Goal: Task Accomplishment & Management: Use online tool/utility

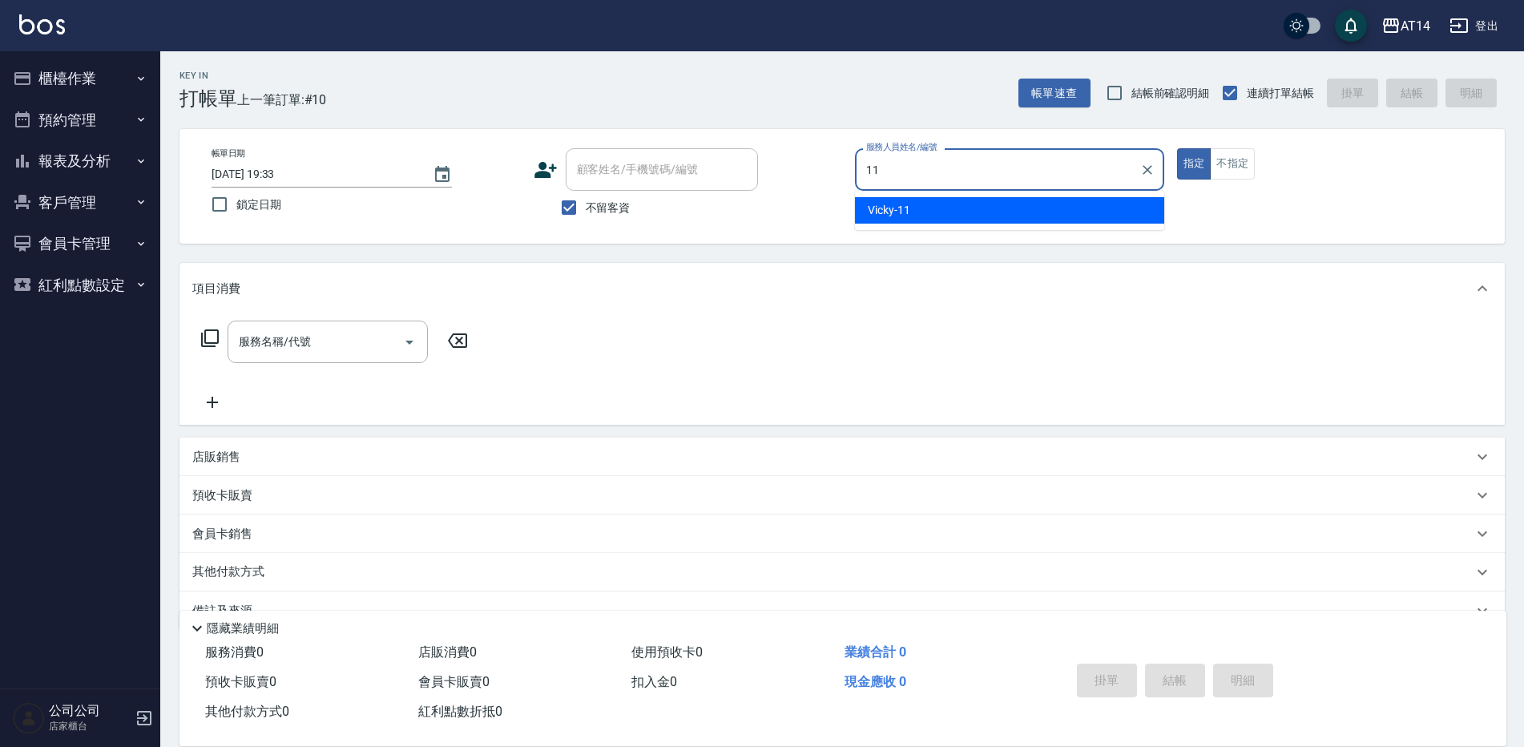
type input "Vicky-11"
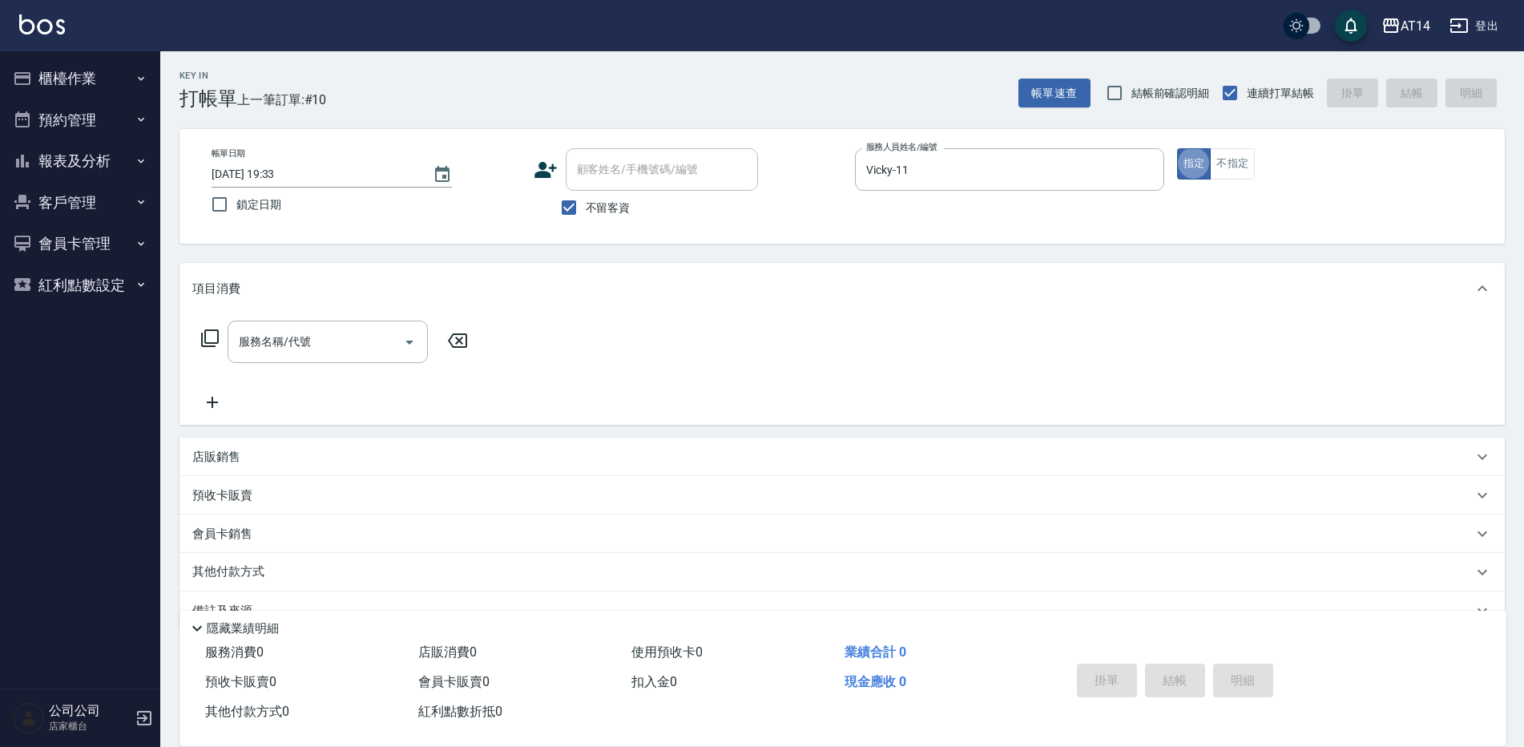
type button "true"
click at [266, 353] on input "服務名稱/代號" at bounding box center [316, 342] width 162 height 28
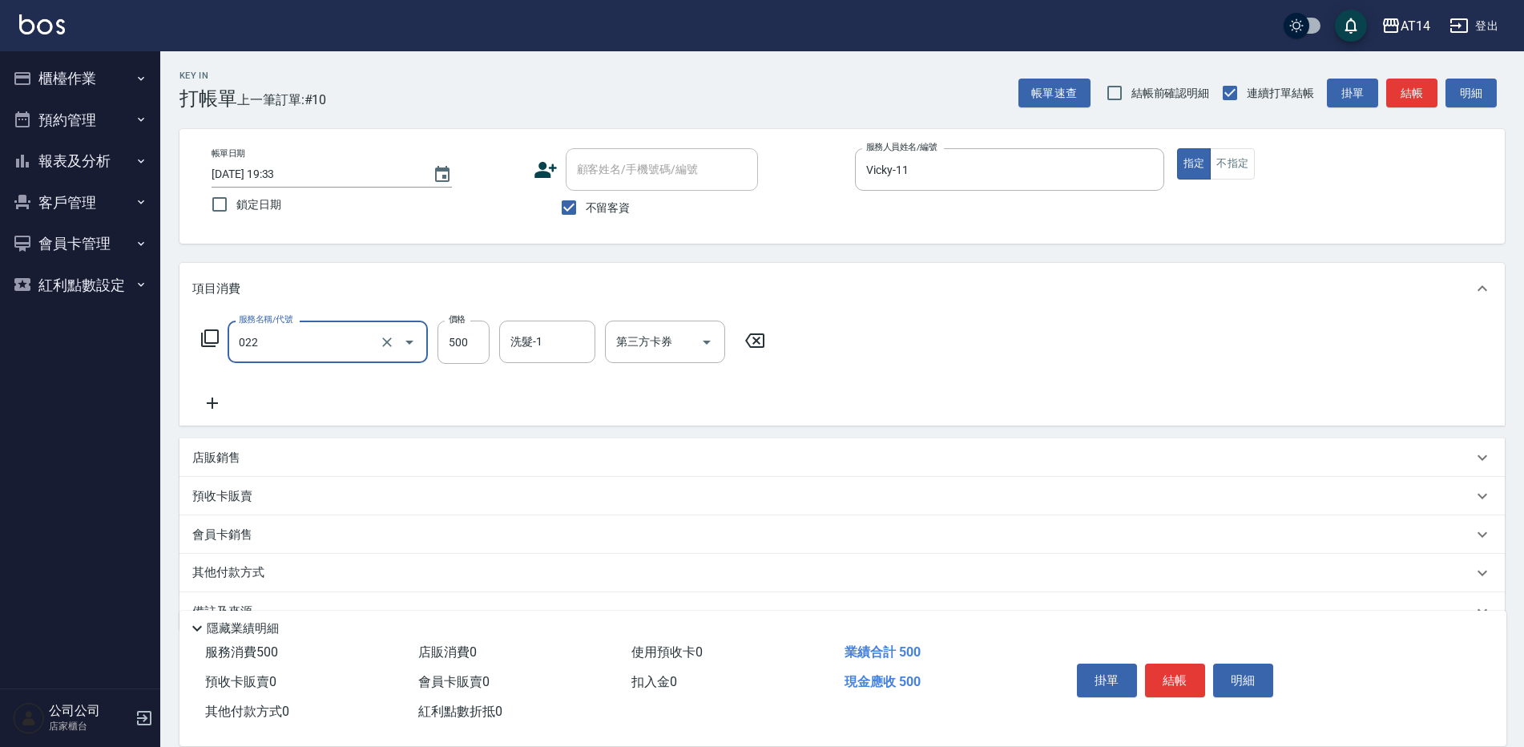
type input "洗髮+剪髮(022)"
type input "600"
click at [1417, 82] on button "結帳" at bounding box center [1411, 94] width 51 height 30
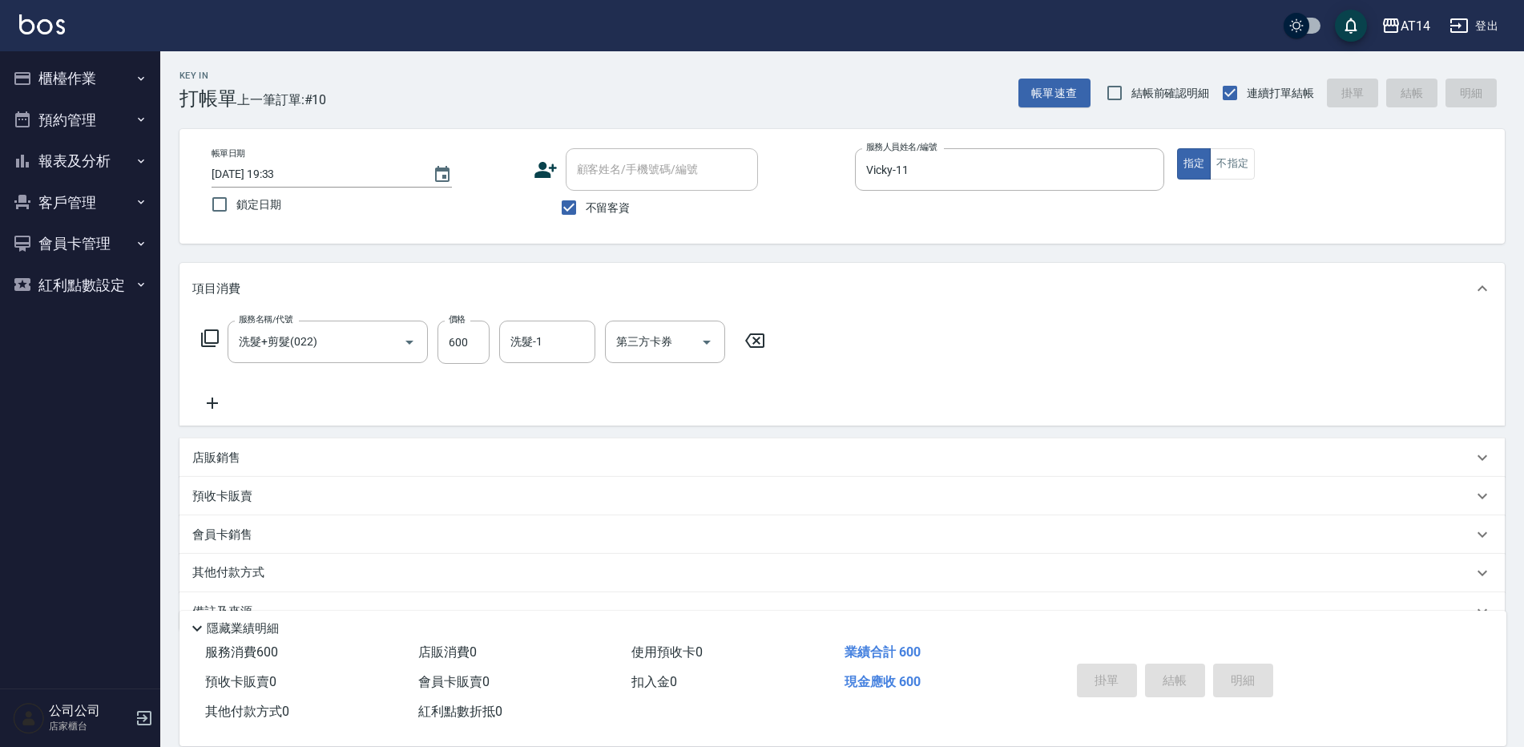
type input "2025/09/17 20:21"
click at [73, 121] on button "預約管理" at bounding box center [79, 120] width 147 height 42
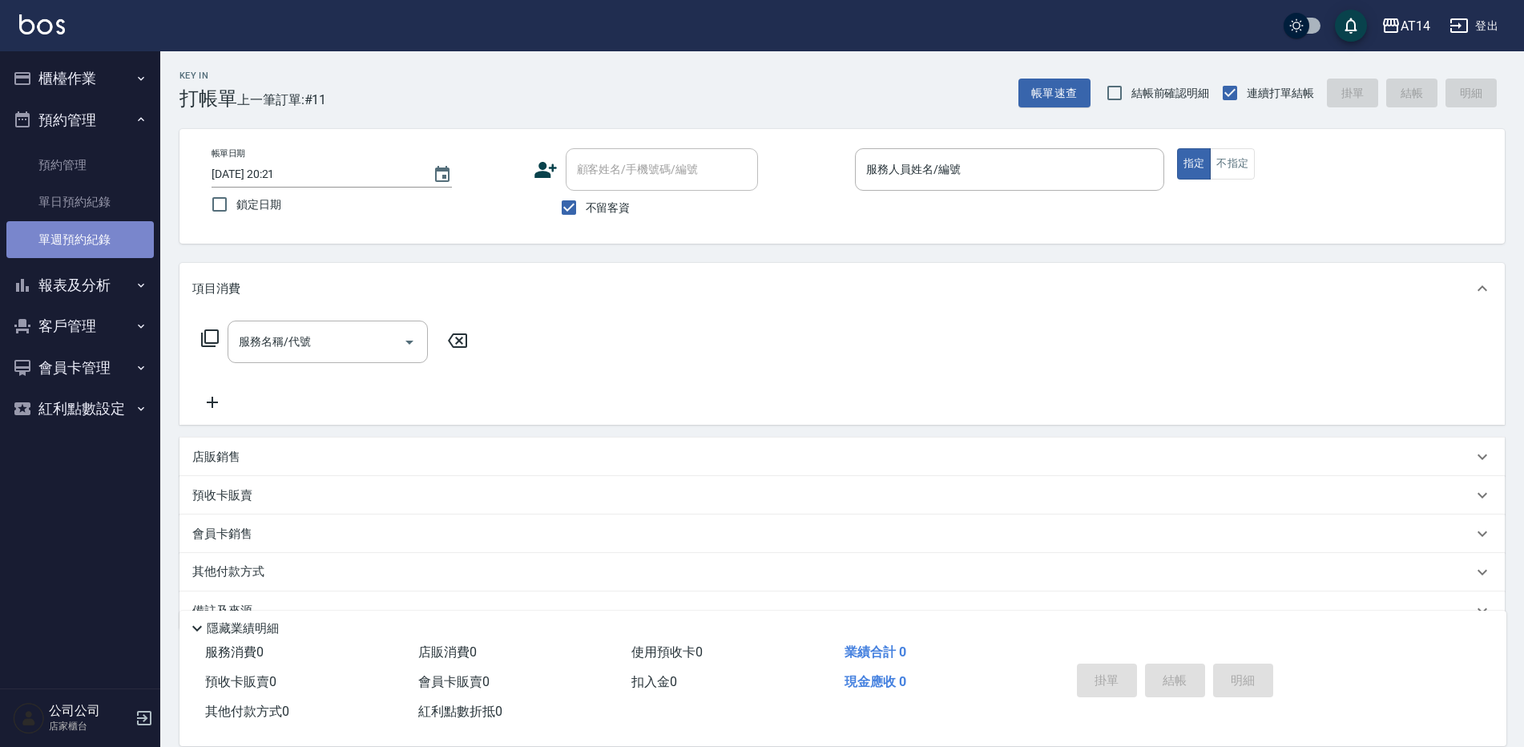
click at [93, 245] on link "單週預約紀錄" at bounding box center [79, 239] width 147 height 37
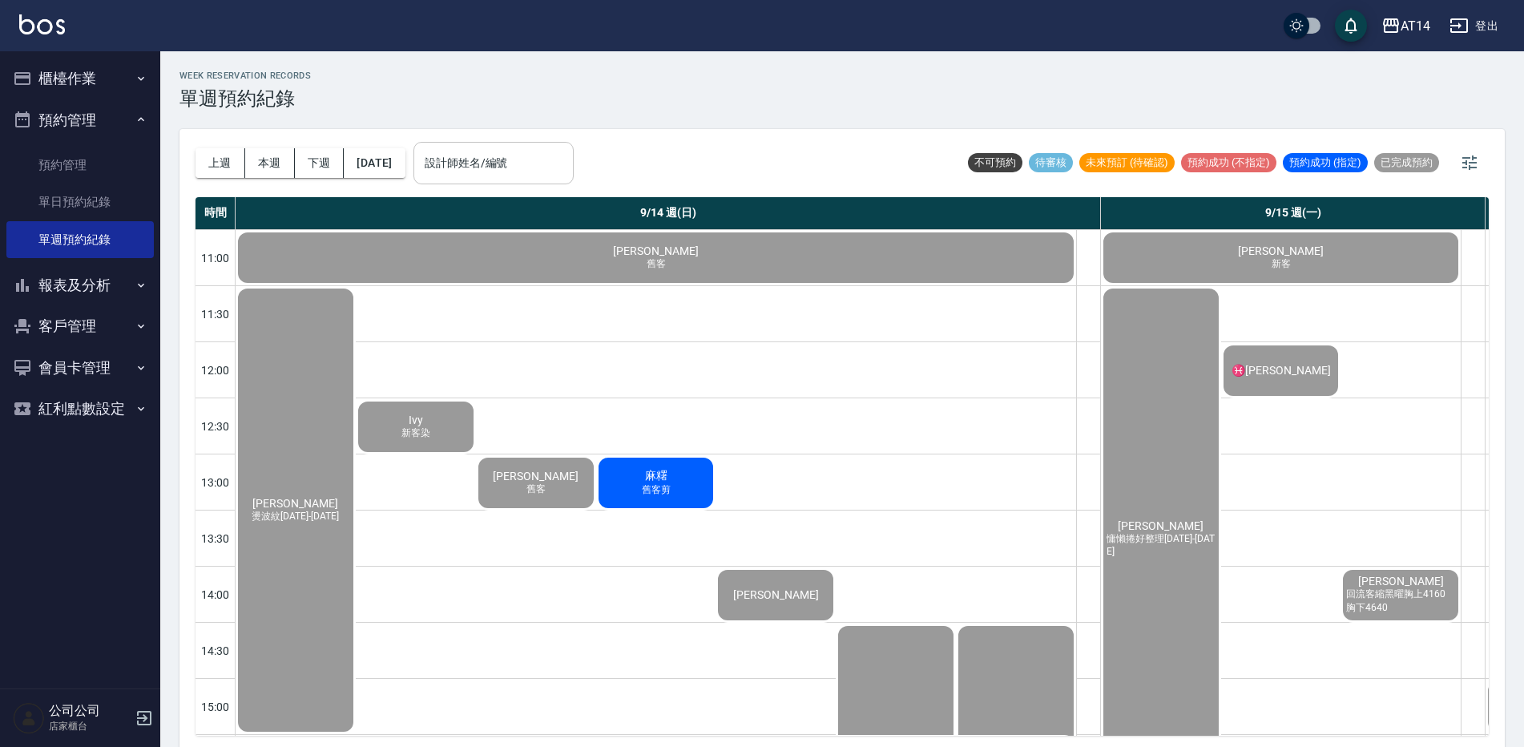
click at [566, 179] on div "設計師姓名/編號" at bounding box center [493, 163] width 160 height 42
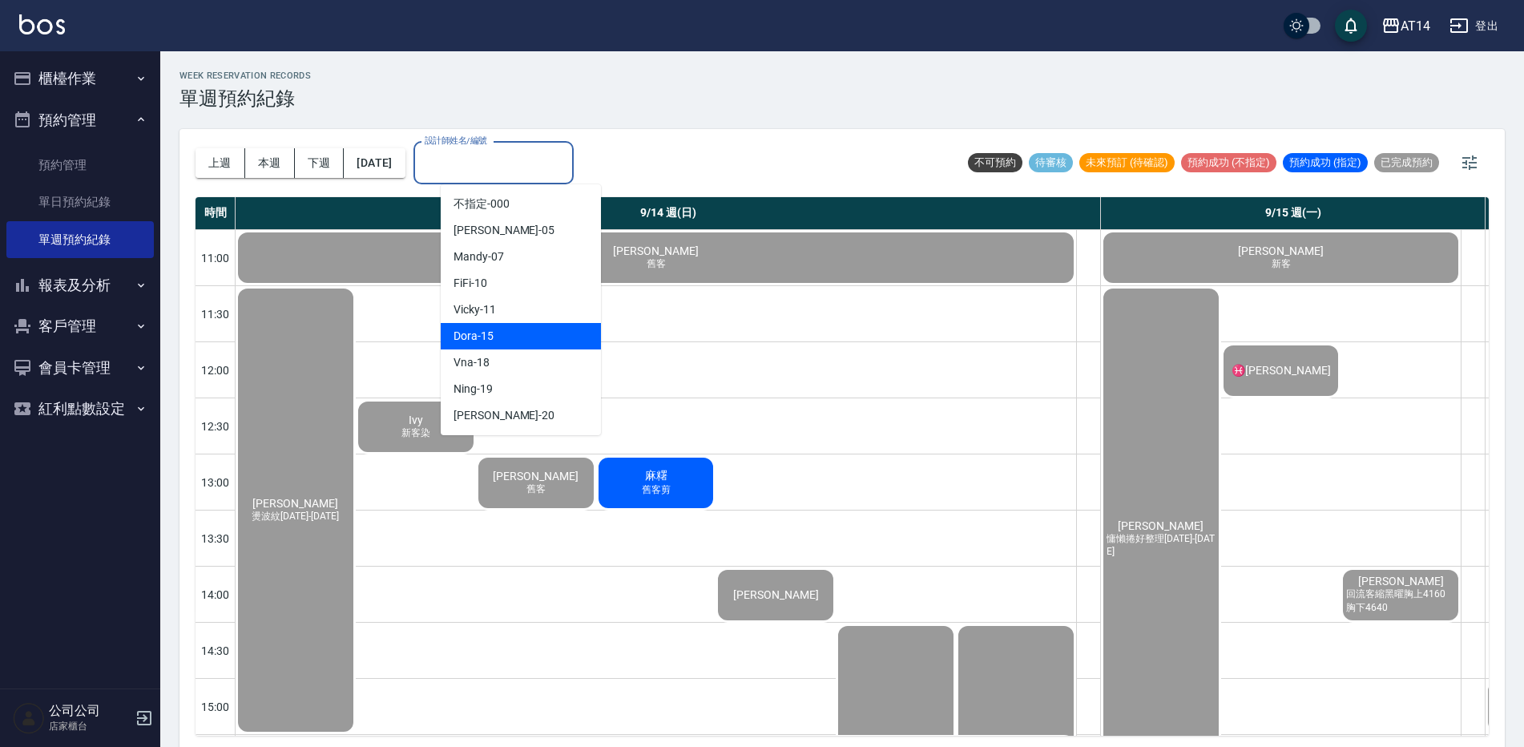
click at [506, 336] on div "Dora -15" at bounding box center [521, 336] width 160 height 26
type input "Dora-15"
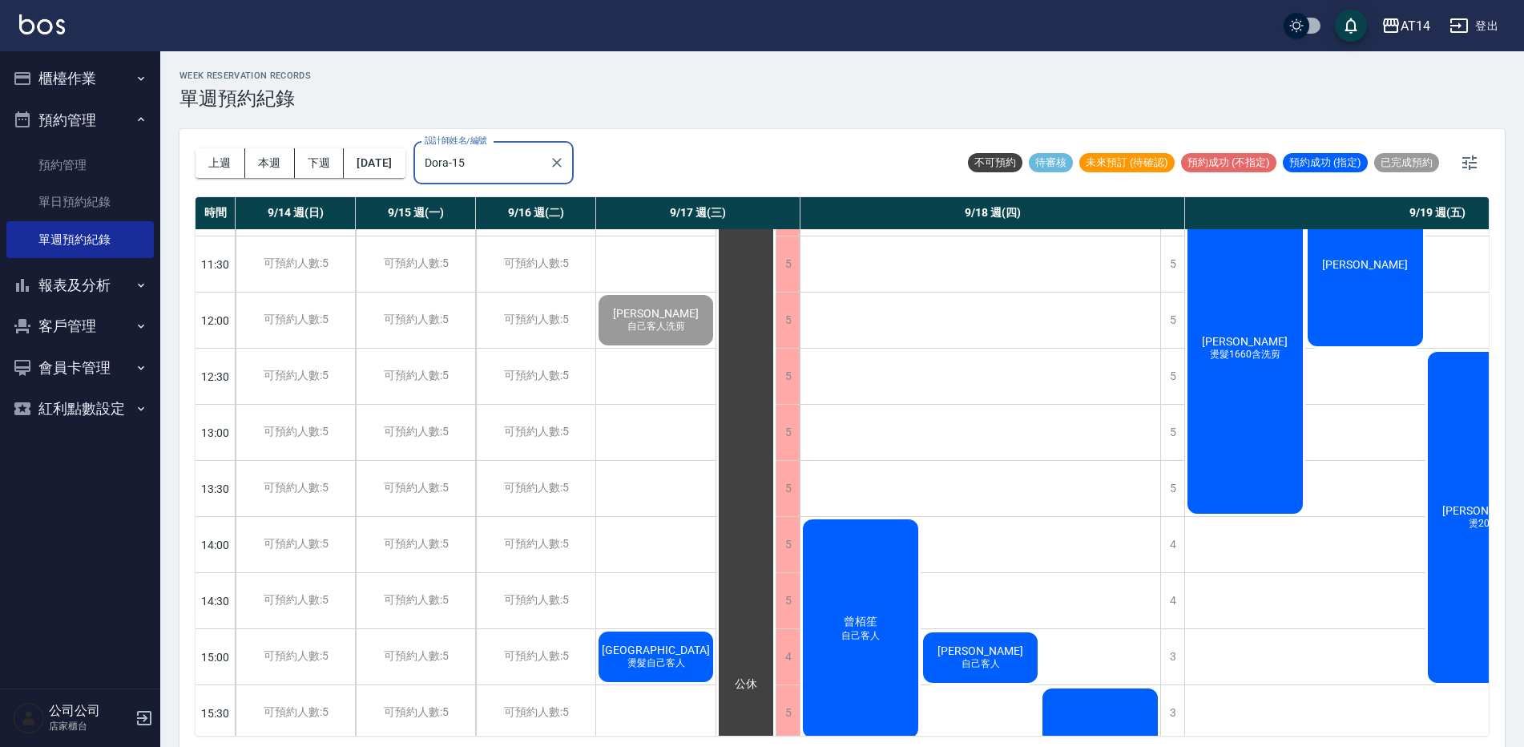
scroll to position [160, 0]
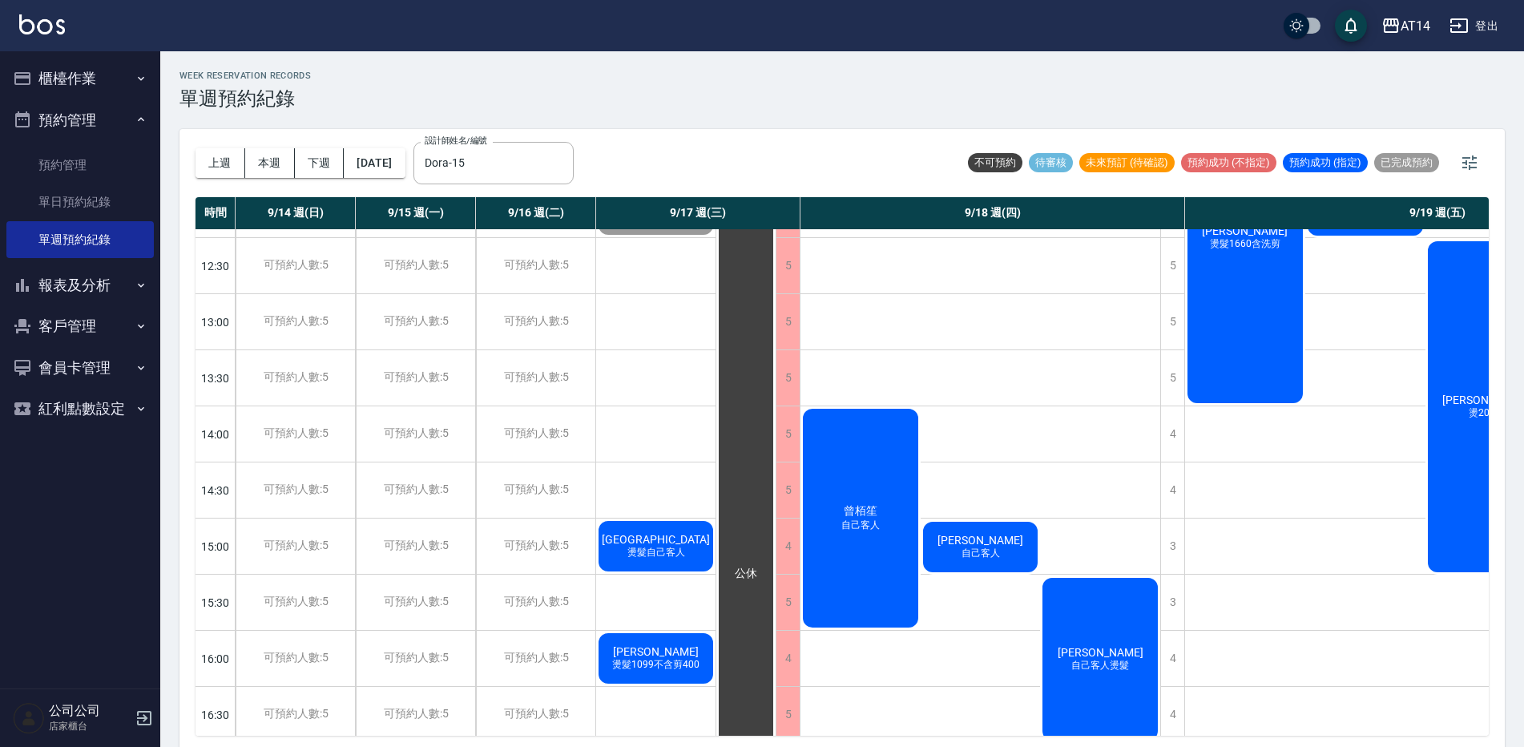
click at [640, 566] on div "阿州 燙髮自己客人" at bounding box center [655, 545] width 119 height 55
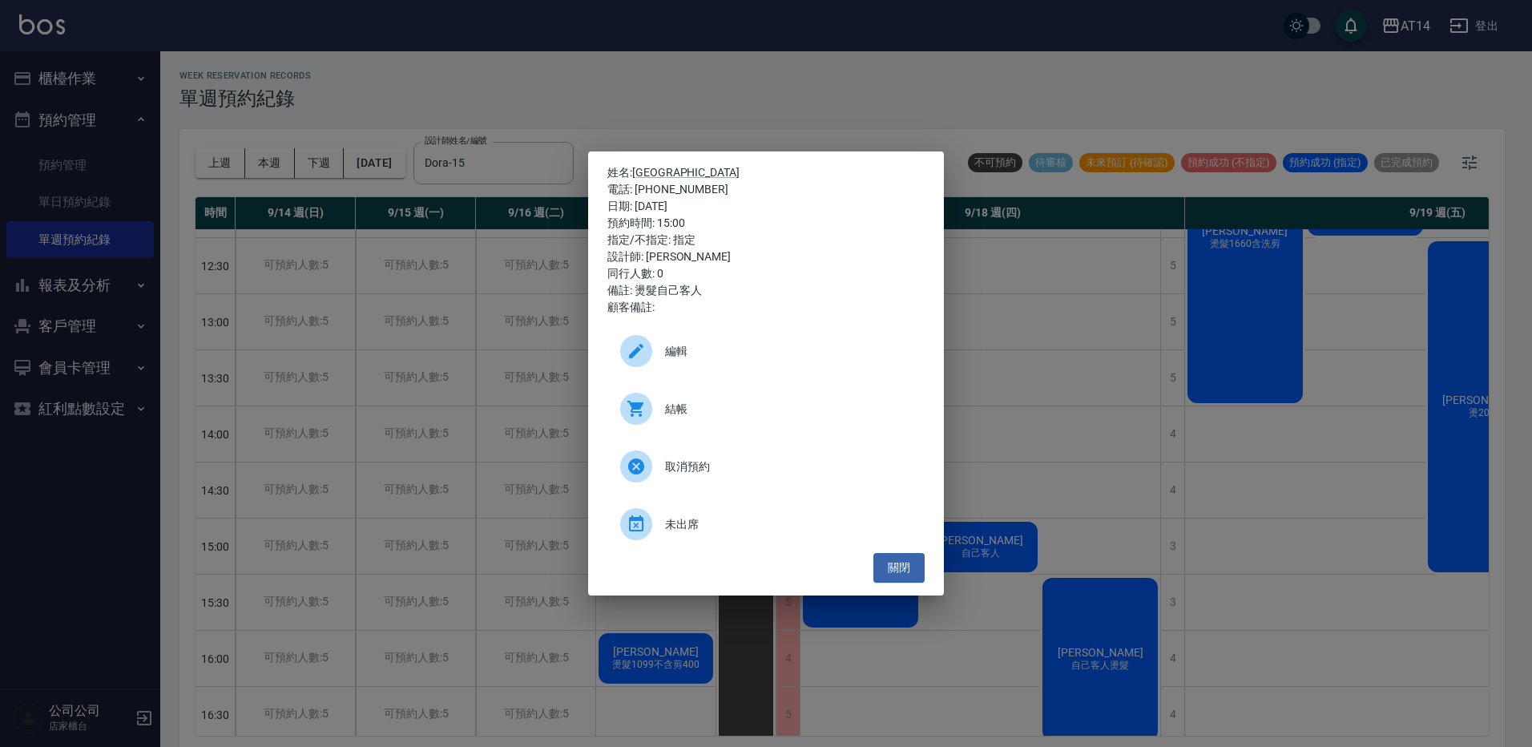
click at [683, 413] on span "結帳" at bounding box center [788, 409] width 247 height 17
click at [607, 44] on div "姓名: 阿州 電話: 0963304817 日期: 2025/09/17 預約時間: 15:00 指定/不指定: 指定 設計師: Dora 同行人數: 0 備…" at bounding box center [766, 373] width 1532 height 747
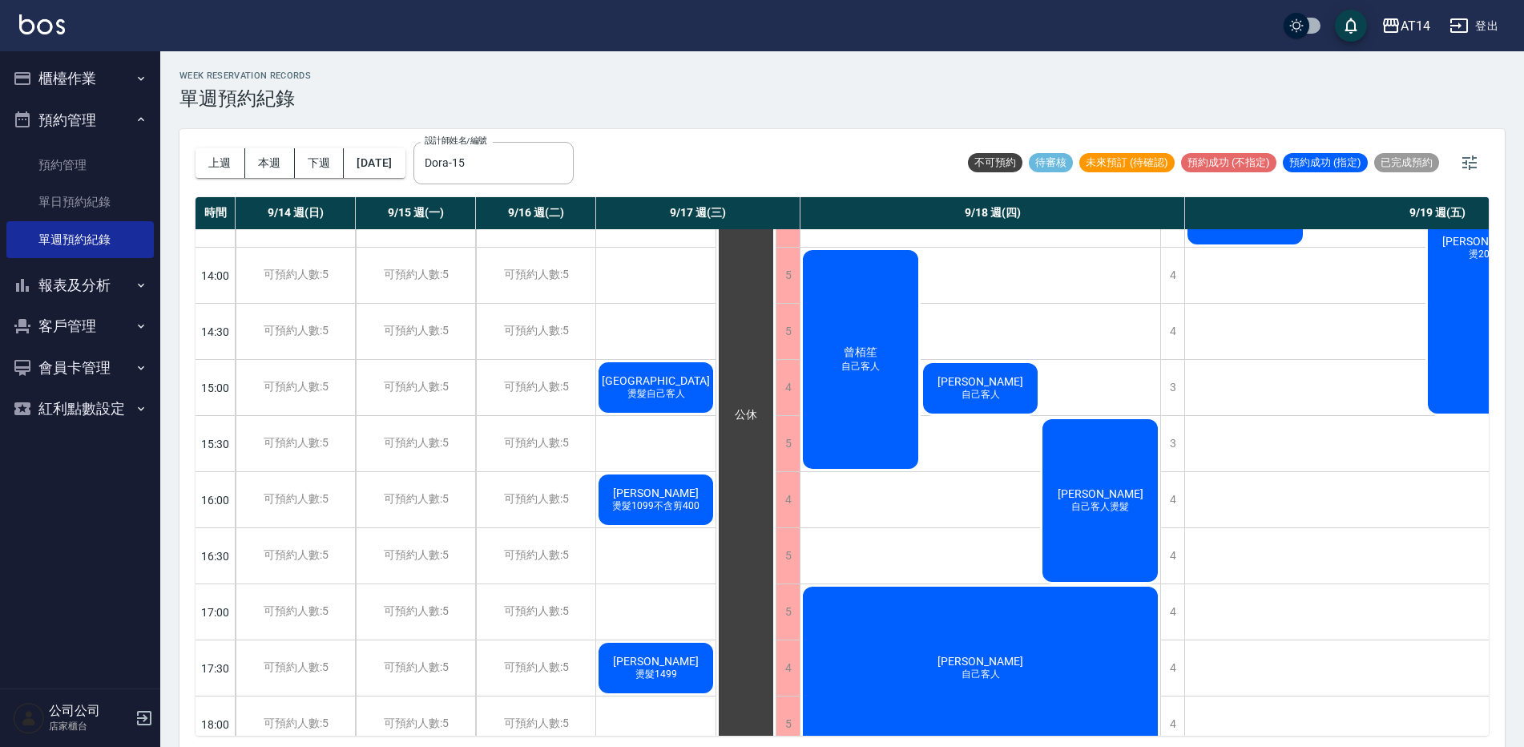
scroll to position [320, 0]
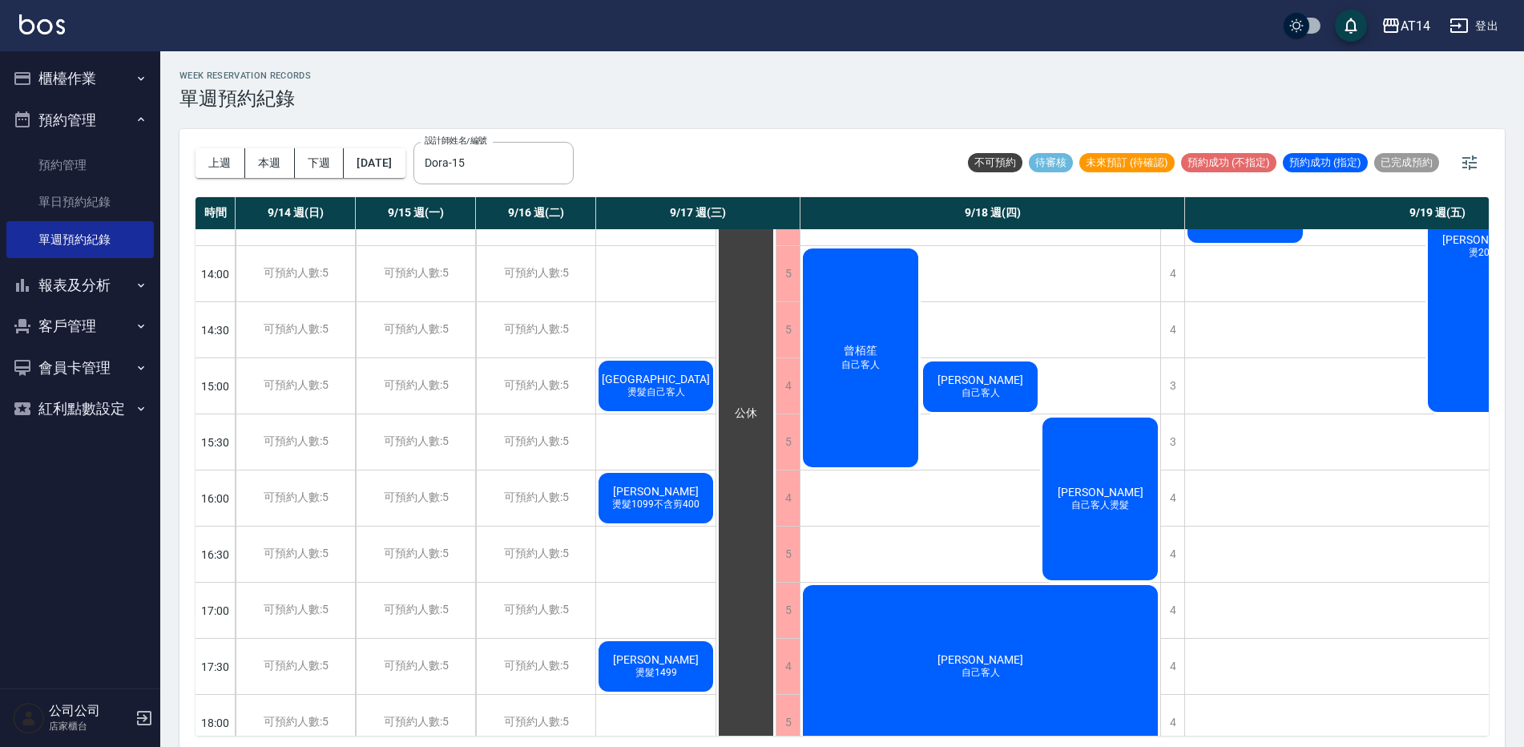
click at [669, 501] on span "燙髮1099不含剪400" at bounding box center [656, 505] width 94 height 14
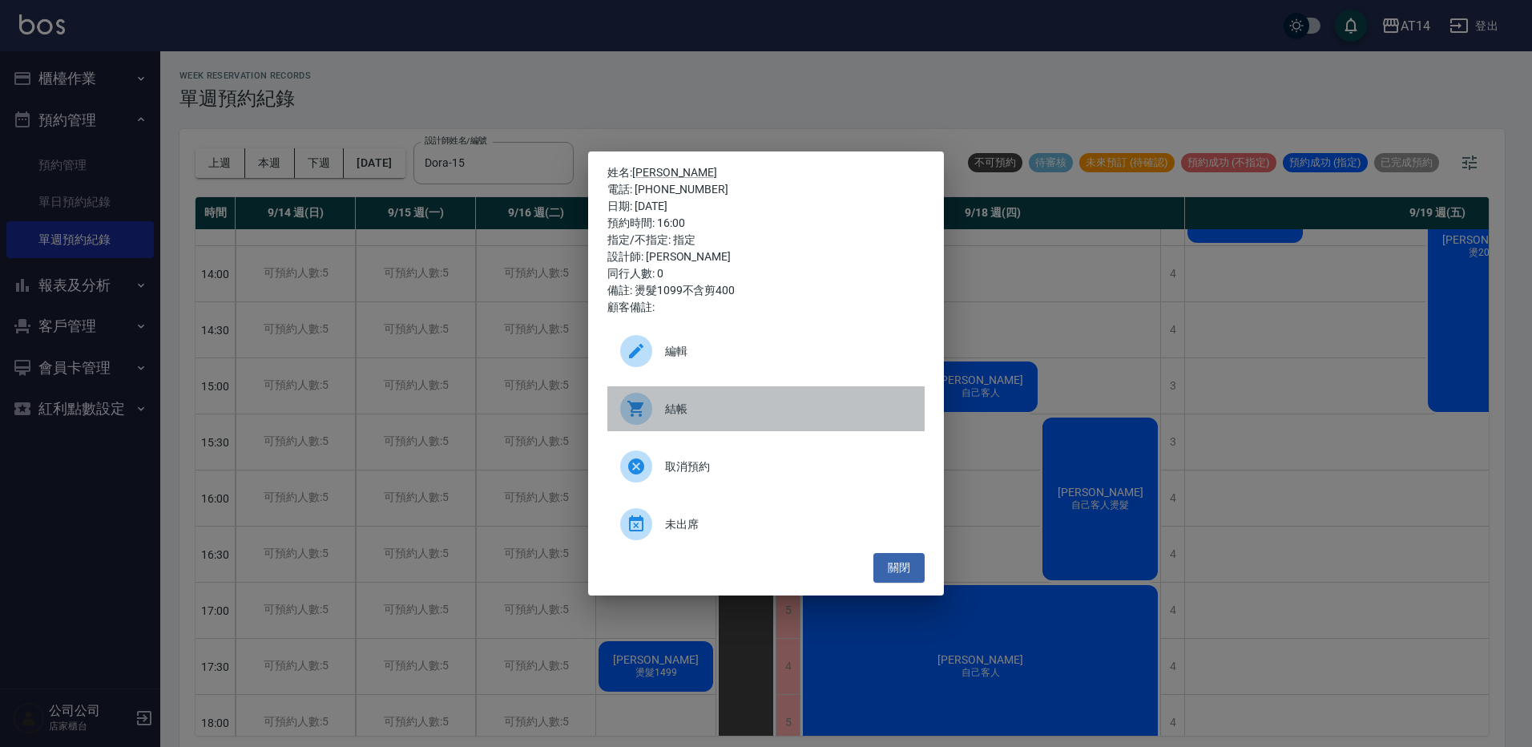
click at [743, 413] on span "結帳" at bounding box center [788, 409] width 247 height 17
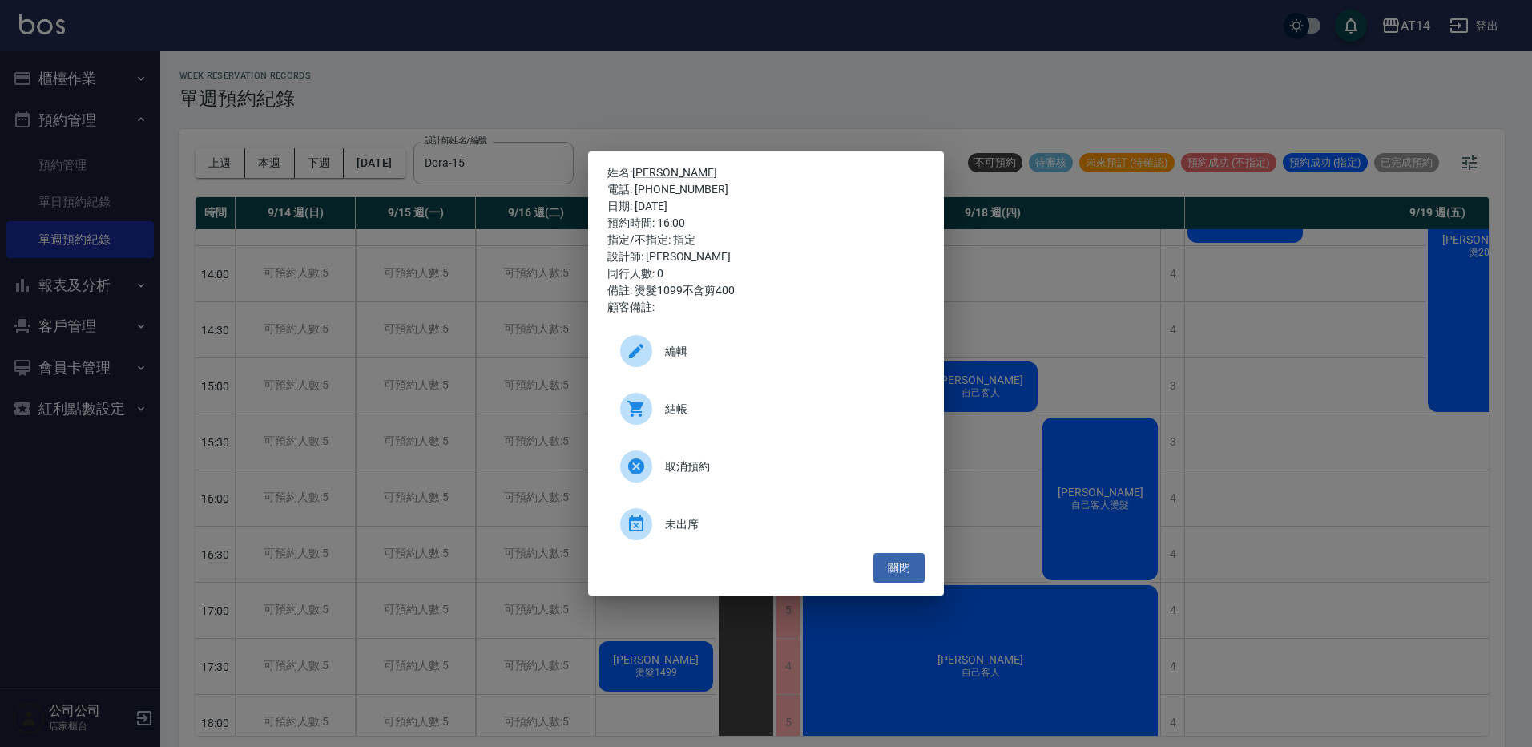
drag, startPoint x: 883, startPoint y: 56, endPoint x: 905, endPoint y: 89, distance: 39.8
click at [882, 59] on div "姓名: 黃健豪 電話: 0908855659 日期: 2025/09/17 預約時間: 16:00 指定/不指定: 指定 設計師: Dora 同行人數: 0 …" at bounding box center [766, 373] width 1532 height 747
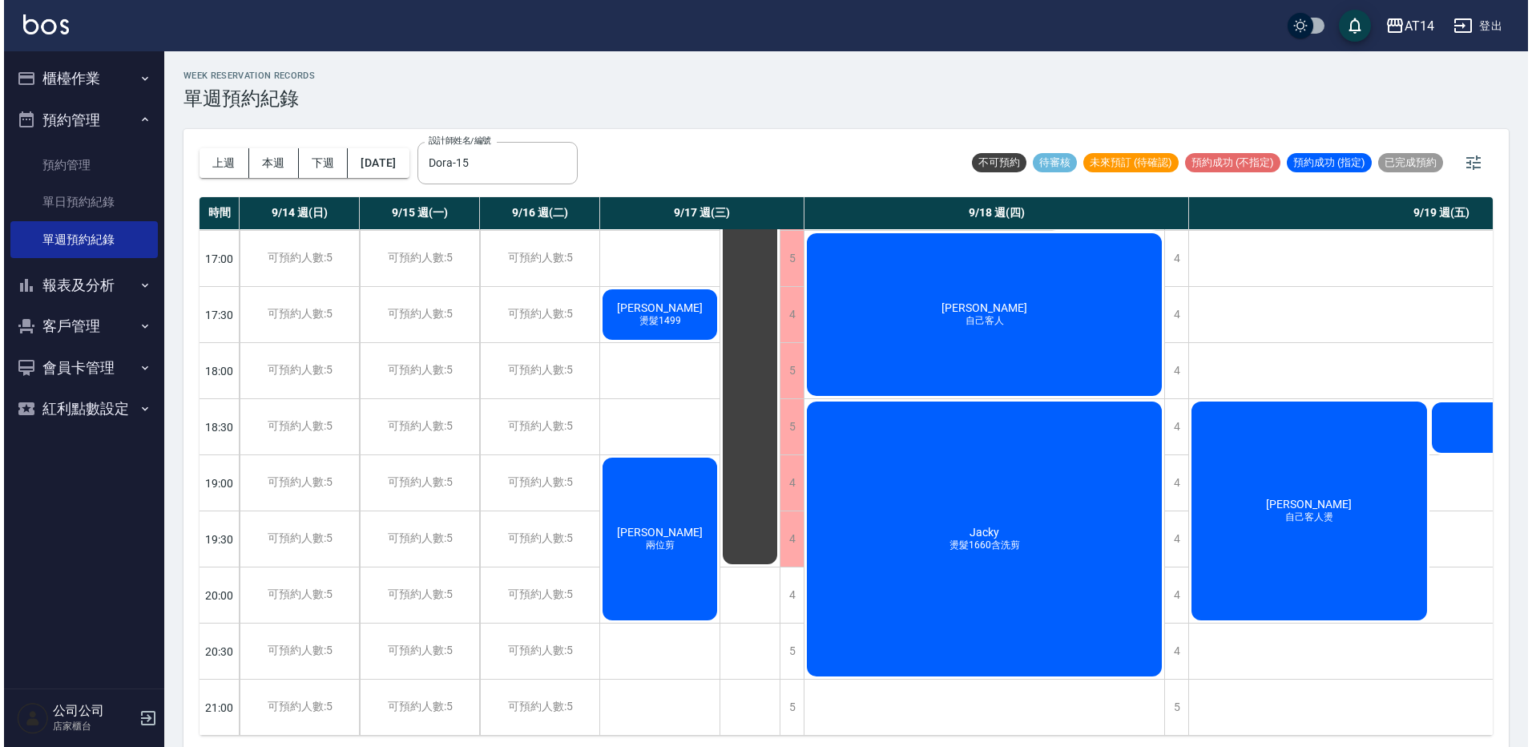
scroll to position [684, 0]
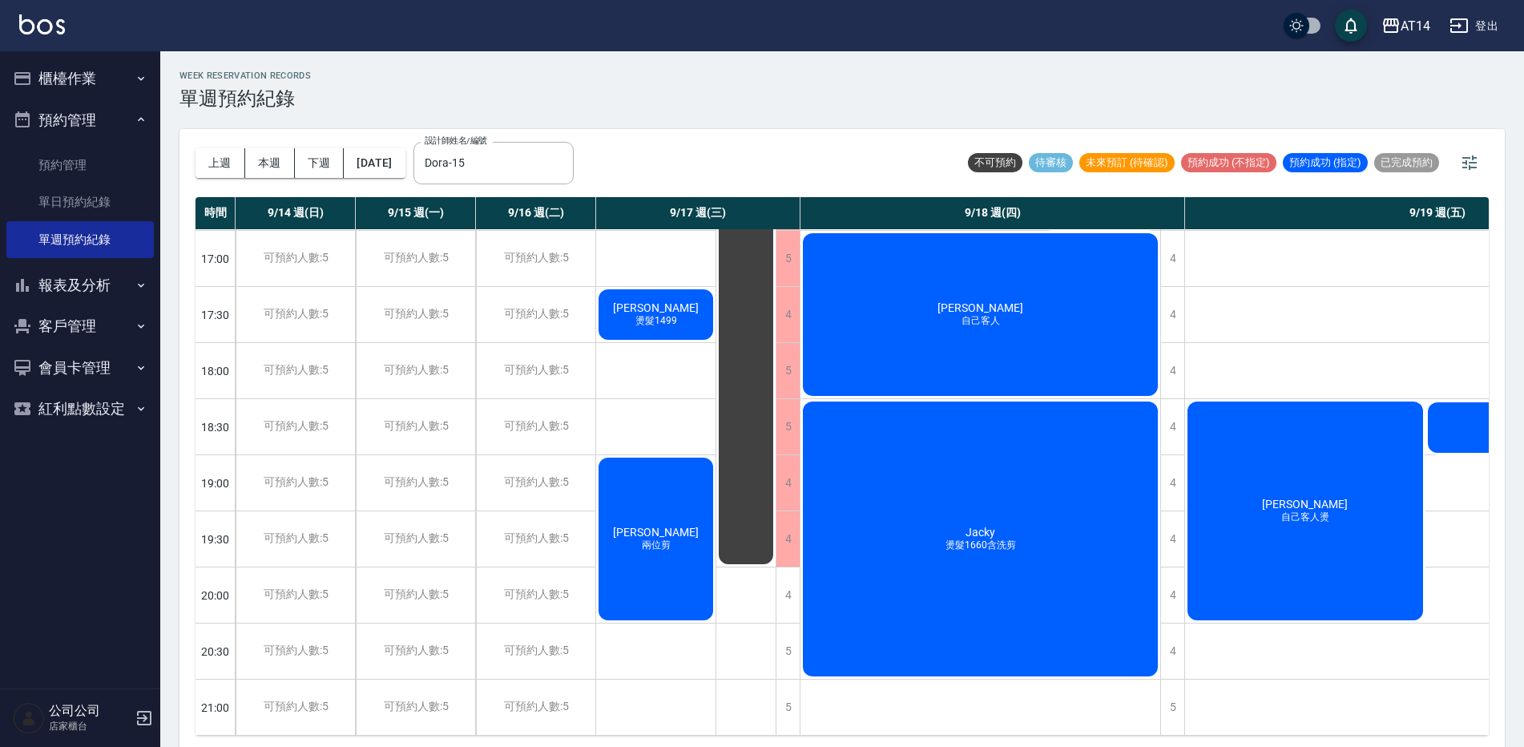
click at [711, 550] on div "曾家揚 兩位剪" at bounding box center [655, 538] width 119 height 167
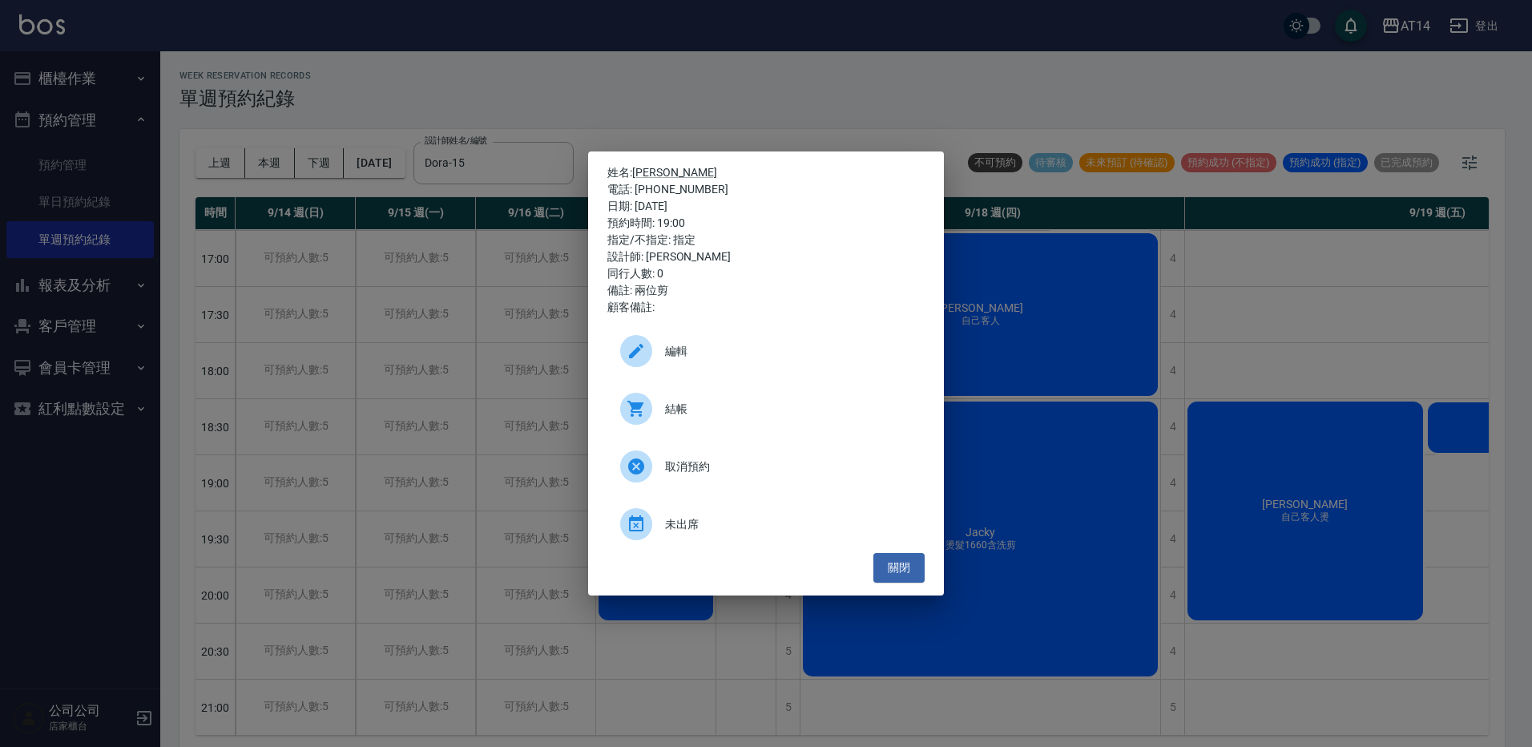
click at [554, 530] on div "姓名: 曾家揚 電話: 0909655919 日期: 2025/09/17 預約時間: 19:00 指定/不指定: 指定 設計師: Dora 同行人數: 0 …" at bounding box center [766, 373] width 1532 height 747
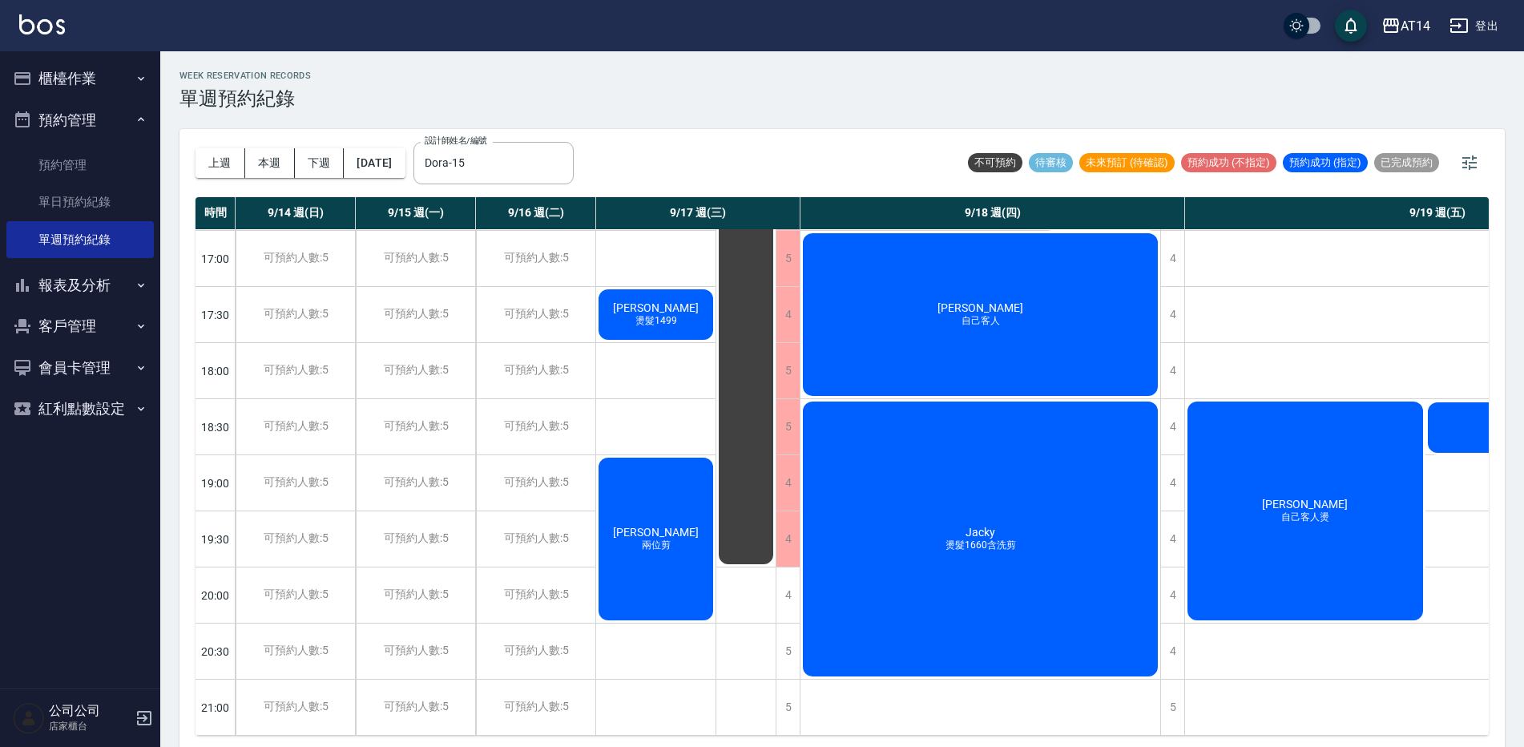
click at [639, 566] on div "曾家揚 兩位剪" at bounding box center [655, 538] width 119 height 167
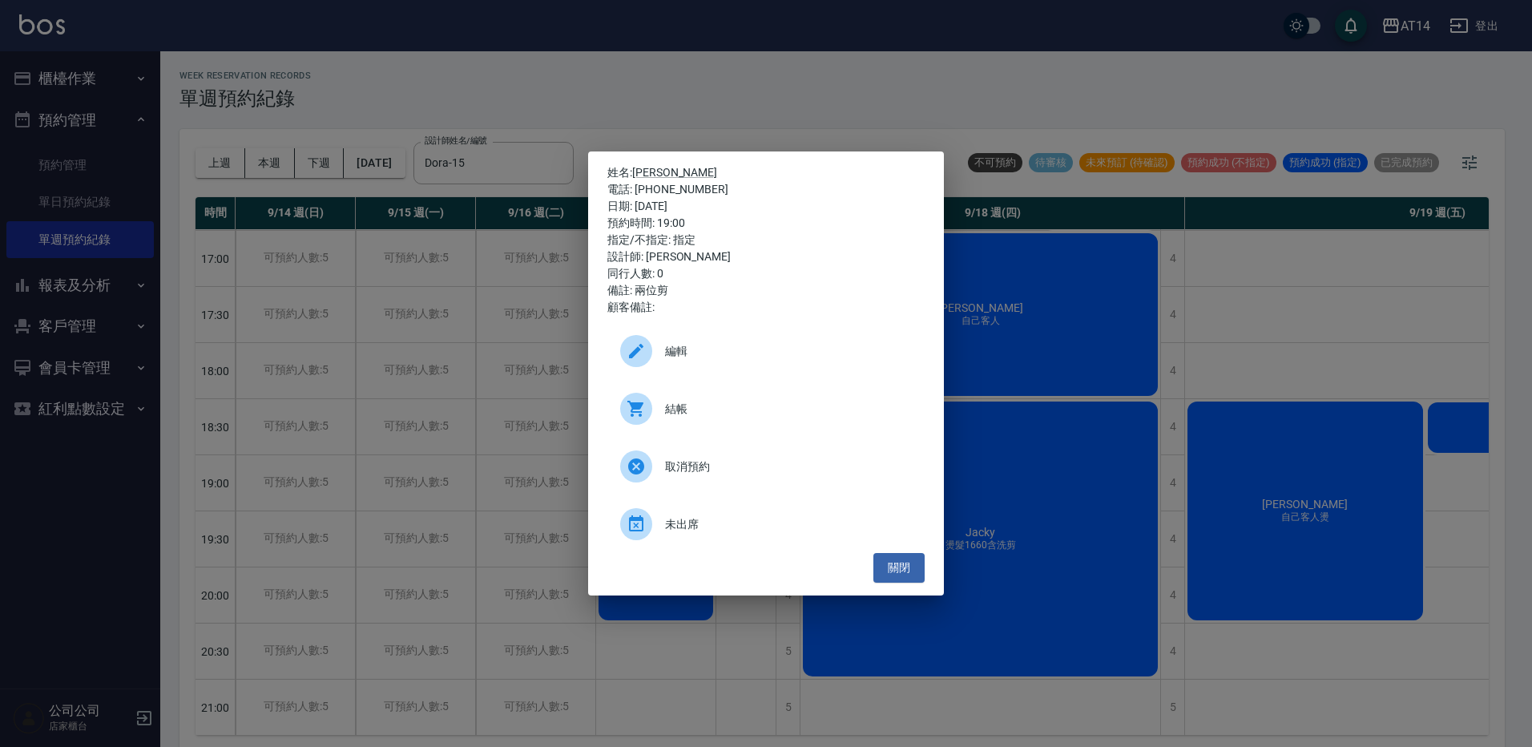
click at [709, 424] on div "結帳" at bounding box center [765, 408] width 317 height 45
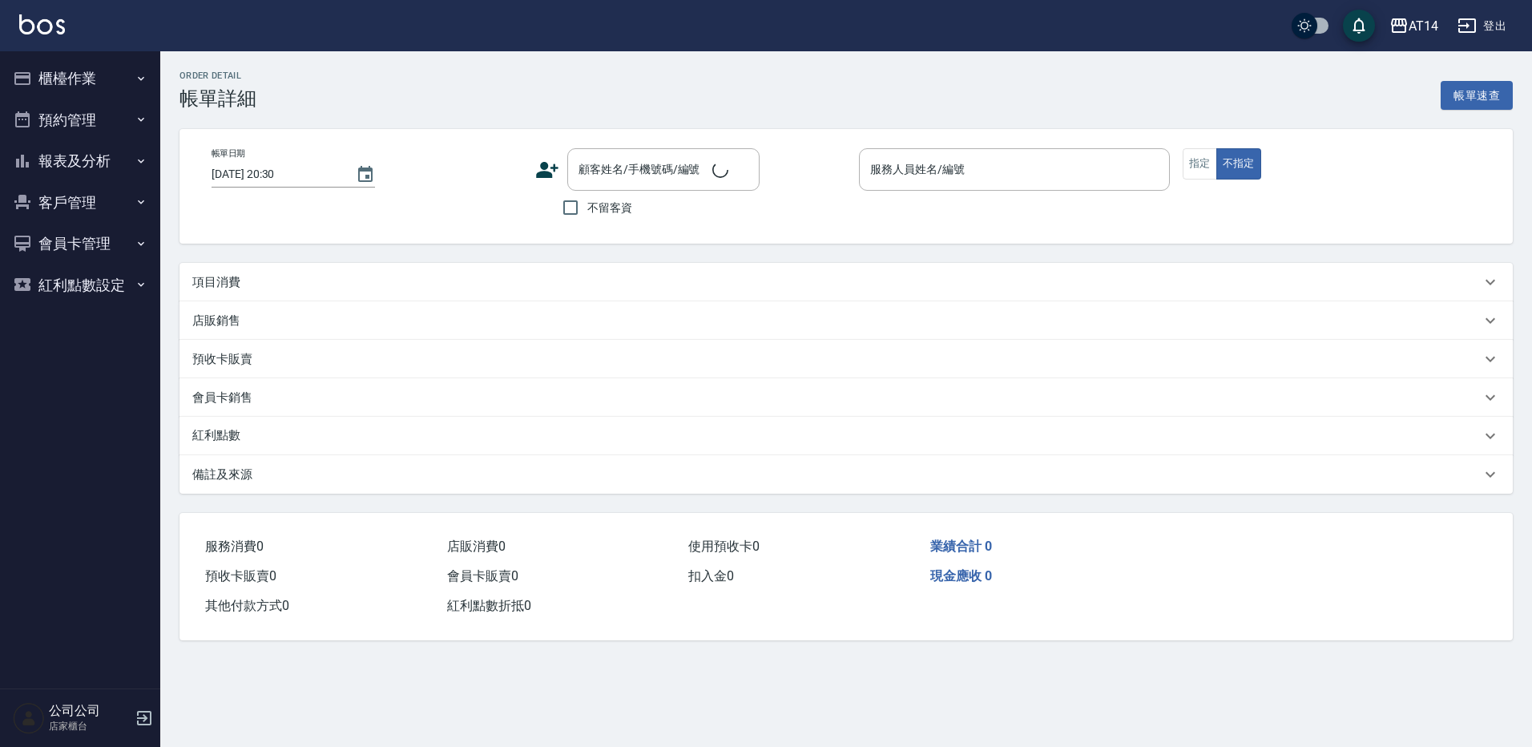
type input "[DATE] 15:00"
type input "Dora-15"
type input "燙髮自己客人"
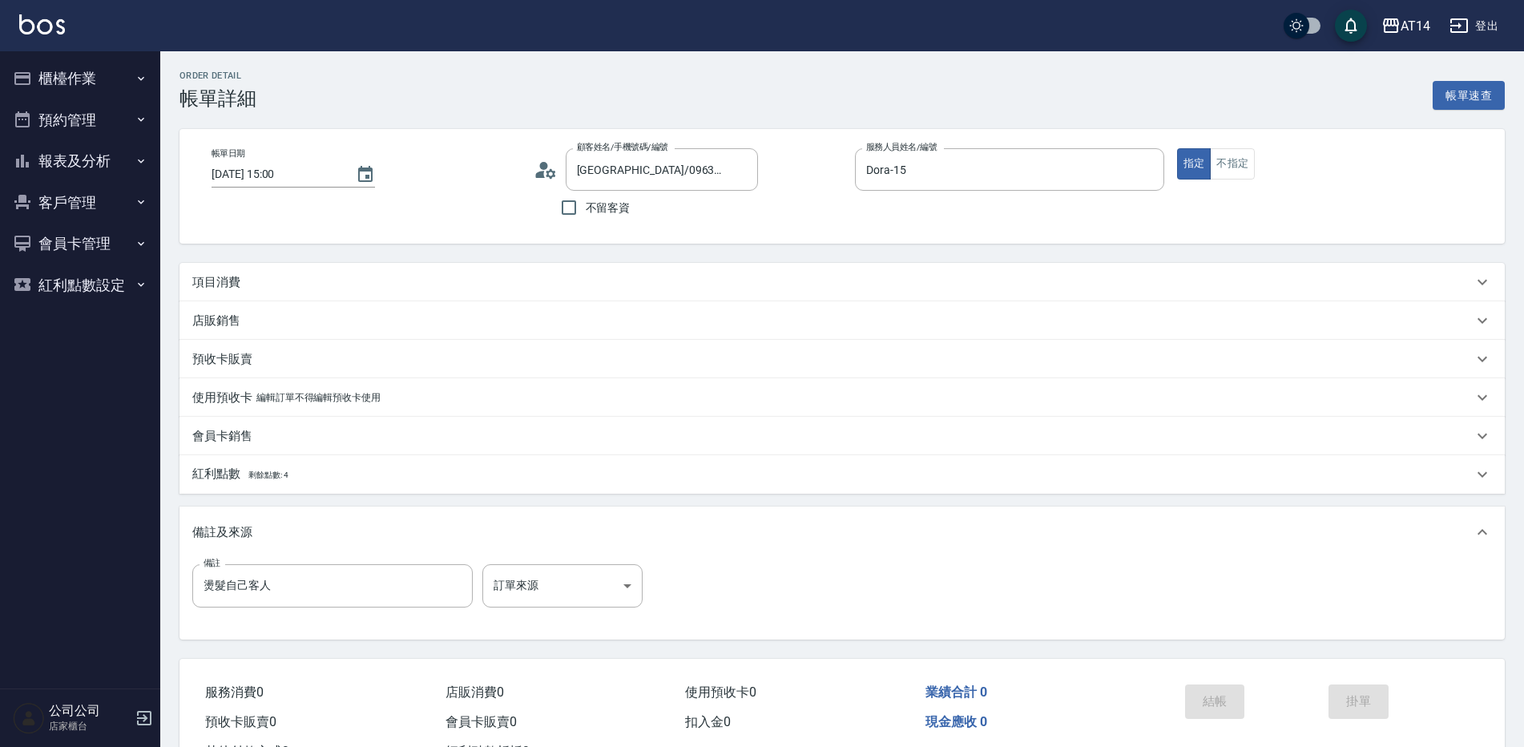
type input "[GEOGRAPHIC_DATA]/0963304817/null"
click at [593, 272] on div "項目消費" at bounding box center [841, 282] width 1325 height 38
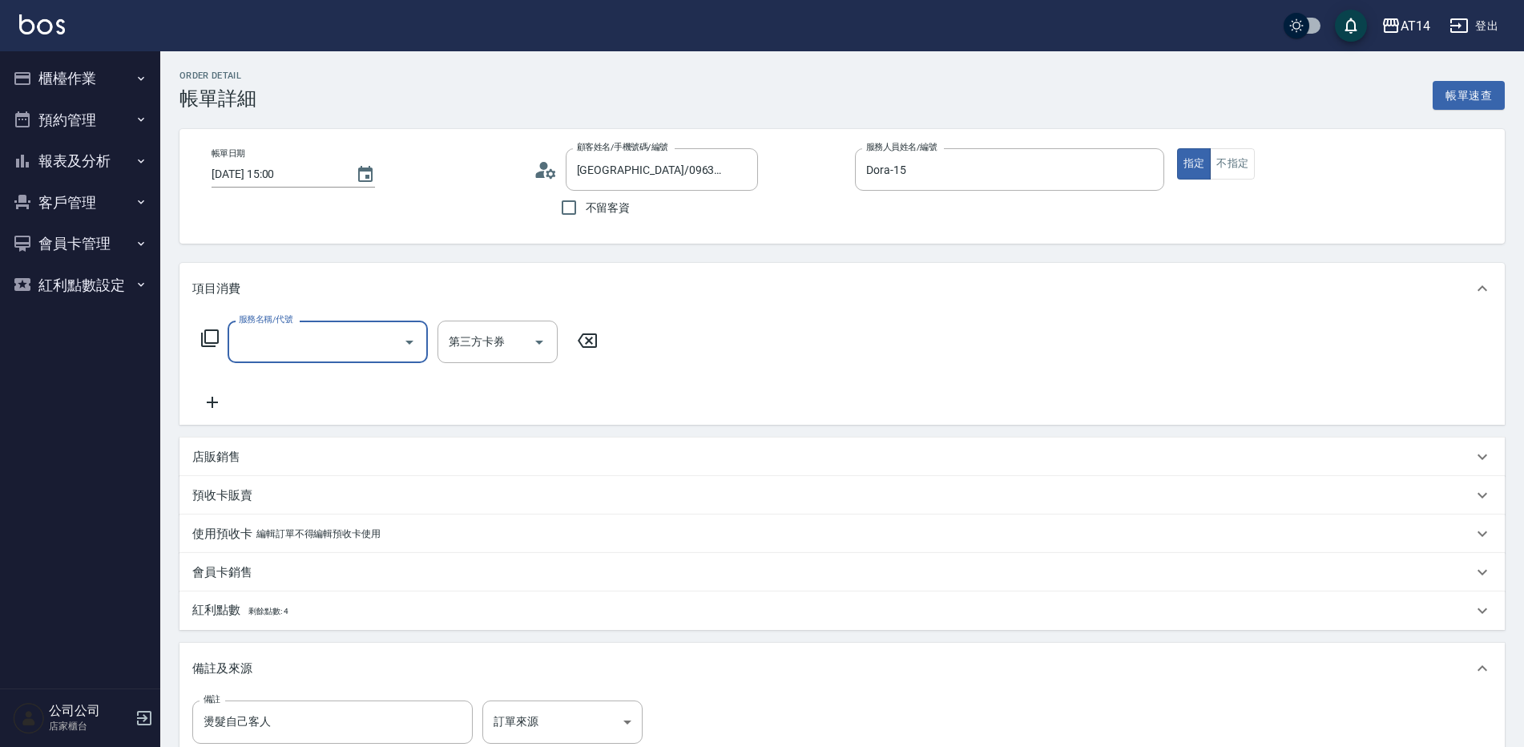
scroll to position [1, 0]
click at [355, 332] on input "服務名稱/代號" at bounding box center [316, 342] width 162 height 28
type input "0"
type input "031"
type input "3"
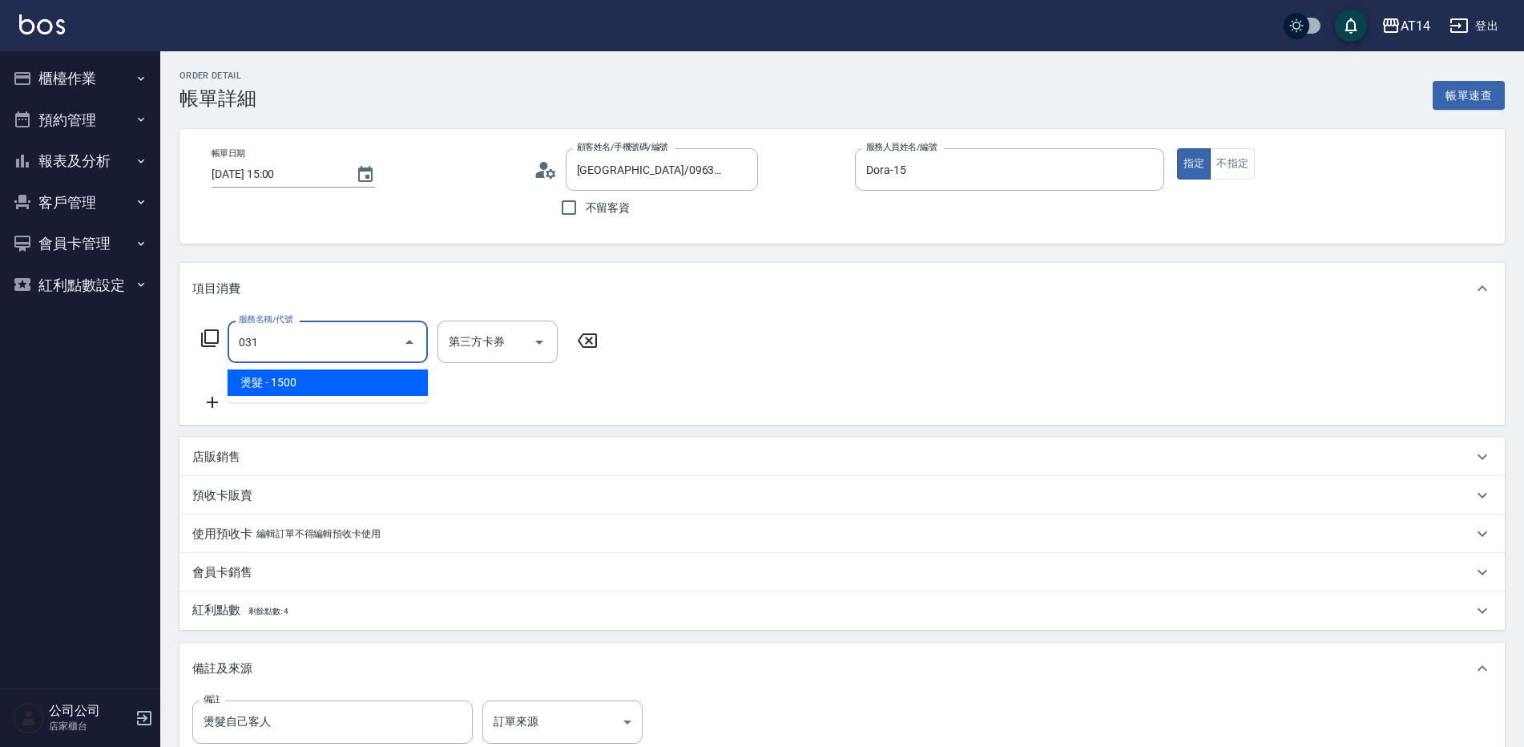
type input "燙髮(031)"
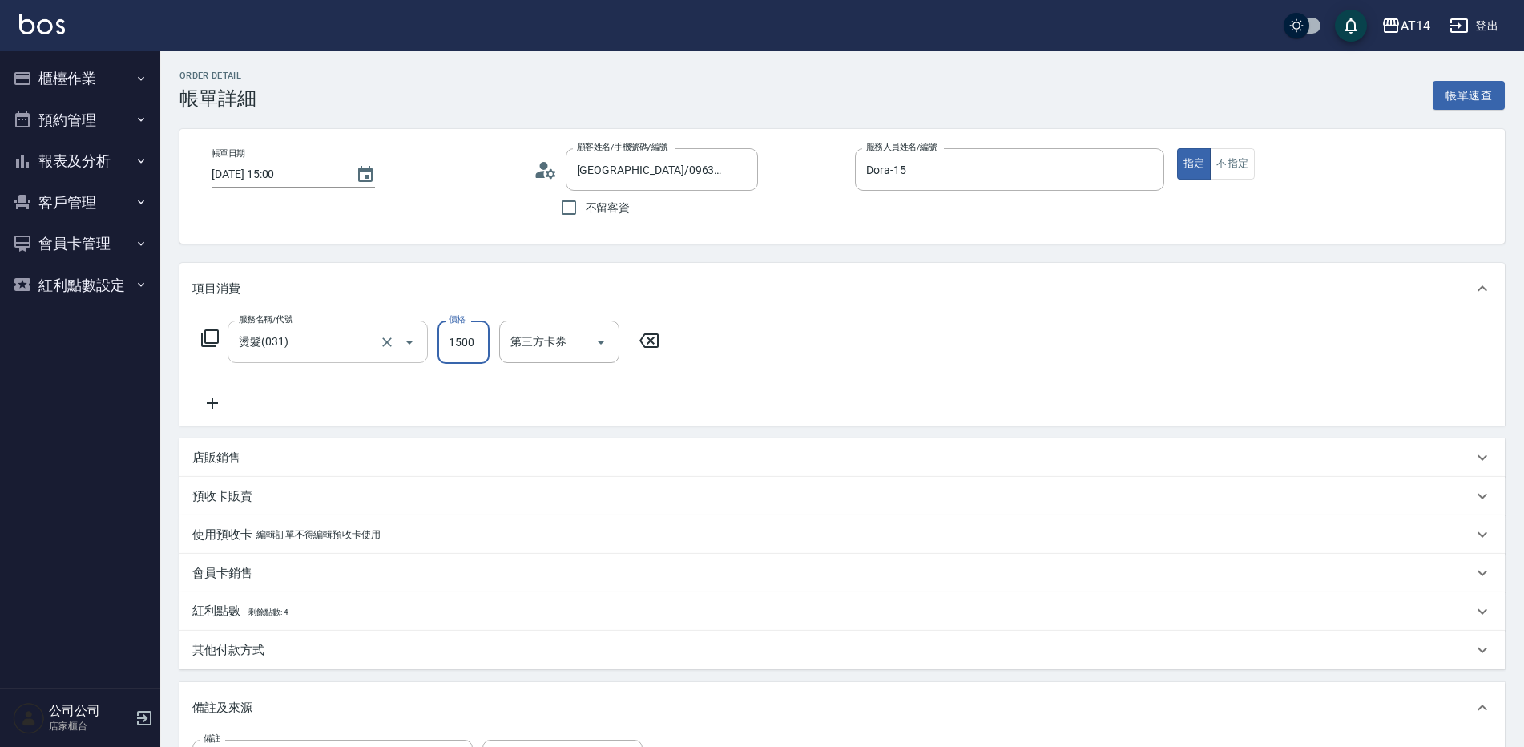
type input "0"
type input "299"
type input "6"
type input "2999"
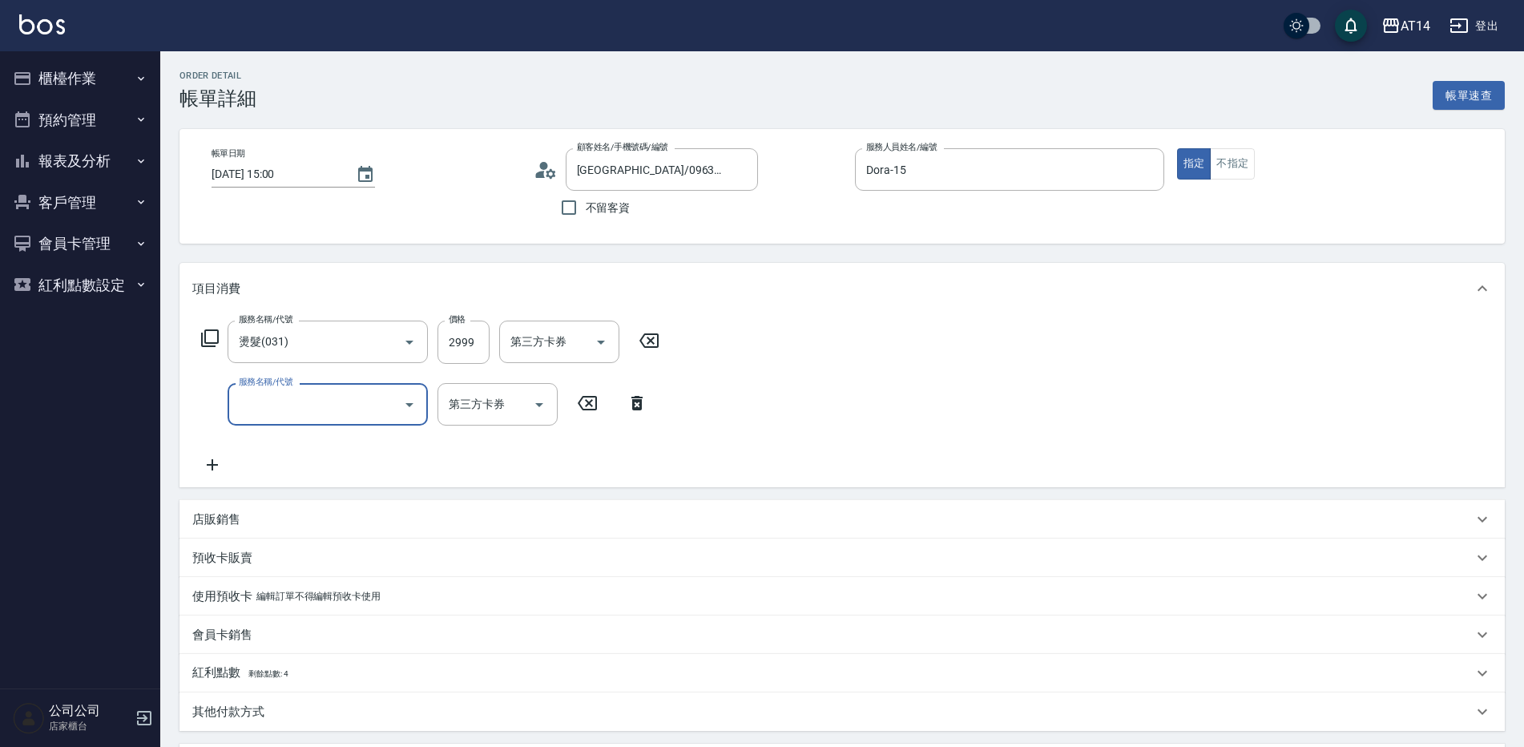
scroll to position [160, 0]
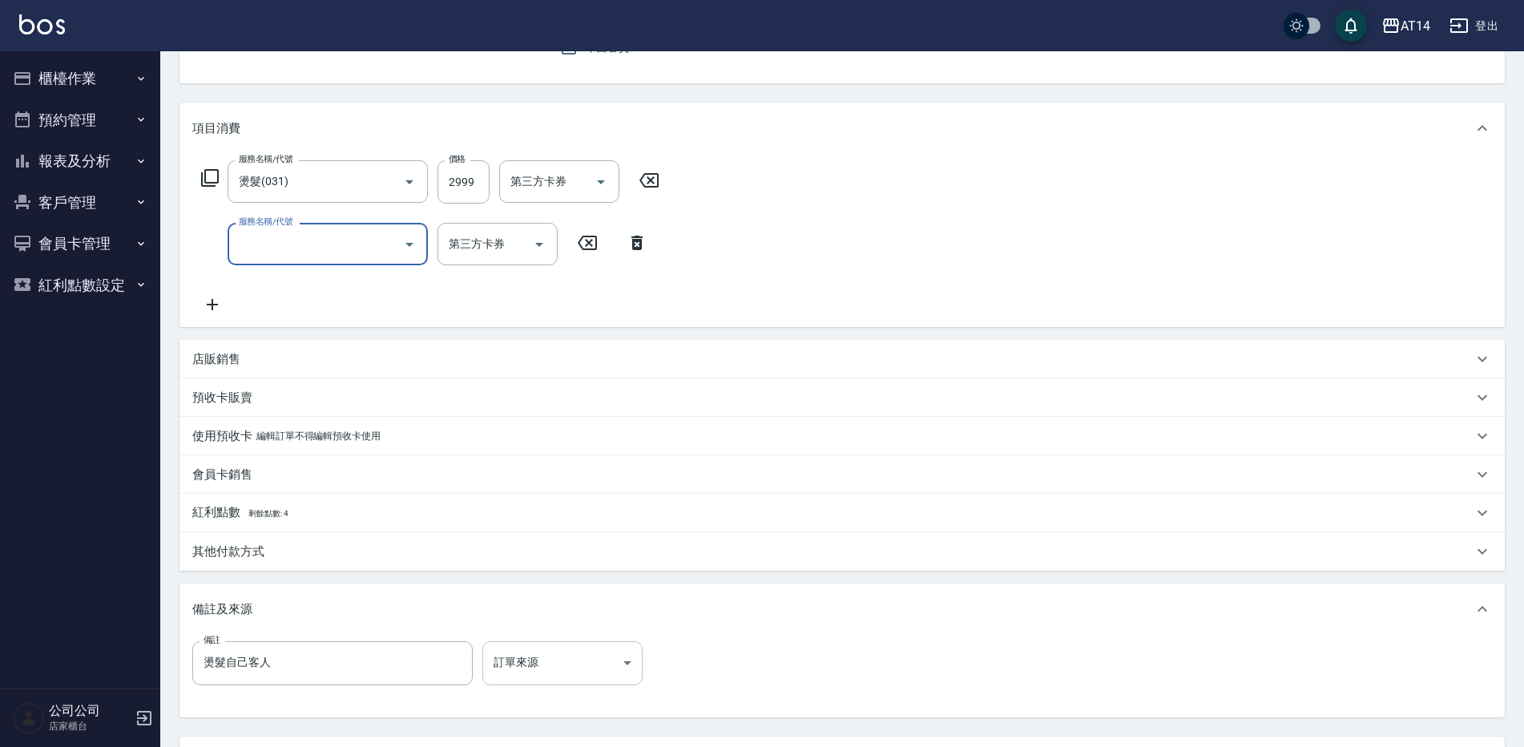
click at [568, 677] on body "AT14 登出 櫃檯作業 打帳單 帳單列表 掛單列表 現金收支登錄 材料自購登錄 每日結帳 排班表 掃碼打卡 預約管理 預約管理 單日預約紀錄 單週預約紀錄 …" at bounding box center [762, 361] width 1524 height 1043
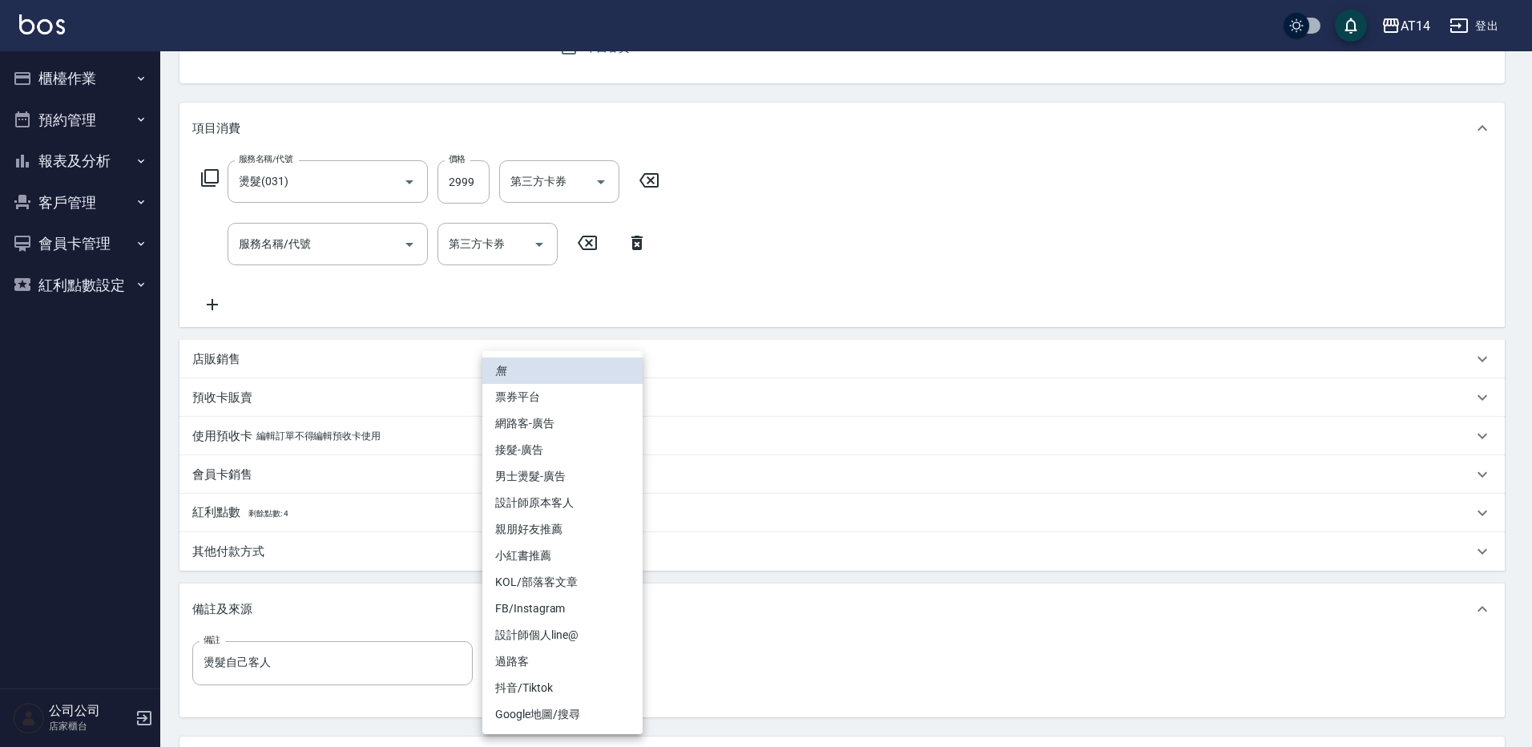
click at [560, 506] on li "設計師原本客人" at bounding box center [562, 502] width 160 height 26
type input "設計師原本客人"
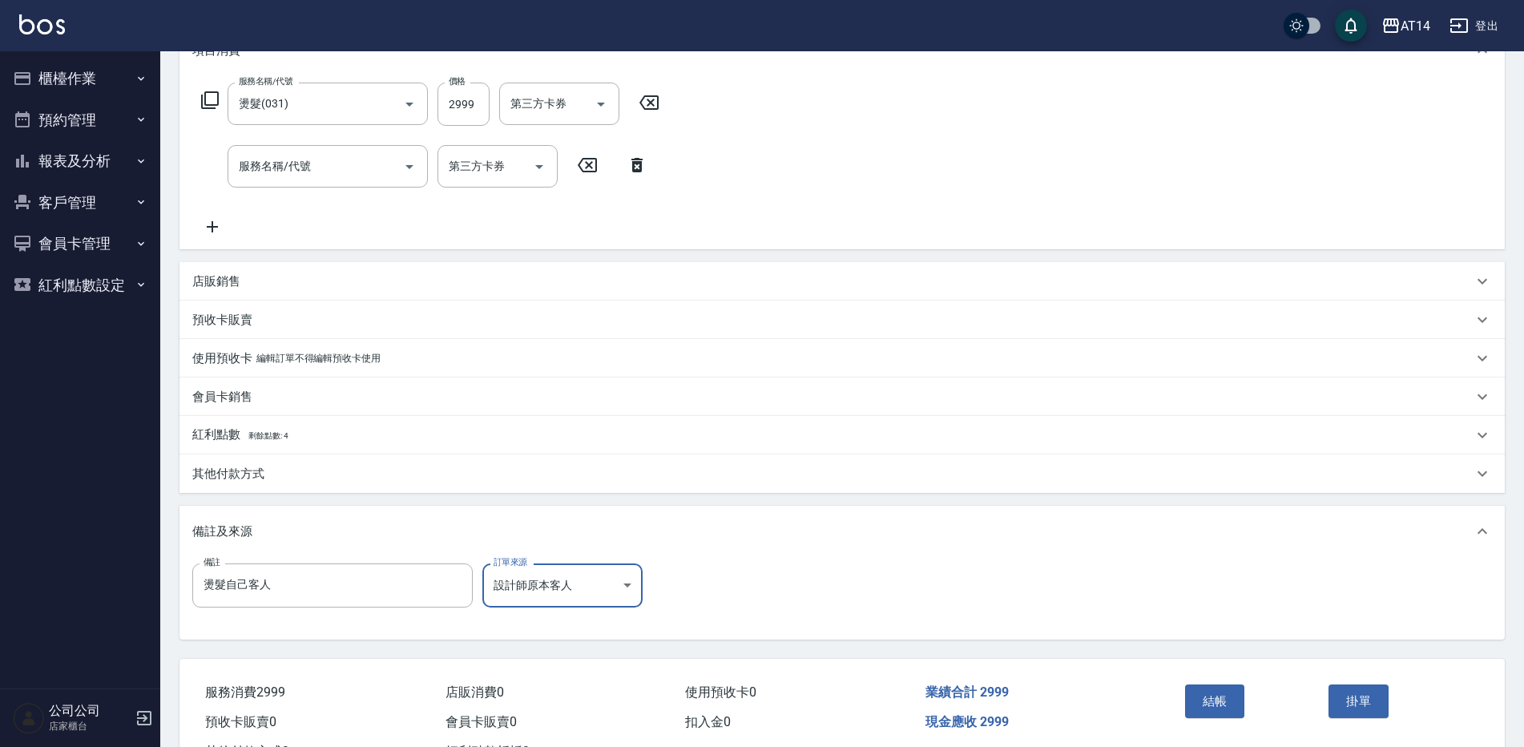
scroll to position [304, 0]
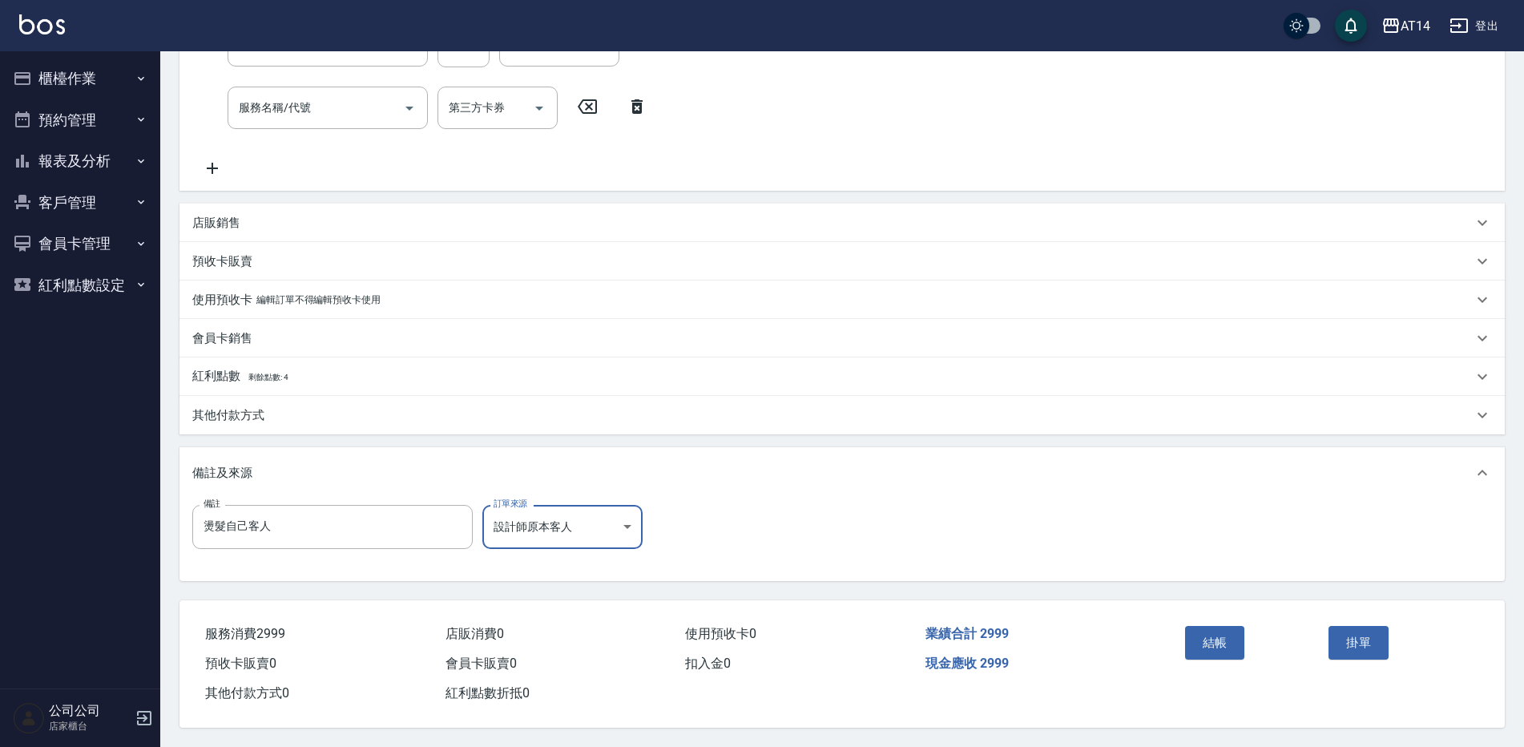
click at [1217, 641] on button "結帳" at bounding box center [1215, 643] width 60 height 34
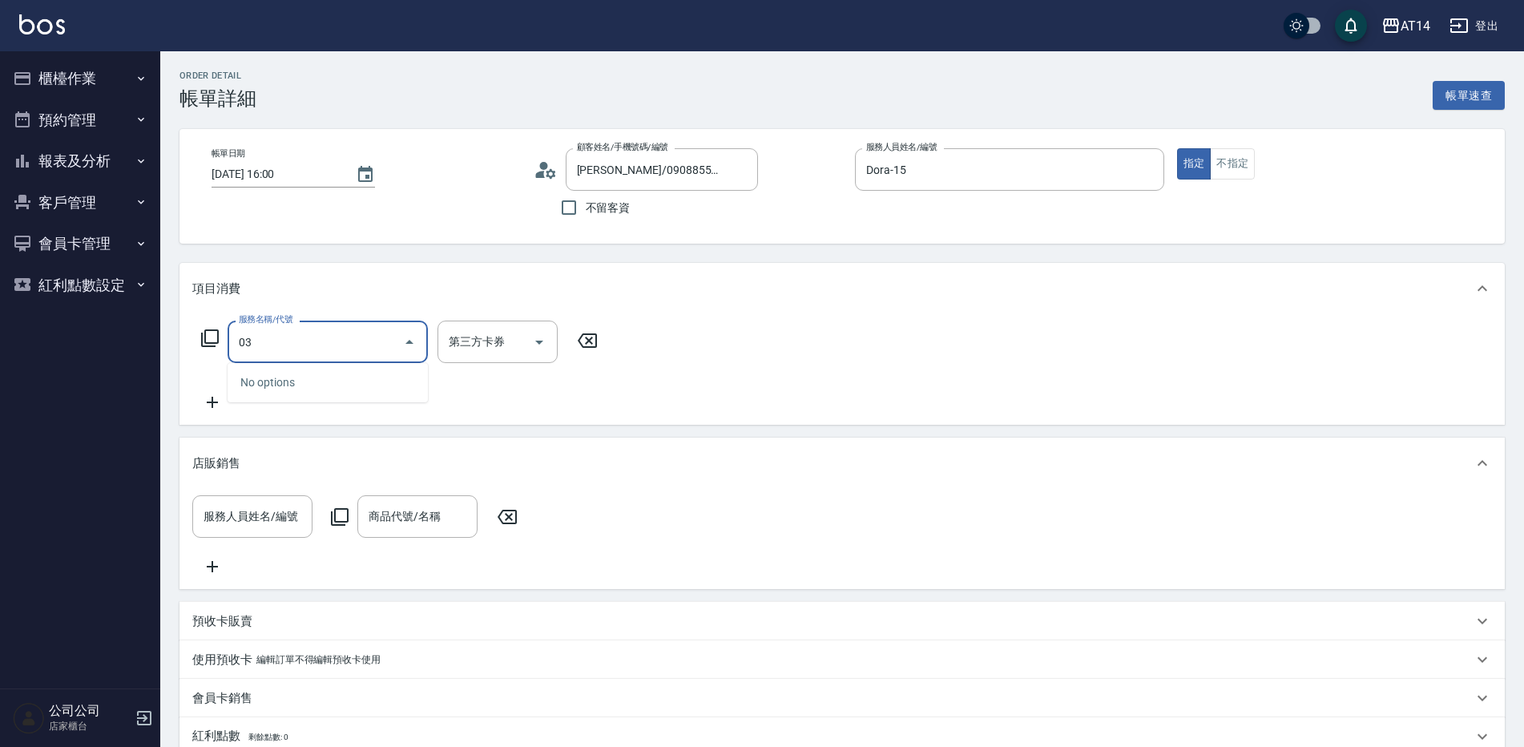
type input "031"
type input "3"
type input "燙髮(031)"
type input "2"
type input "0"
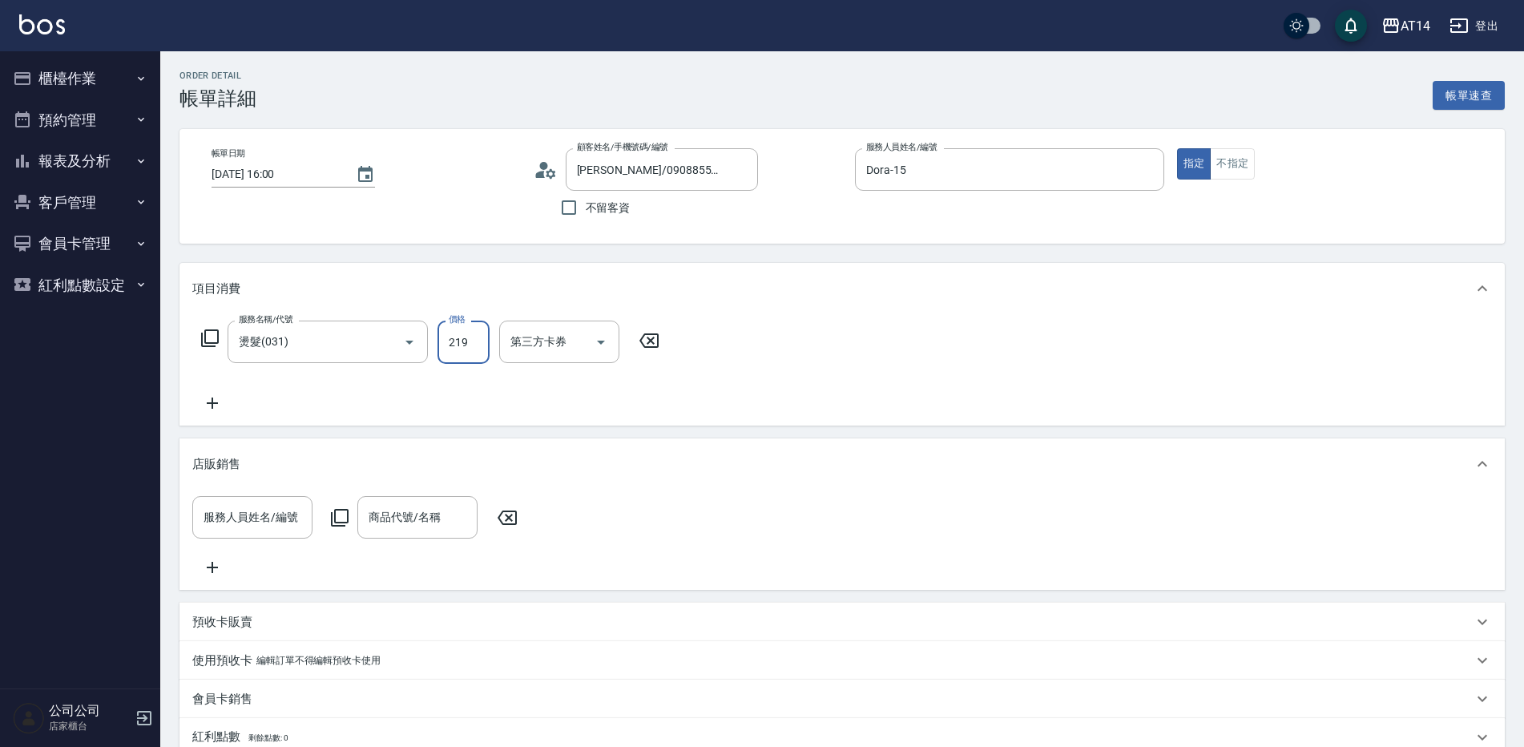
type input "2199"
type input "4"
click at [444, 330] on input "2199" at bounding box center [463, 341] width 52 height 43
type input "2"
type input "0"
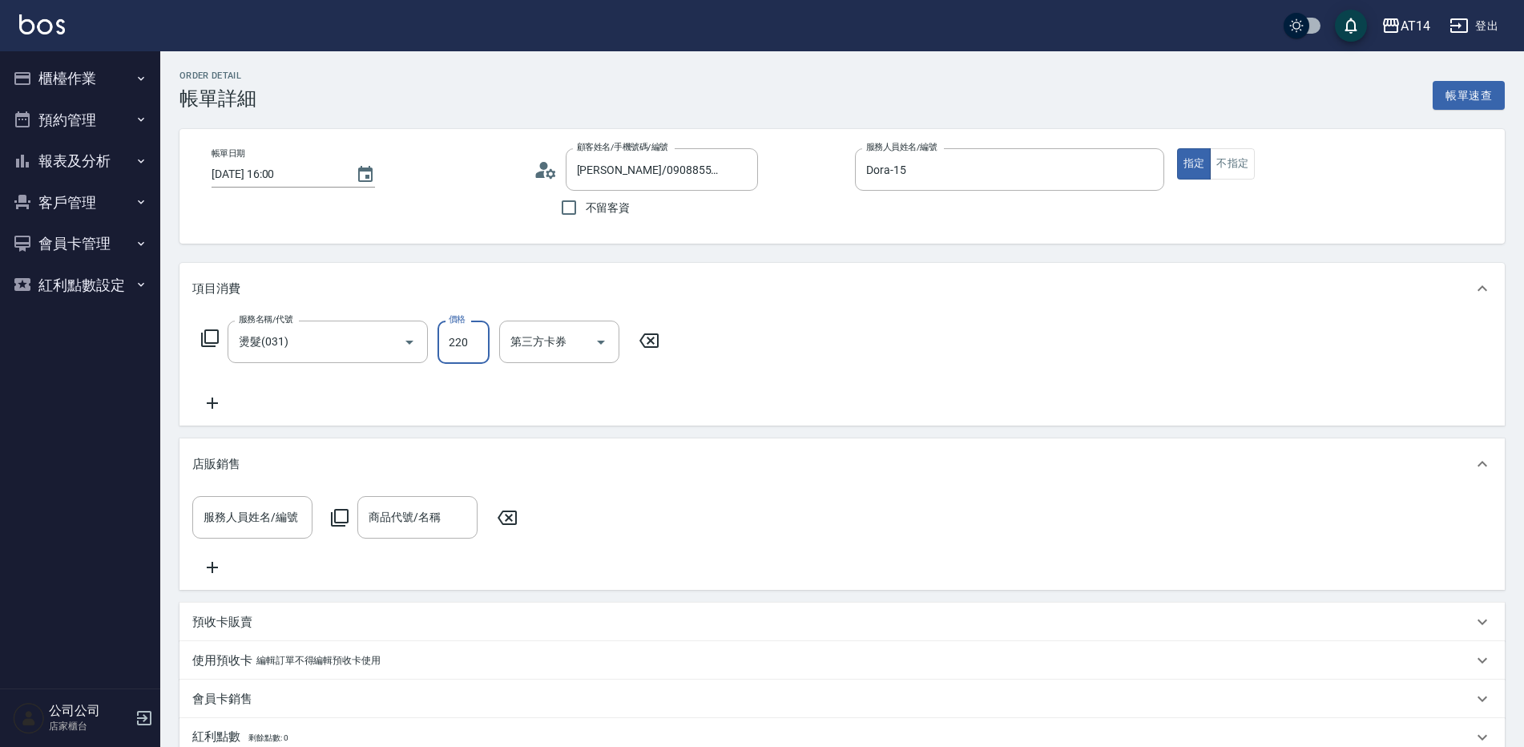
type input "2200"
type input "4"
type input "2200"
click at [209, 394] on icon at bounding box center [212, 402] width 40 height 19
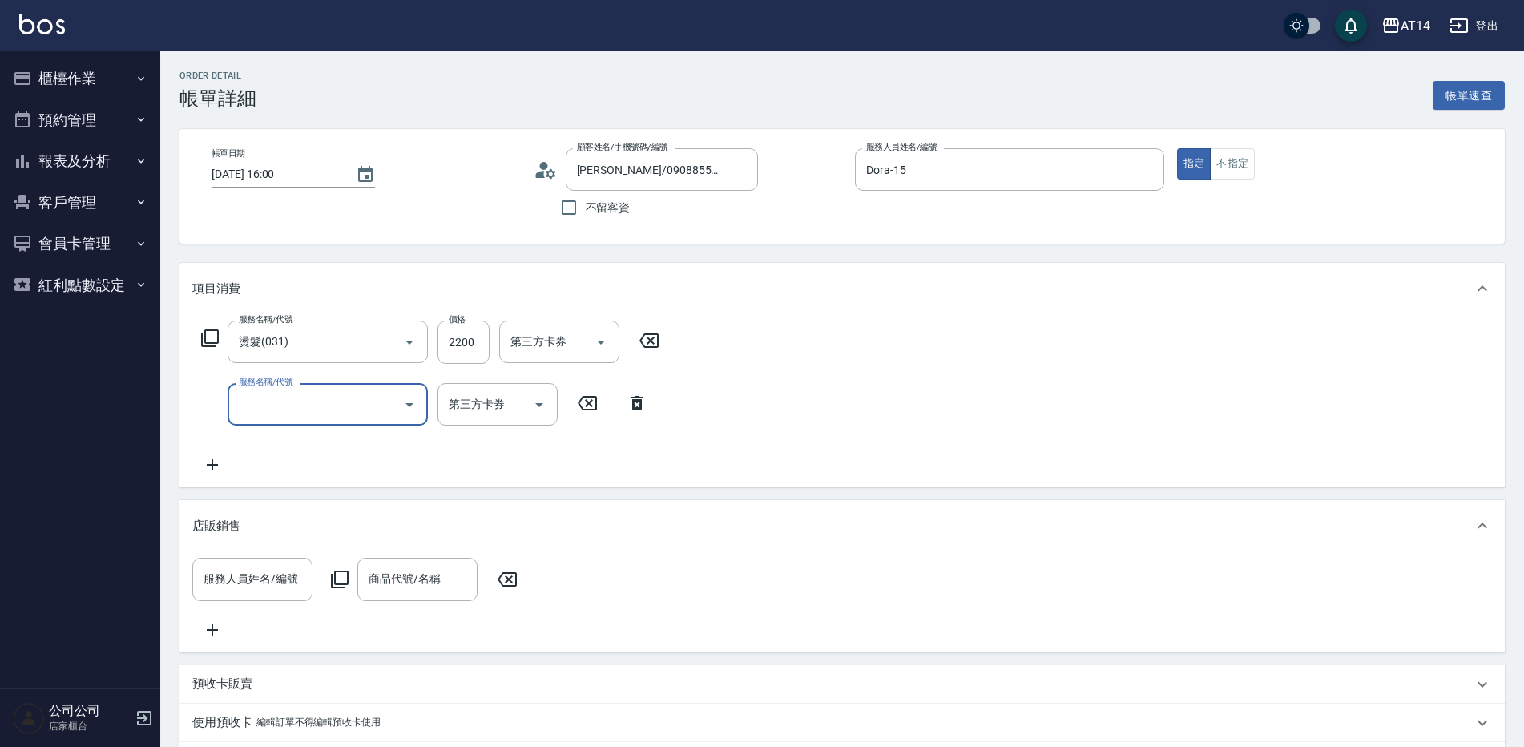
click at [328, 469] on div "服務名稱/代號 燙髮(031) 服務名稱/代號 價格 2200 價格 第三方卡券 第三方卡券 服務名稱/代號 服務名稱/代號 第三方卡券 第三方卡券" at bounding box center [430, 397] width 477 height 154
click at [343, 425] on div "服務名稱/代號" at bounding box center [328, 404] width 200 height 42
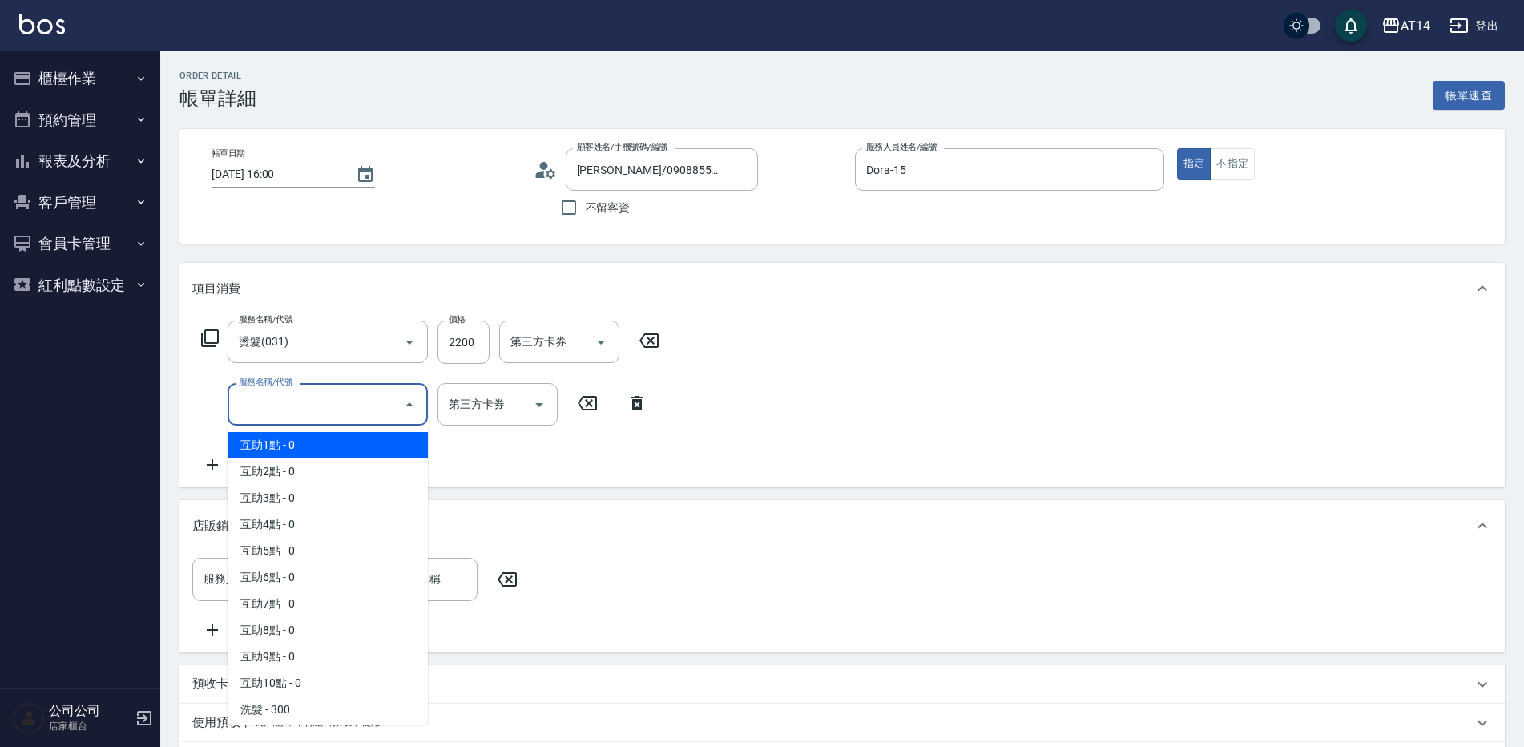
drag, startPoint x: 332, startPoint y: 448, endPoint x: 365, endPoint y: 445, distance: 33.7
click at [331, 449] on span "互助1點 - 0" at bounding box center [328, 445] width 200 height 26
type input "互助1點(001)"
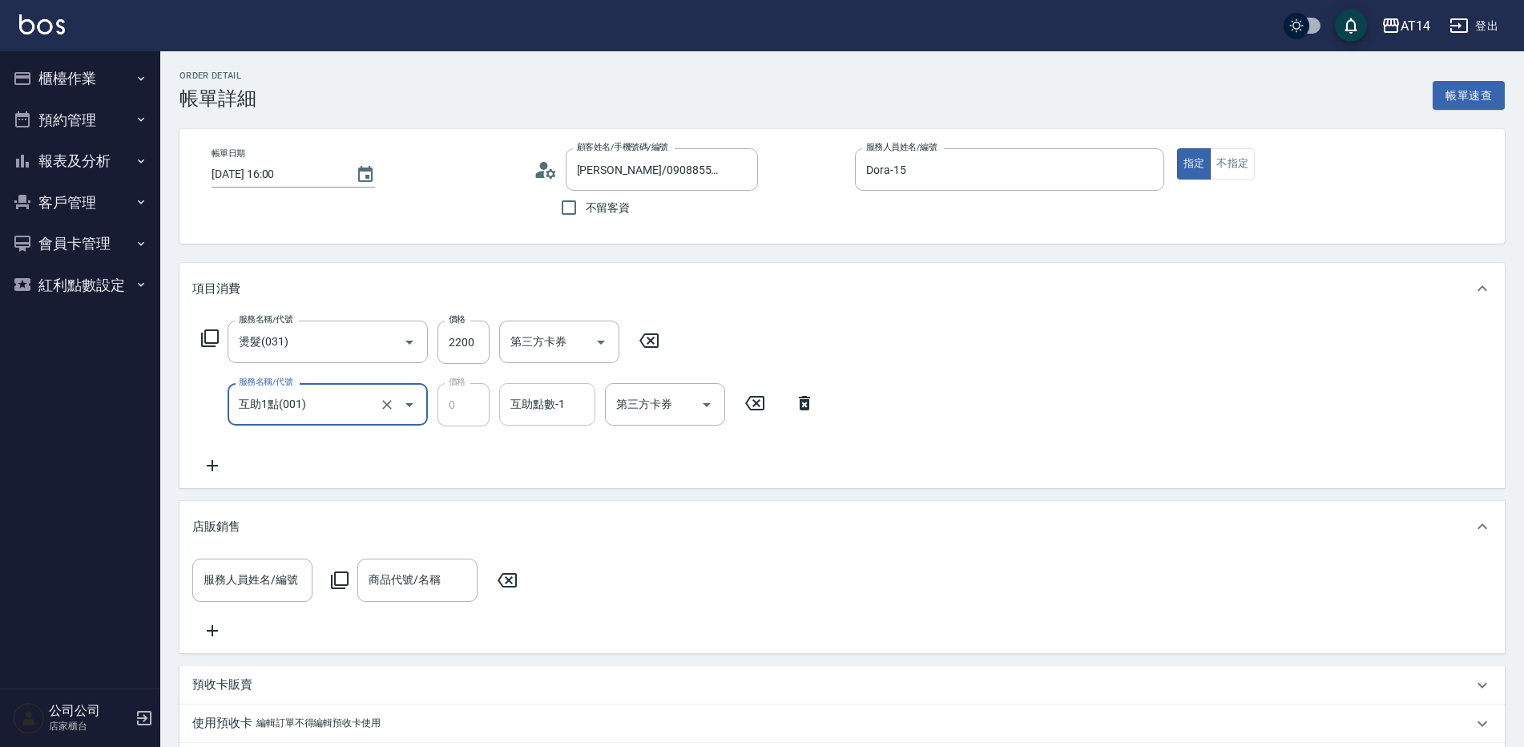
click at [514, 414] on input "互助點數-1" at bounding box center [547, 404] width 82 height 28
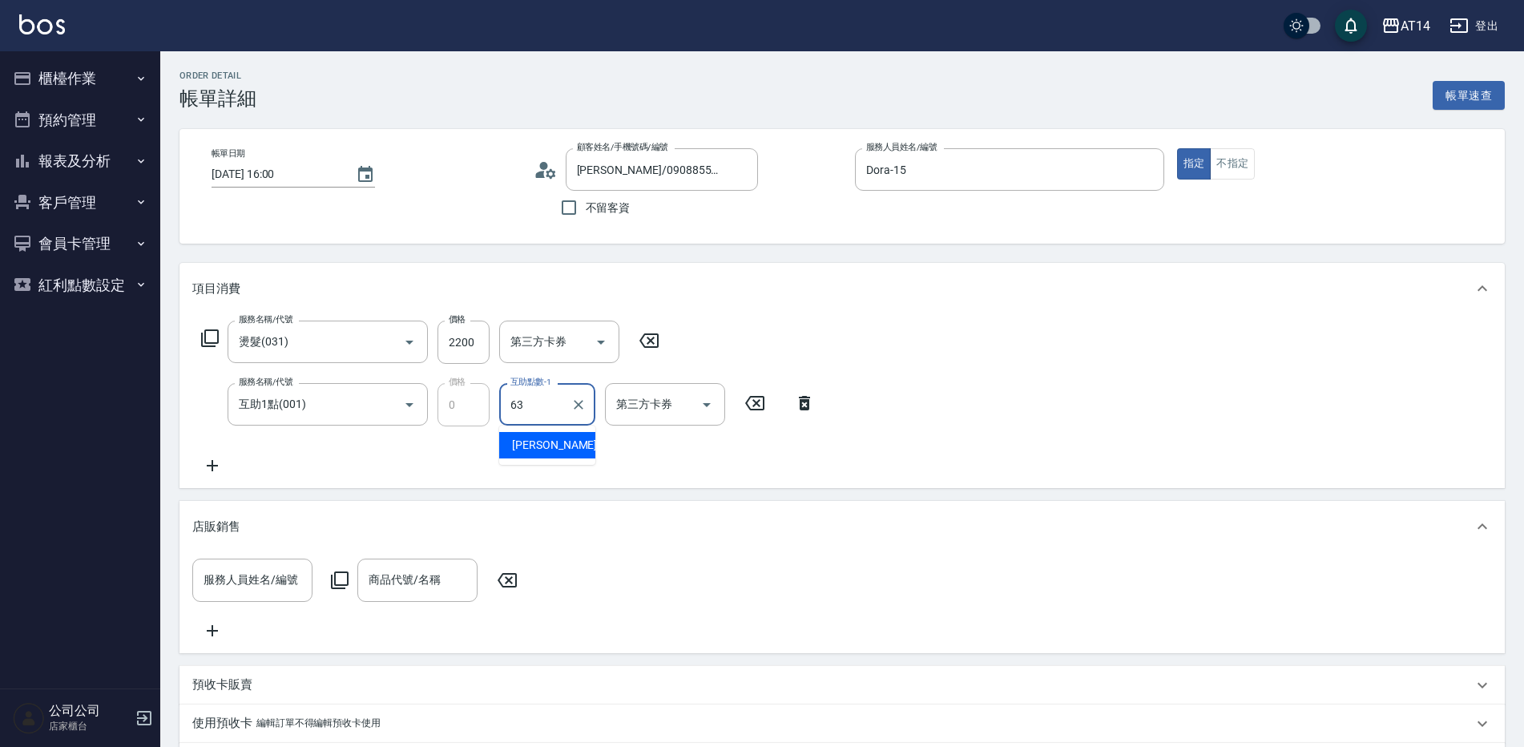
type input "楊明月-63"
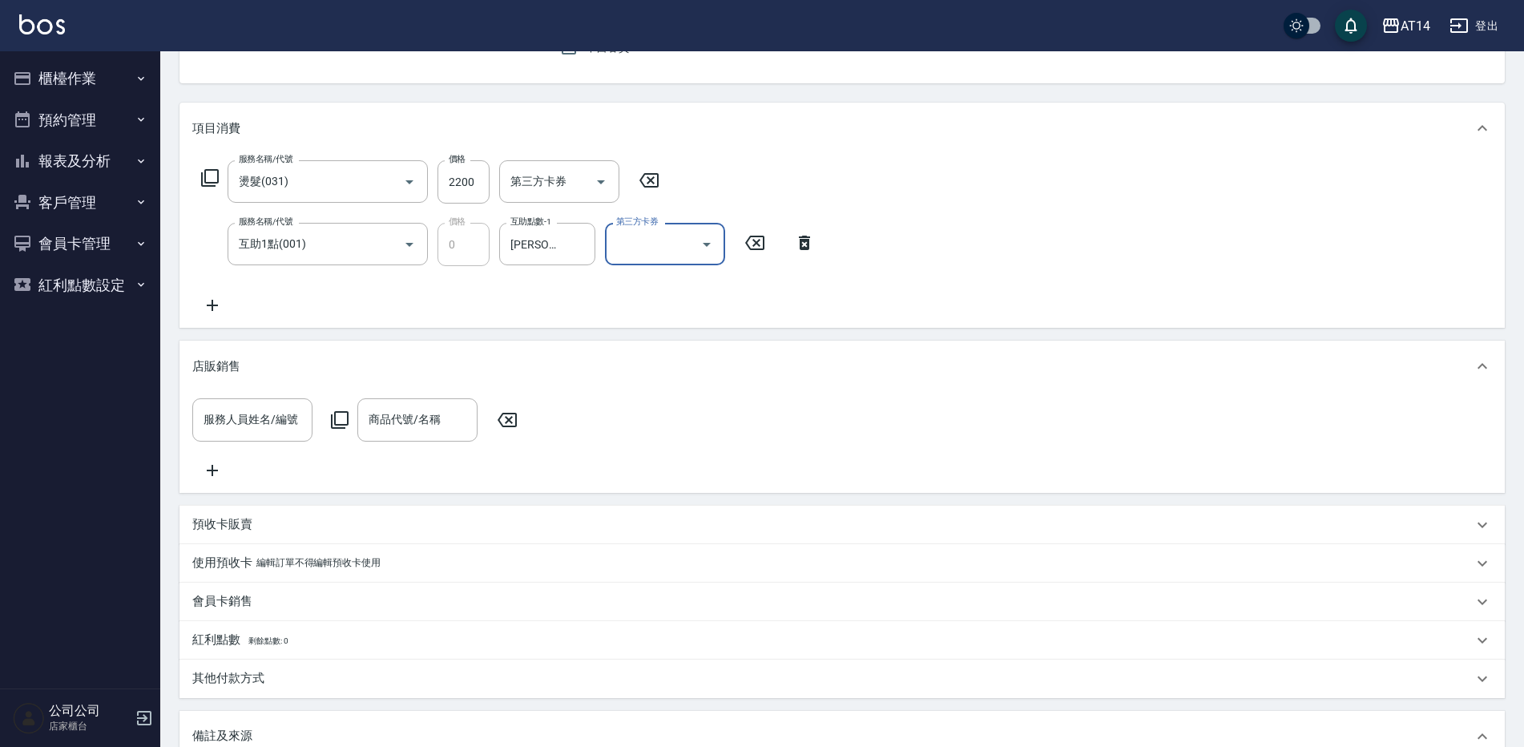
scroll to position [401, 0]
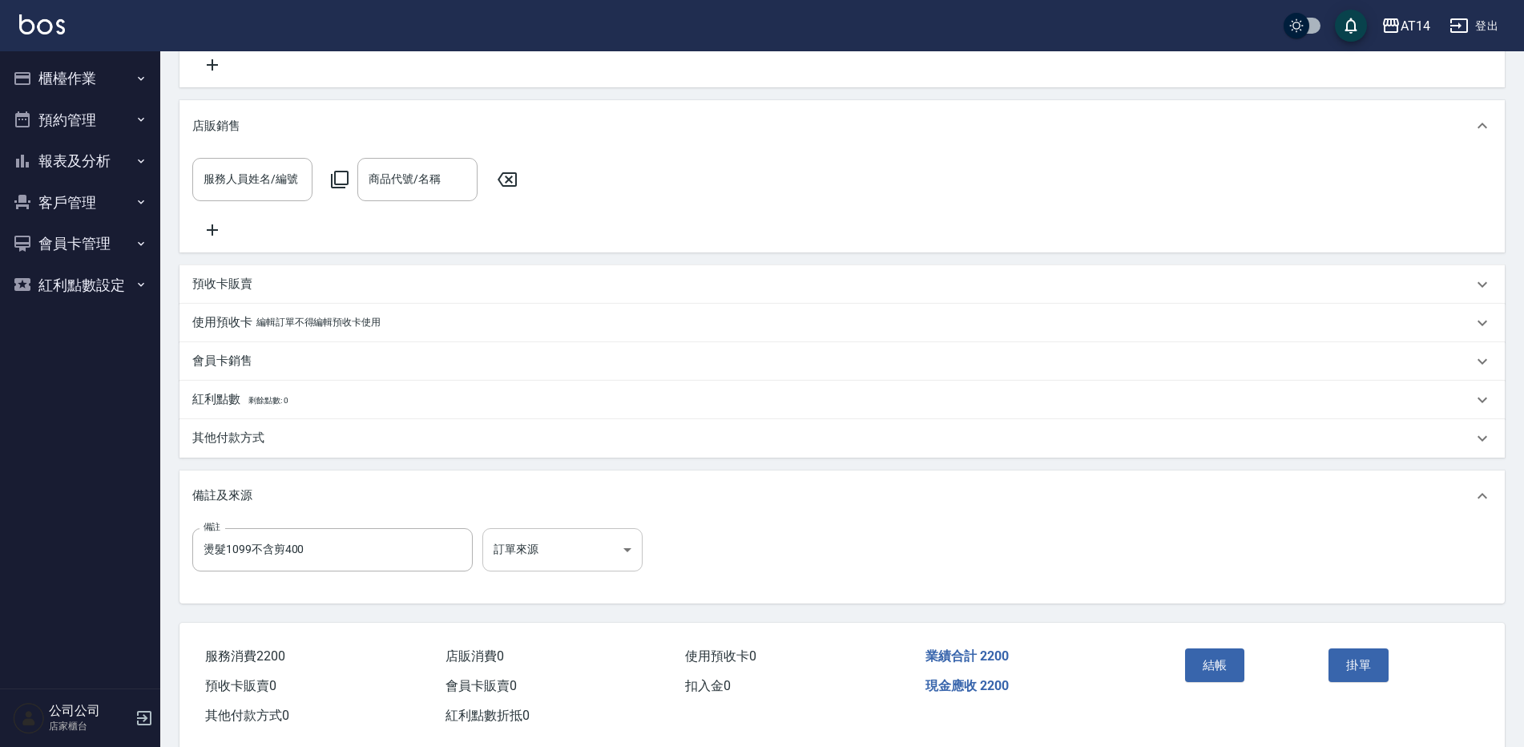
click at [524, 542] on body "AT14 登出 櫃檯作業 打帳單 帳單列表 掛單列表 現金收支登錄 材料自購登錄 每日結帳 排班表 掃碼打卡 預約管理 預約管理 單日預約紀錄 單週預約紀錄 …" at bounding box center [762, 184] width 1524 height 1170
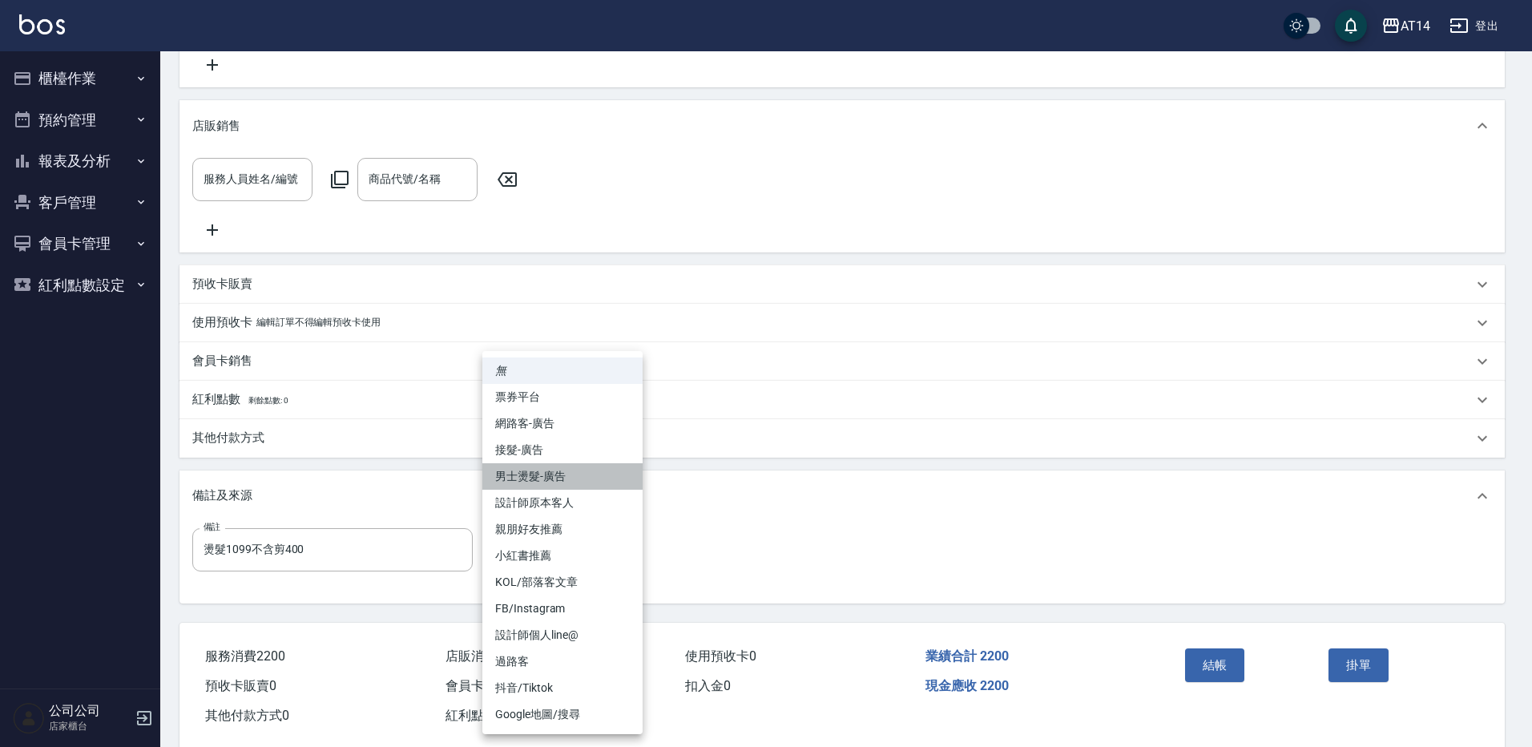
click at [587, 472] on li "男士燙髮-廣告" at bounding box center [562, 476] width 160 height 26
type input "男士燙髮-廣告"
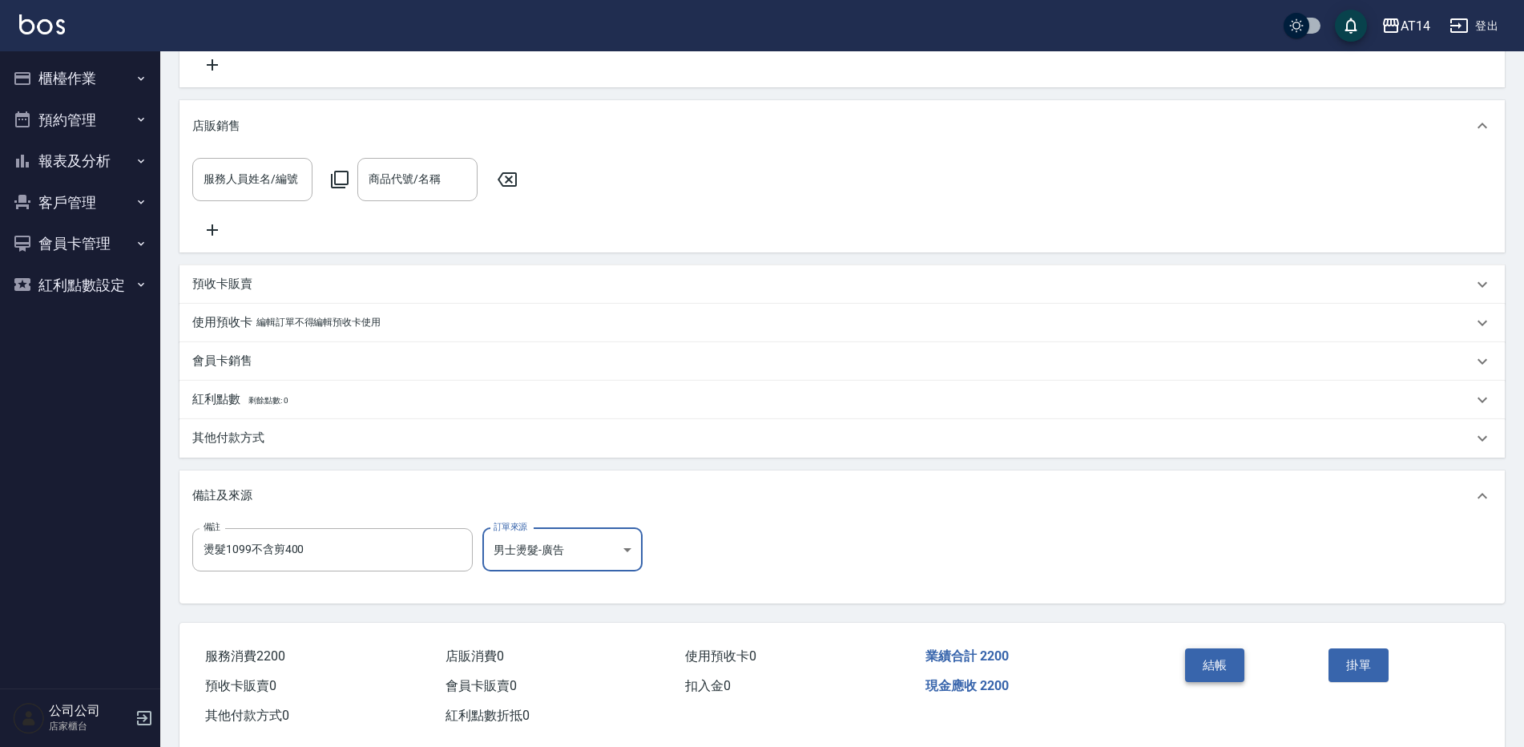
click at [1238, 678] on button "結帳" at bounding box center [1215, 665] width 60 height 34
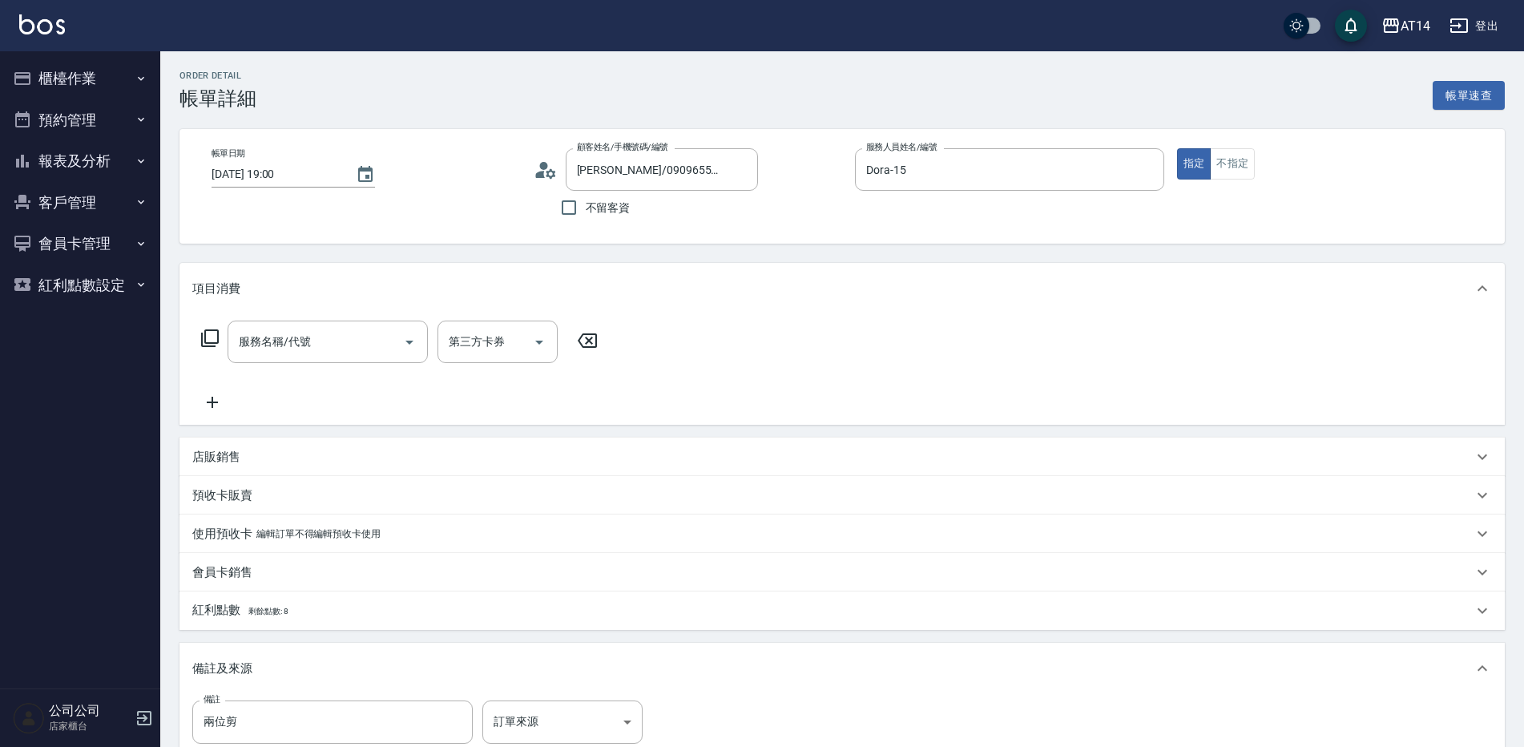
click at [284, 366] on div "服務名稱/代號 服務名稱/代號 第三方卡券 第三方卡券" at bounding box center [399, 365] width 415 height 91
click at [284, 329] on input "服務名稱/代號" at bounding box center [316, 342] width 162 height 28
type input "洗髮+剪髮(022)"
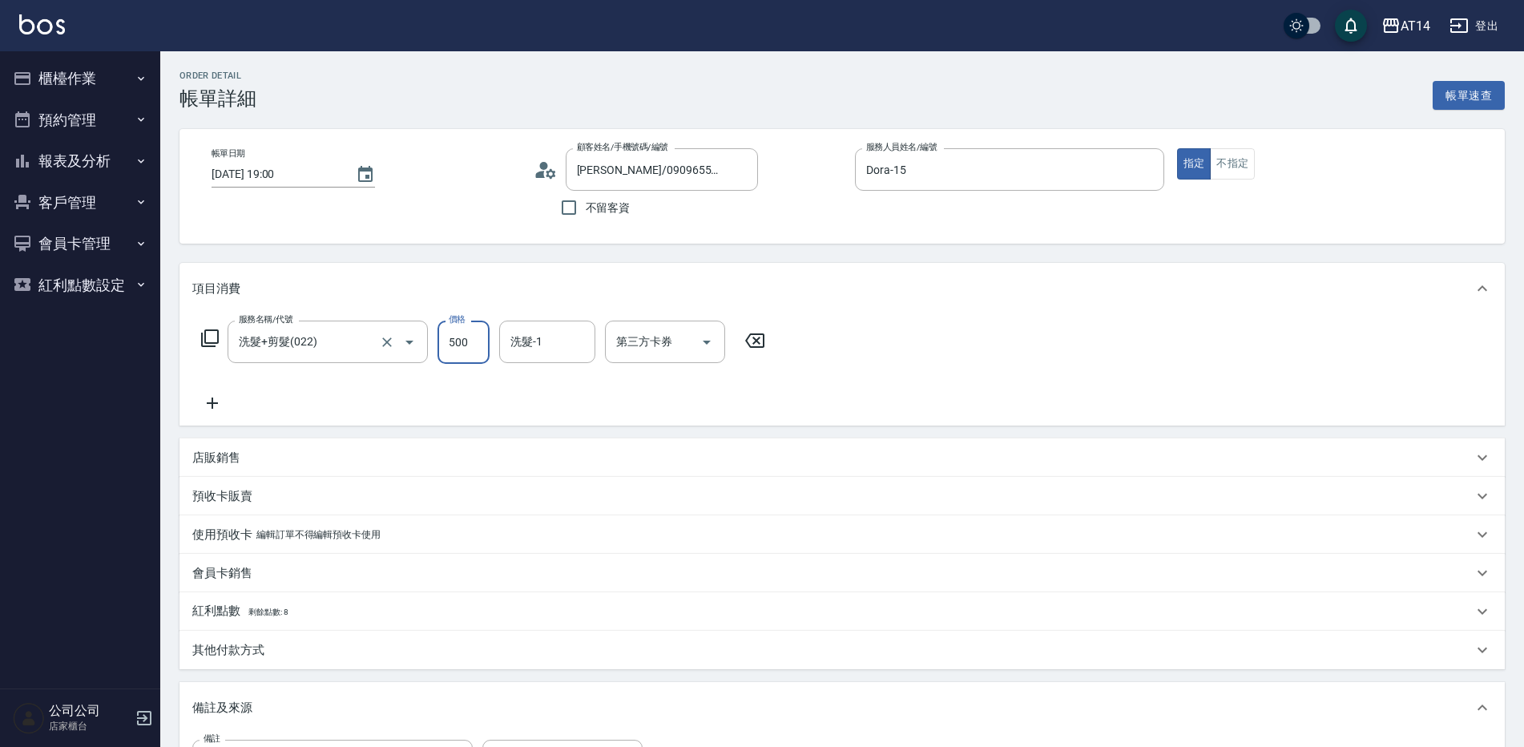
type input "0"
type input "450"
type input "1"
type input "450"
type input "楊明月-63"
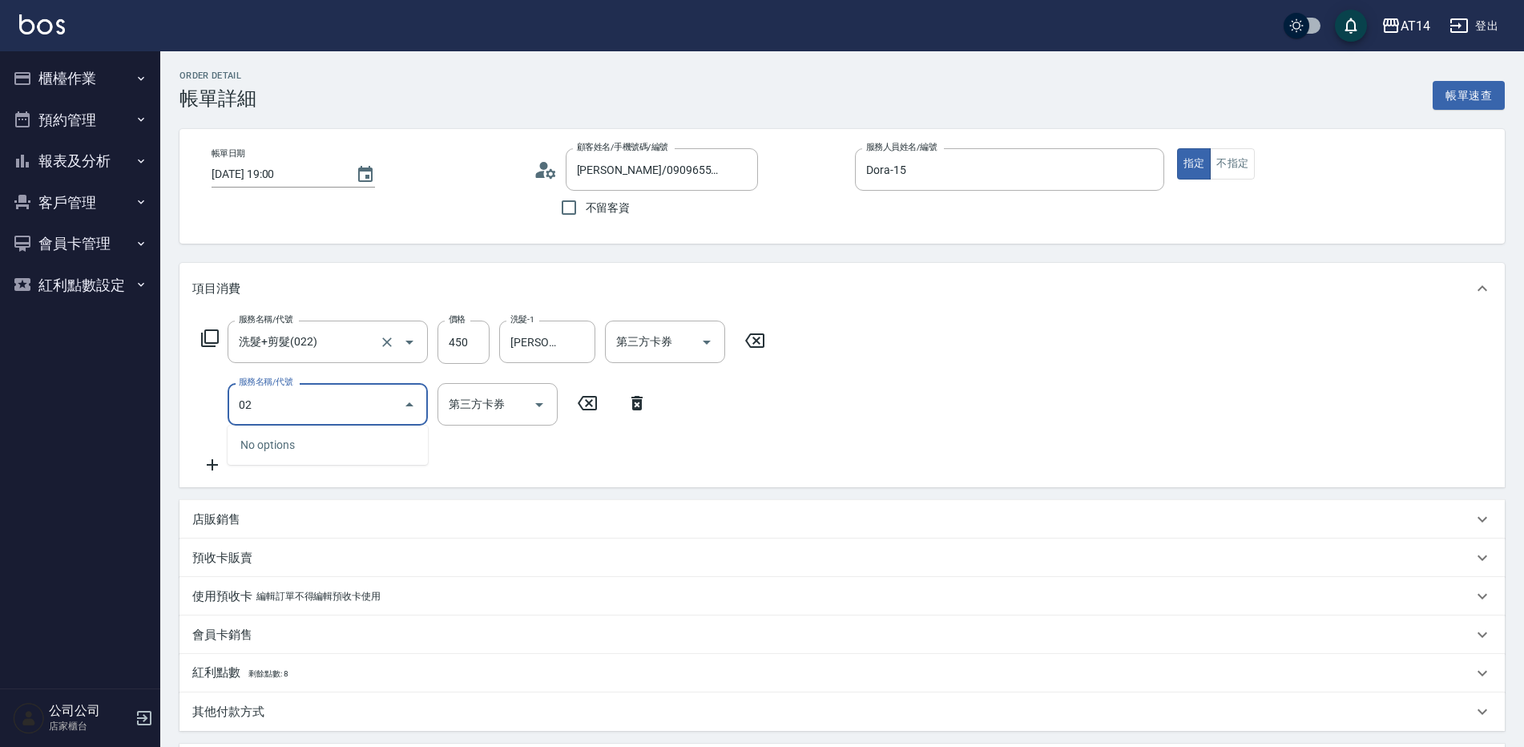
type input "022"
type input "2"
type input "洗髮+剪髮(022)"
type input "1"
type input "450"
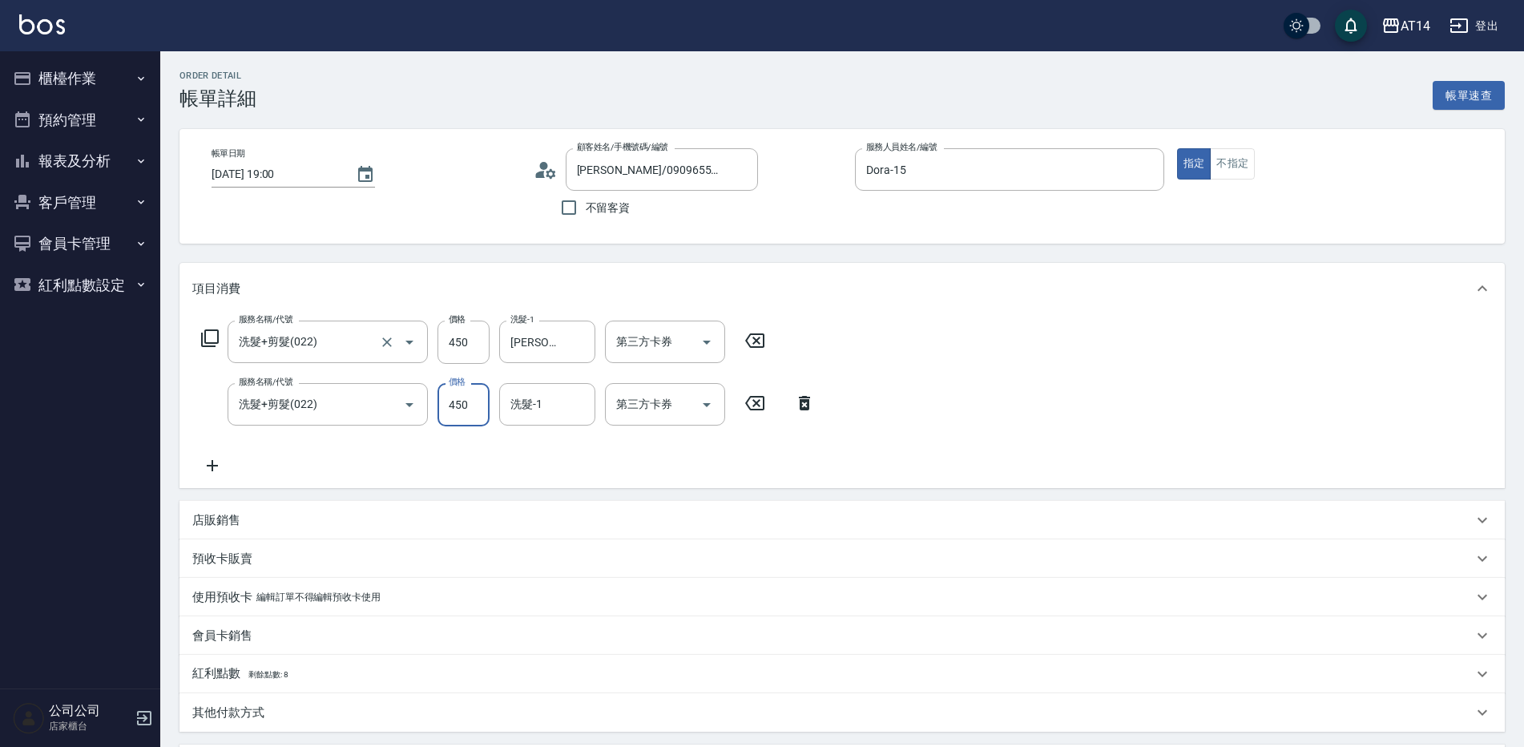
type input "2"
type input "450"
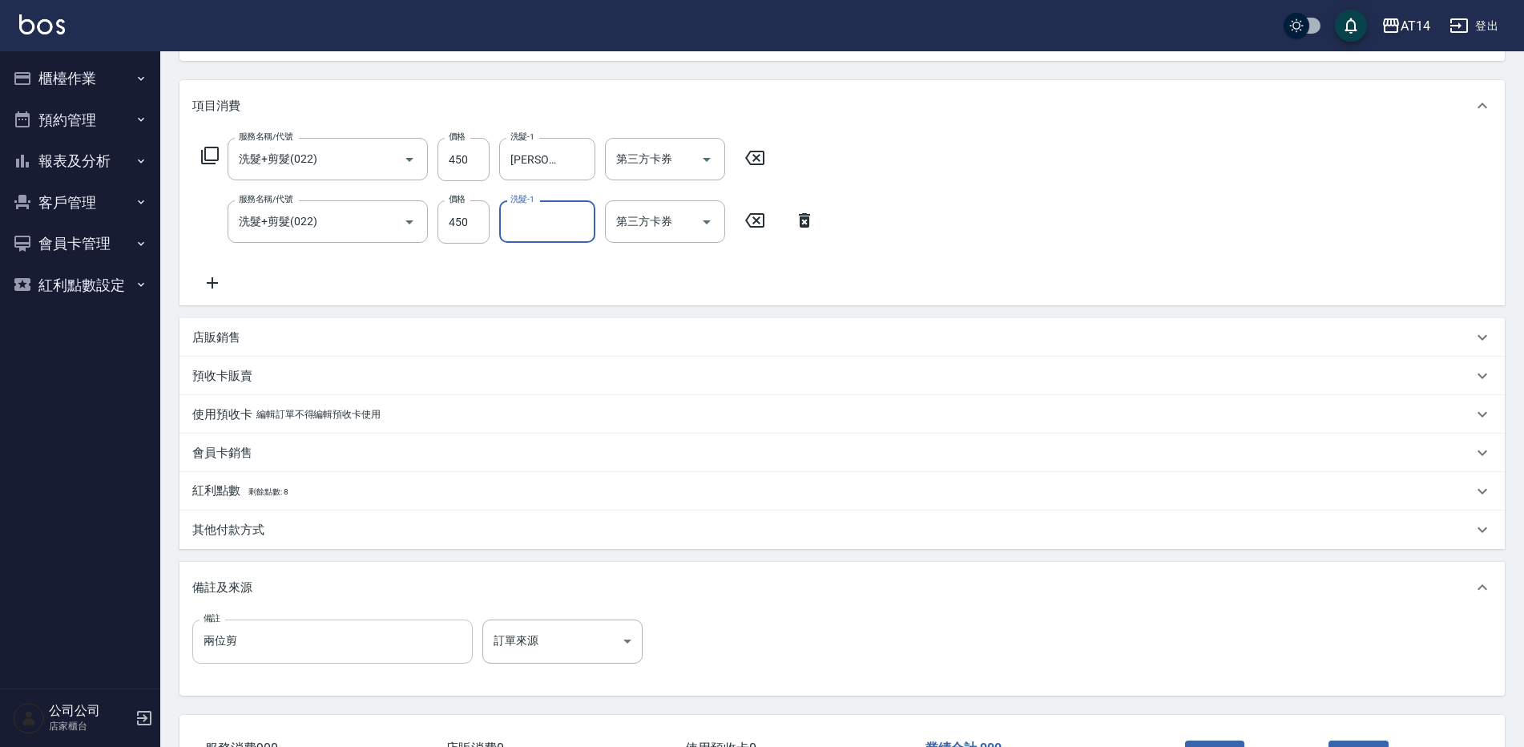
scroll to position [304, 0]
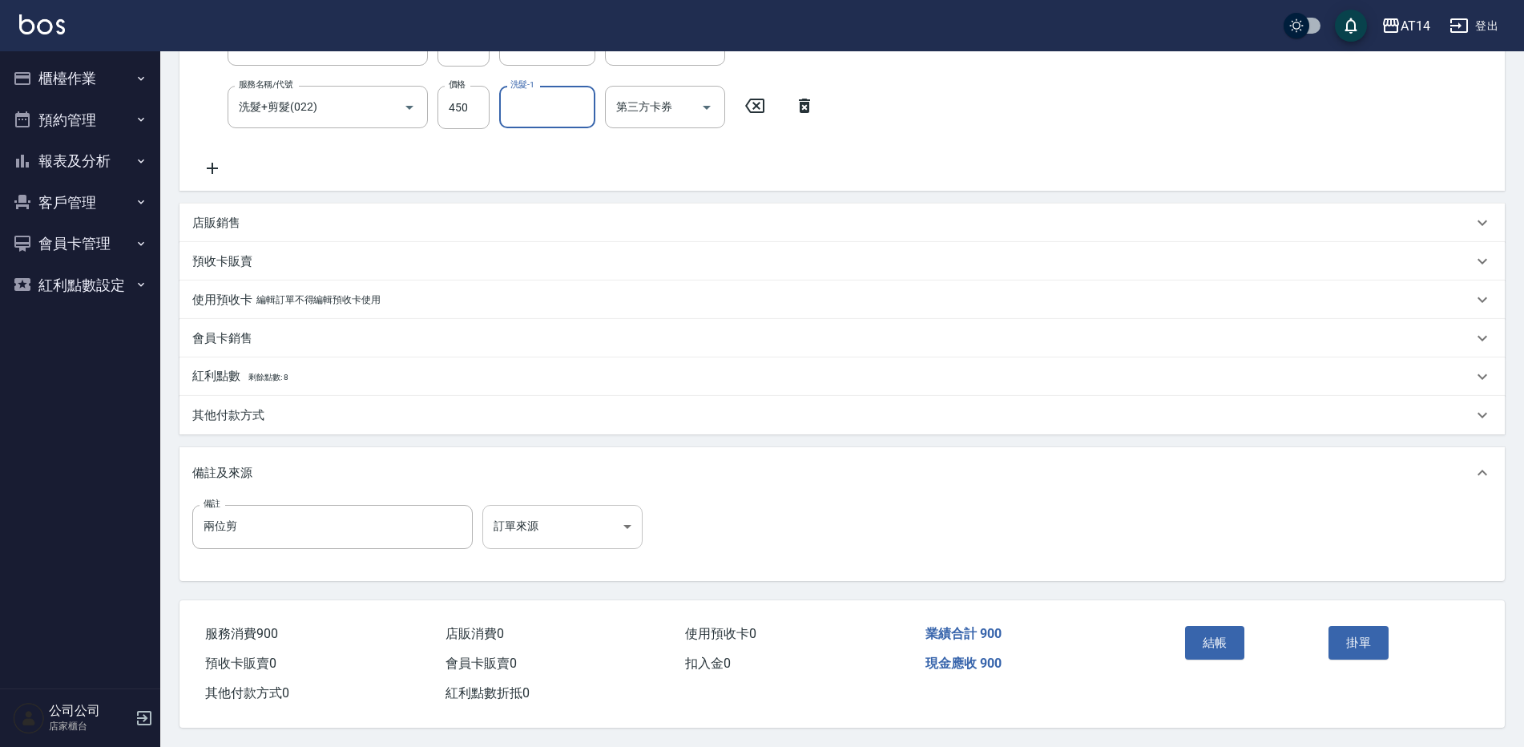
click at [537, 500] on body "AT14 登出 櫃檯作業 打帳單 帳單列表 掛單列表 現金收支登錄 材料自購登錄 每日結帳 排班表 掃碼打卡 預約管理 預約管理 單日預約紀錄 單週預約紀錄 …" at bounding box center [762, 225] width 1524 height 1044
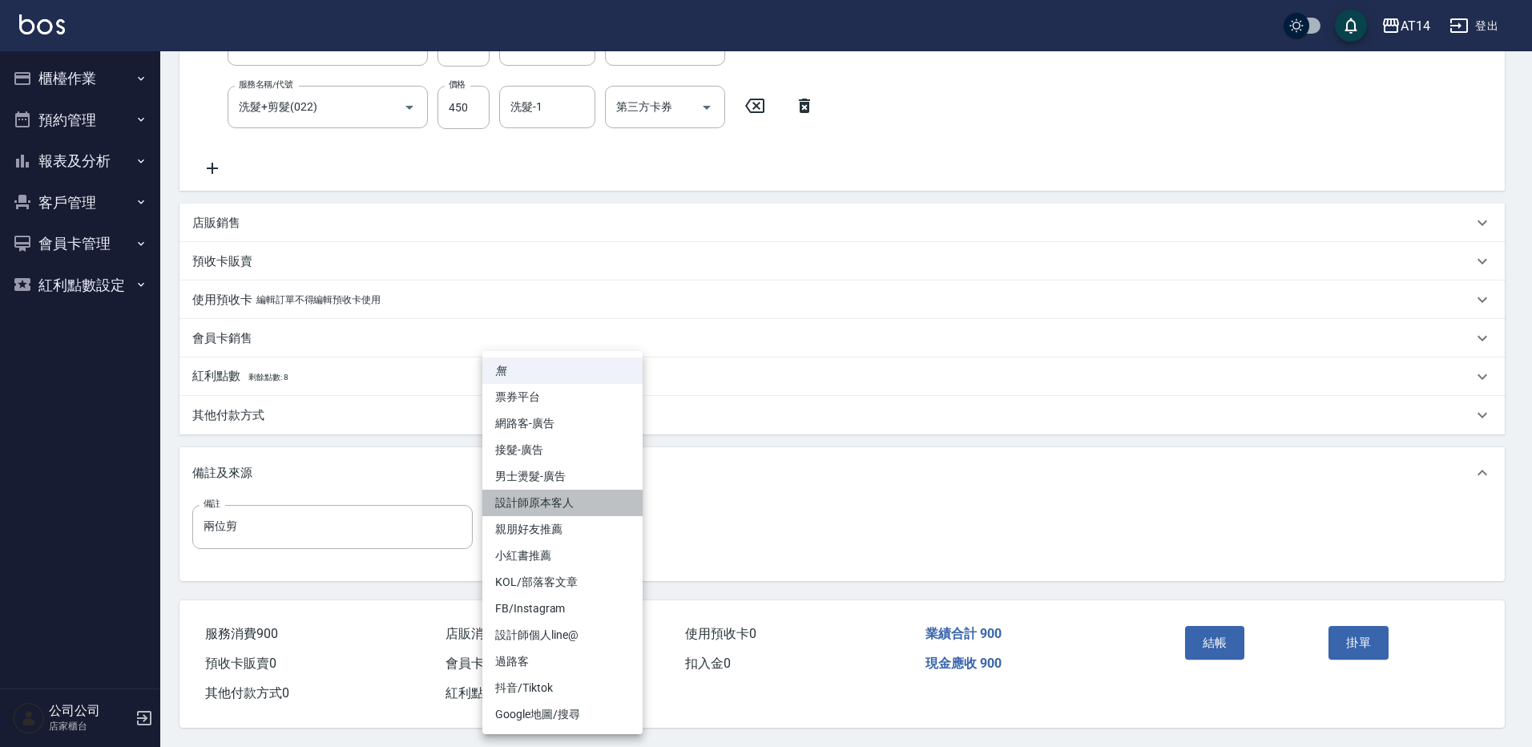
click at [562, 507] on li "設計師原本客人" at bounding box center [562, 502] width 160 height 26
type input "設計師原本客人"
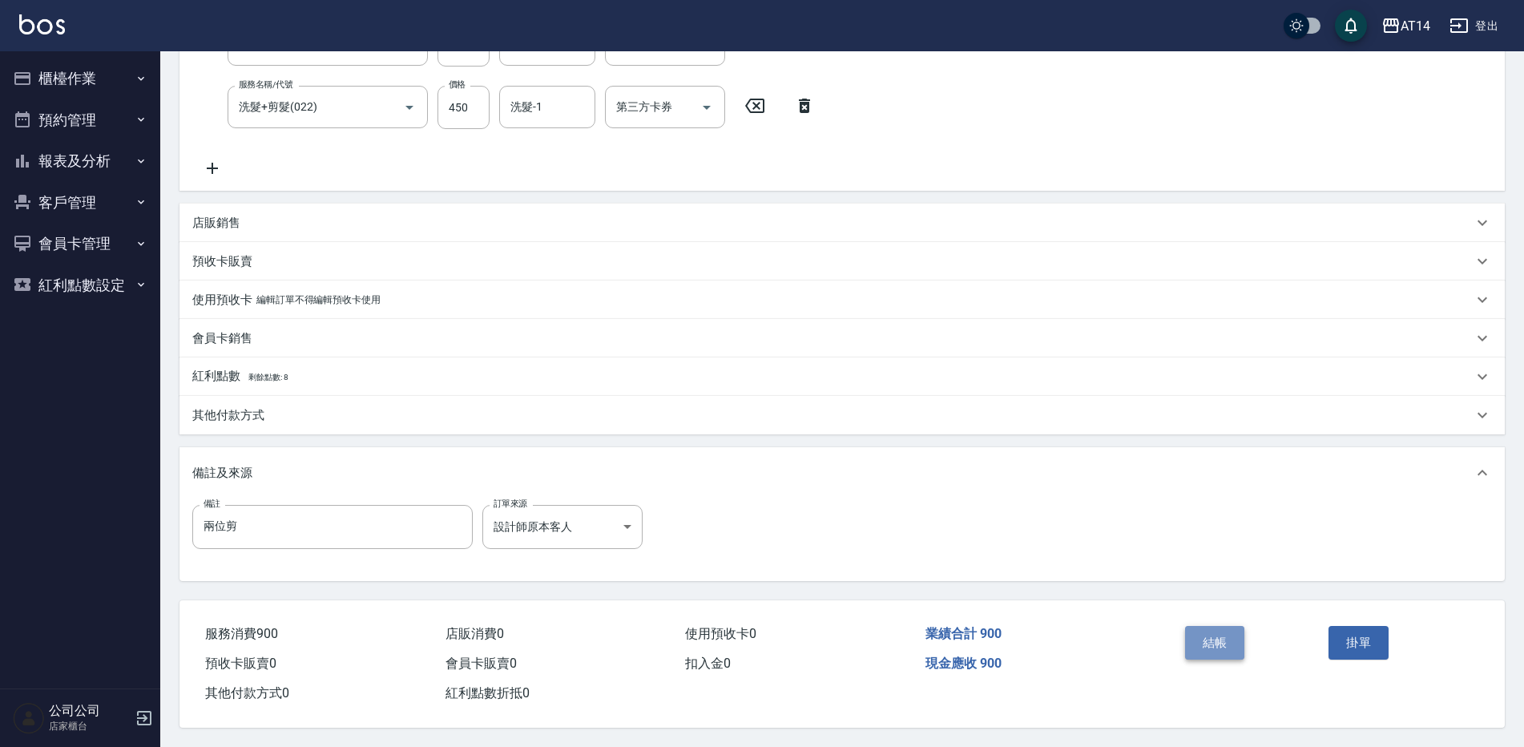
click at [1226, 635] on button "結帳" at bounding box center [1215, 643] width 60 height 34
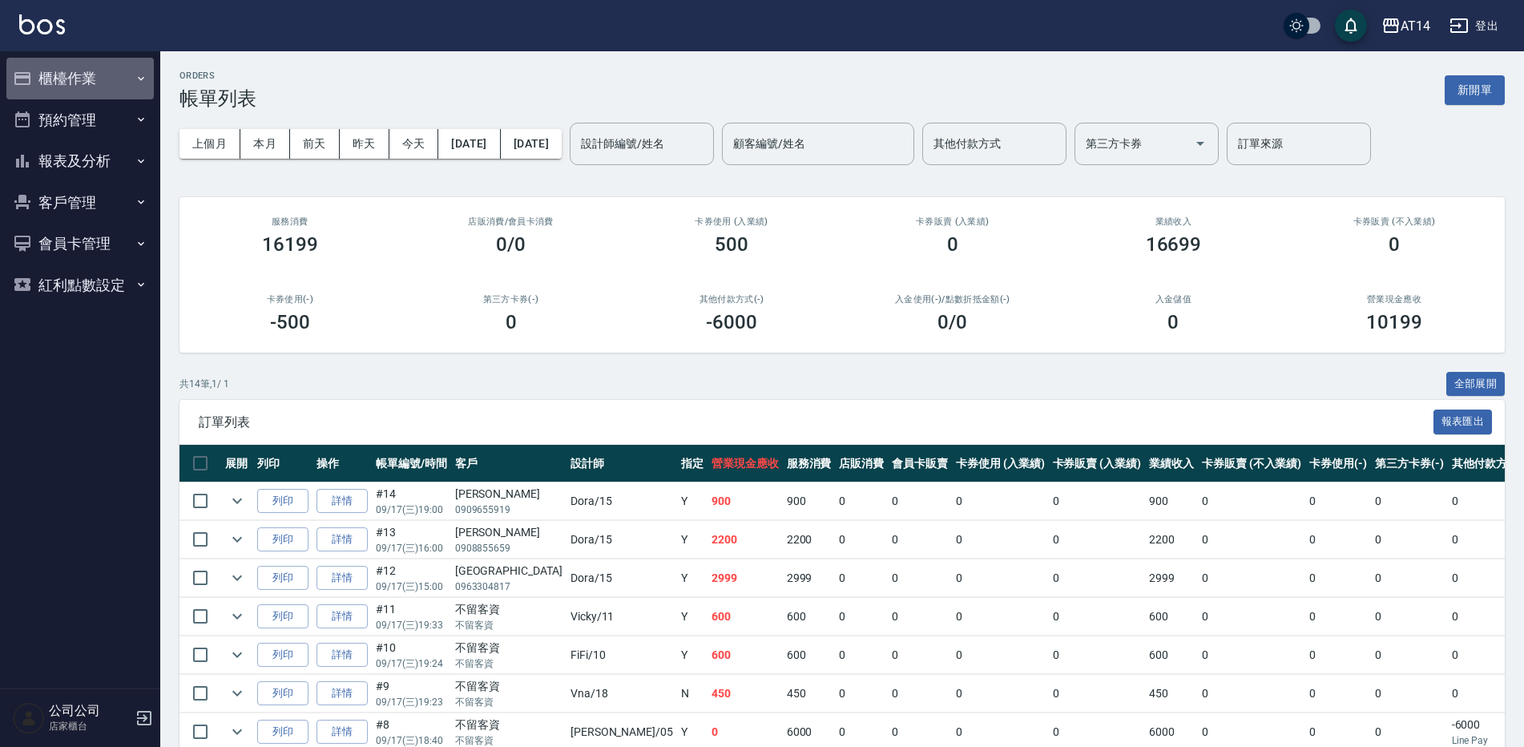
click at [68, 79] on button "櫃檯作業" at bounding box center [79, 79] width 147 height 42
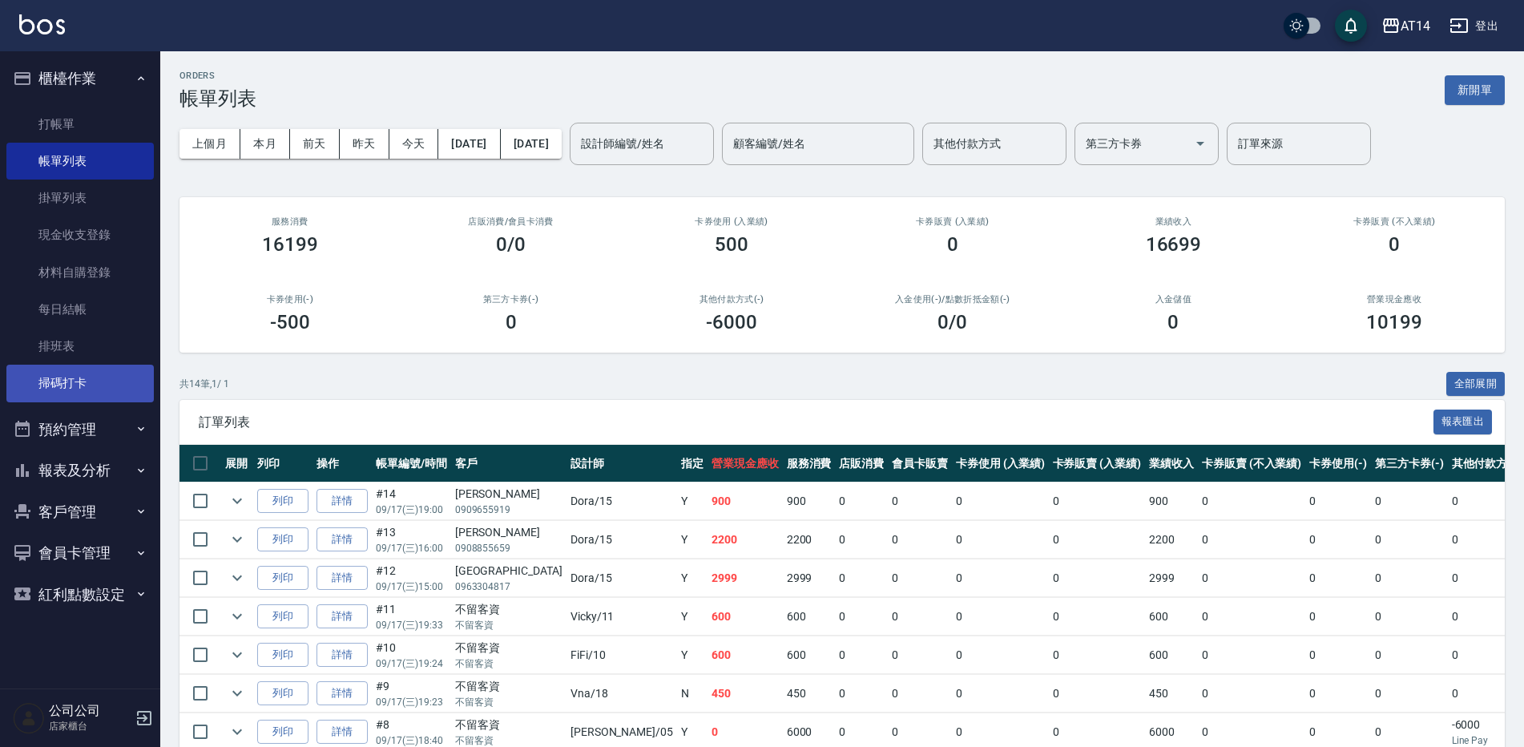
click at [66, 372] on link "掃碼打卡" at bounding box center [79, 383] width 147 height 37
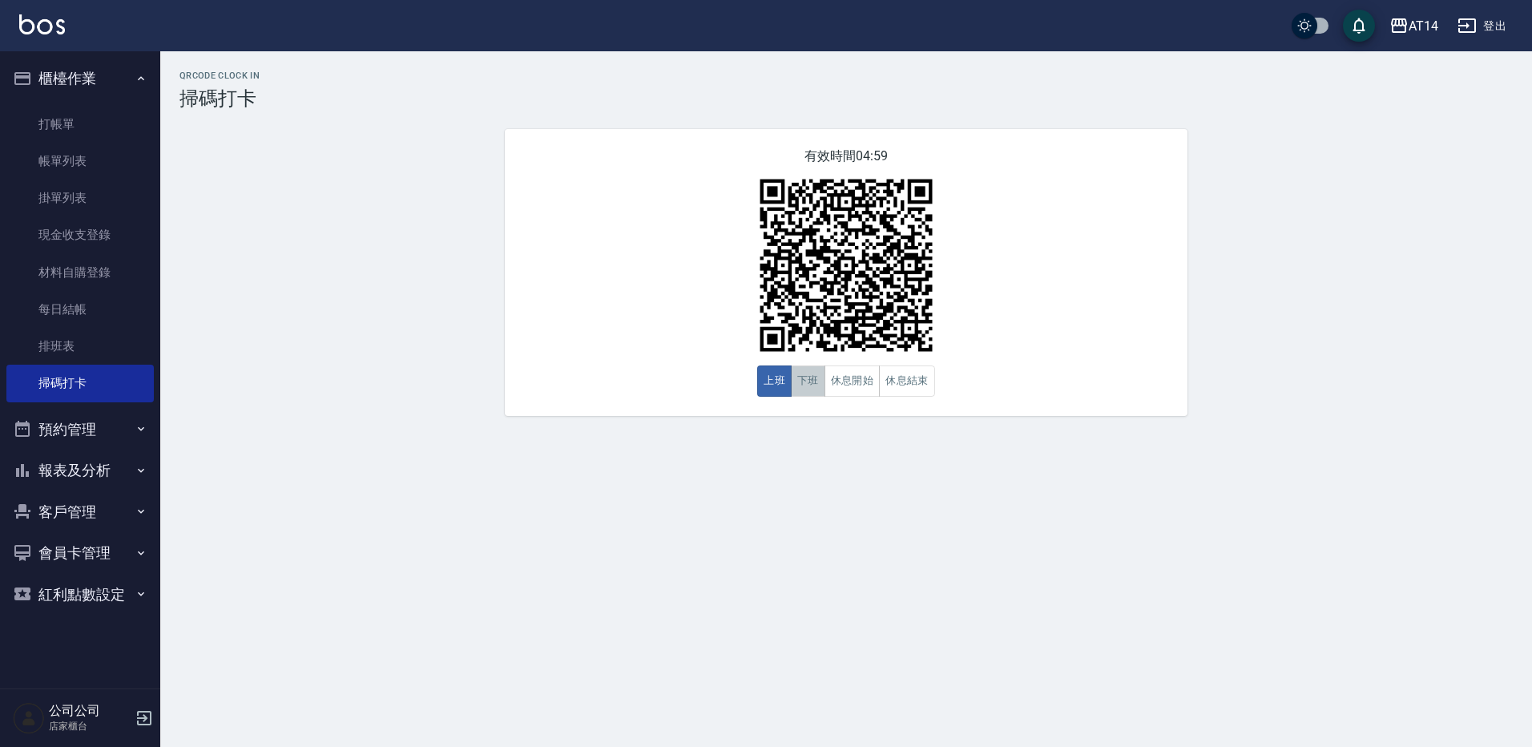
click at [804, 378] on button "下班" at bounding box center [808, 380] width 34 height 31
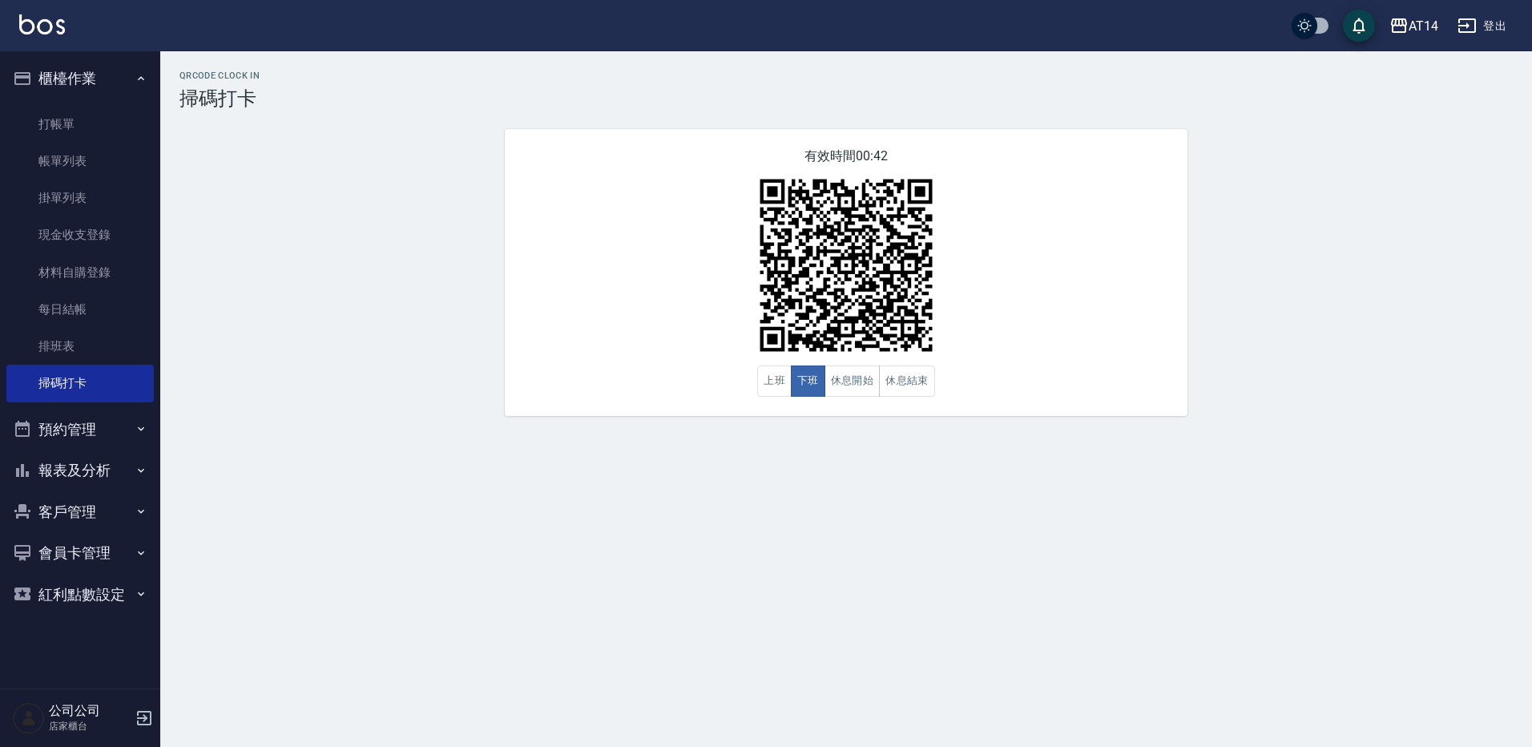
click at [112, 440] on button "預約管理" at bounding box center [79, 430] width 147 height 42
click at [117, 555] on link "單週預約紀錄" at bounding box center [79, 548] width 147 height 37
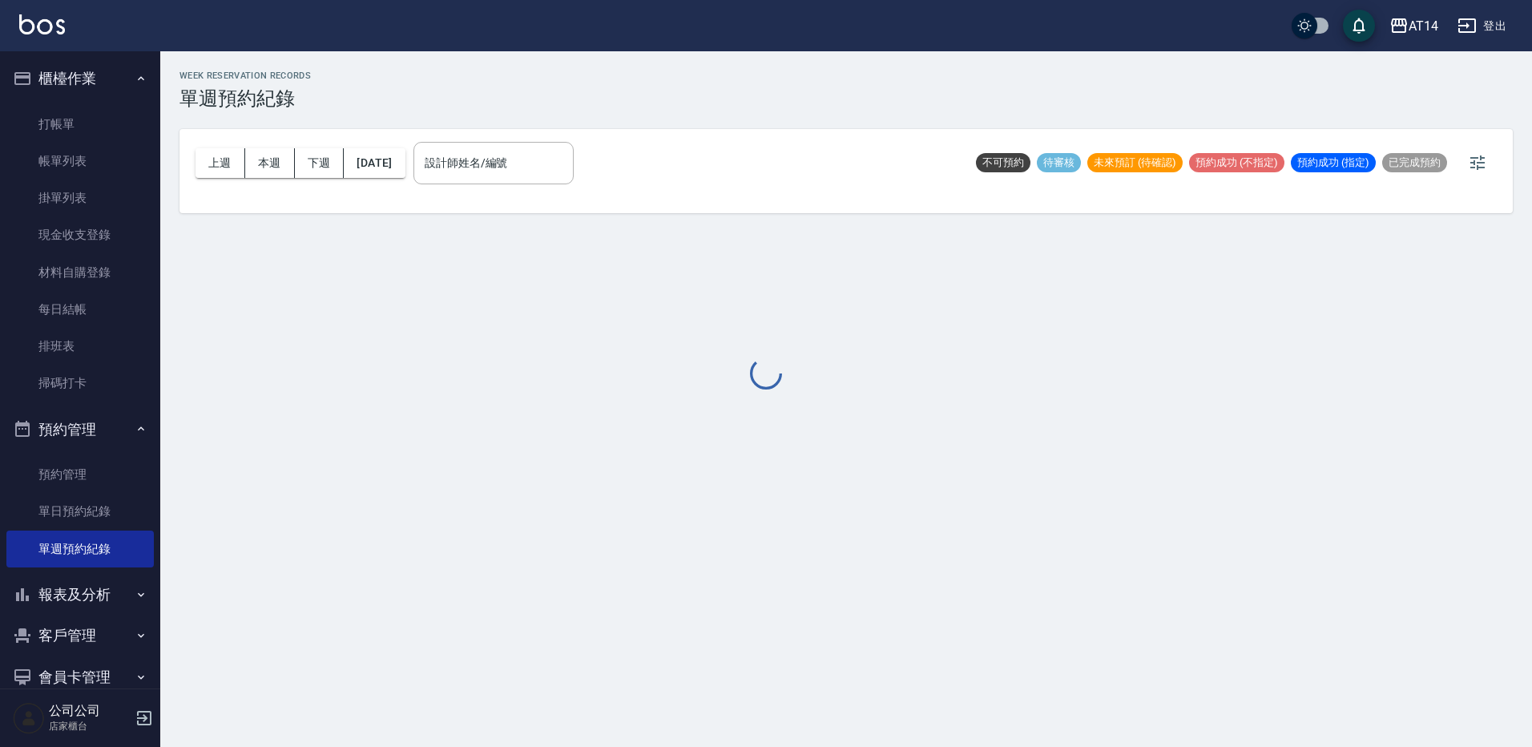
click at [534, 155] on div at bounding box center [766, 373] width 1532 height 747
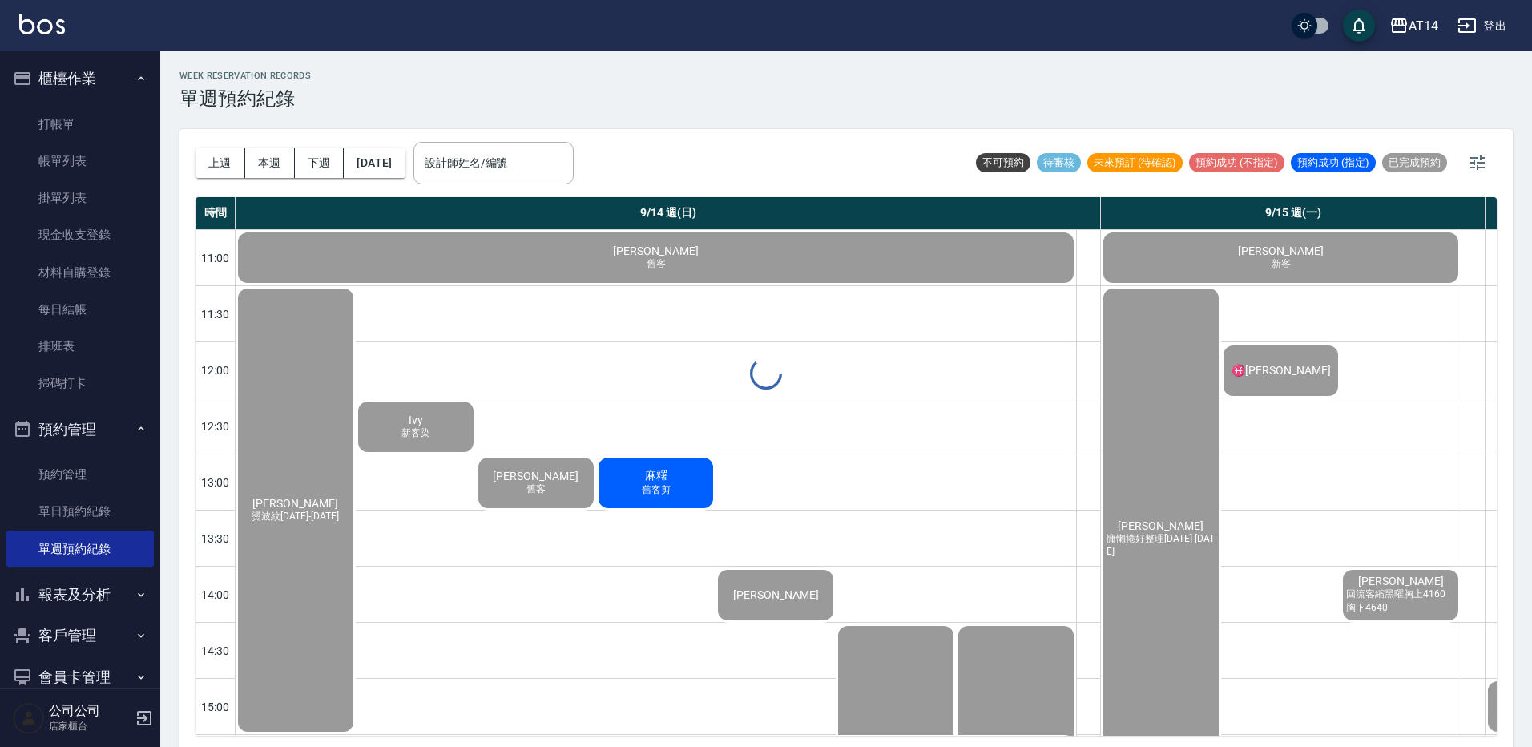
click at [532, 158] on div "WEEK RESERVATION RECORDS 單週預約紀錄 上週 本週 下週 2025/09/14 設計師姓名/編號 設計師姓名/編號 不可預約 待審核 …" at bounding box center [846, 401] width 1372 height 700
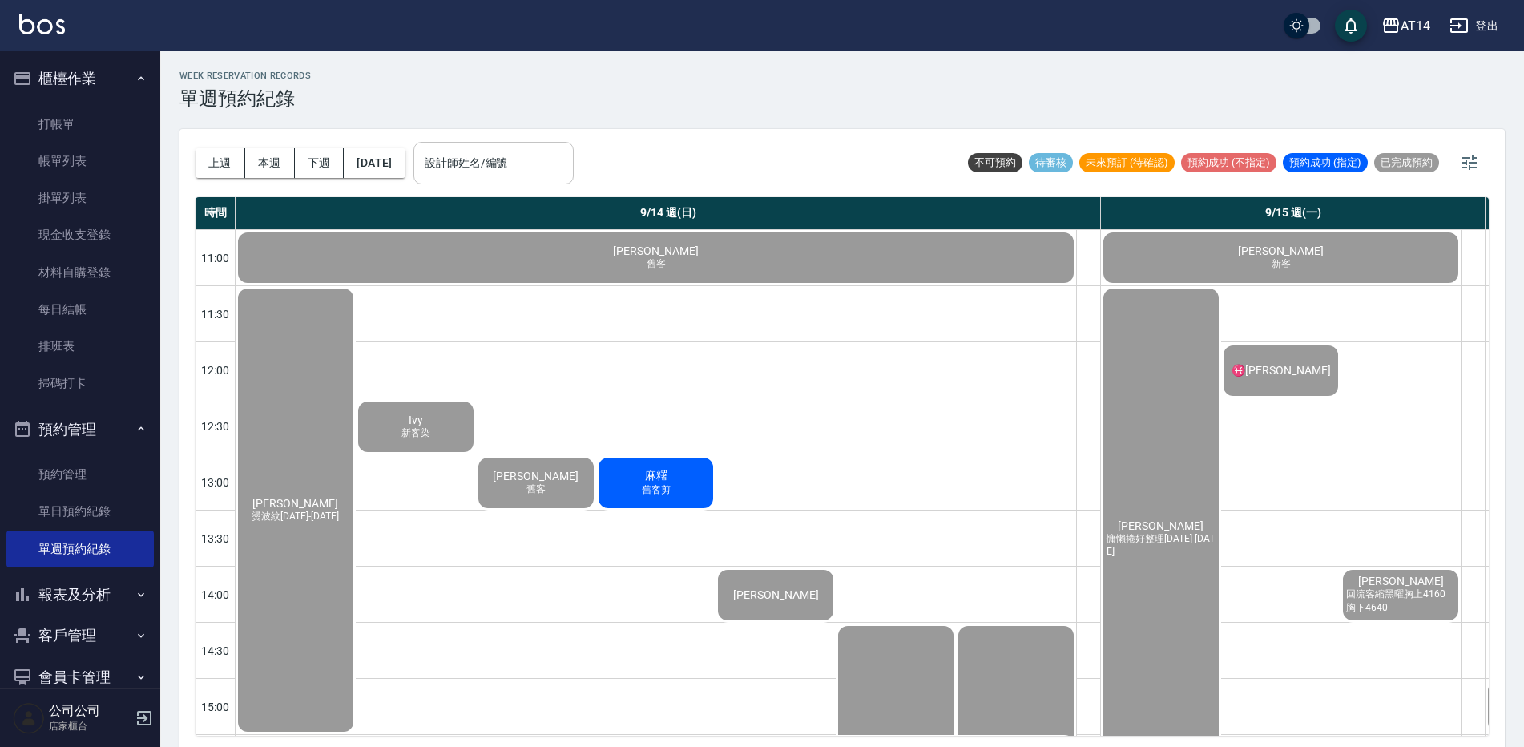
click at [547, 153] on div "設計師姓名/編號" at bounding box center [493, 163] width 160 height 42
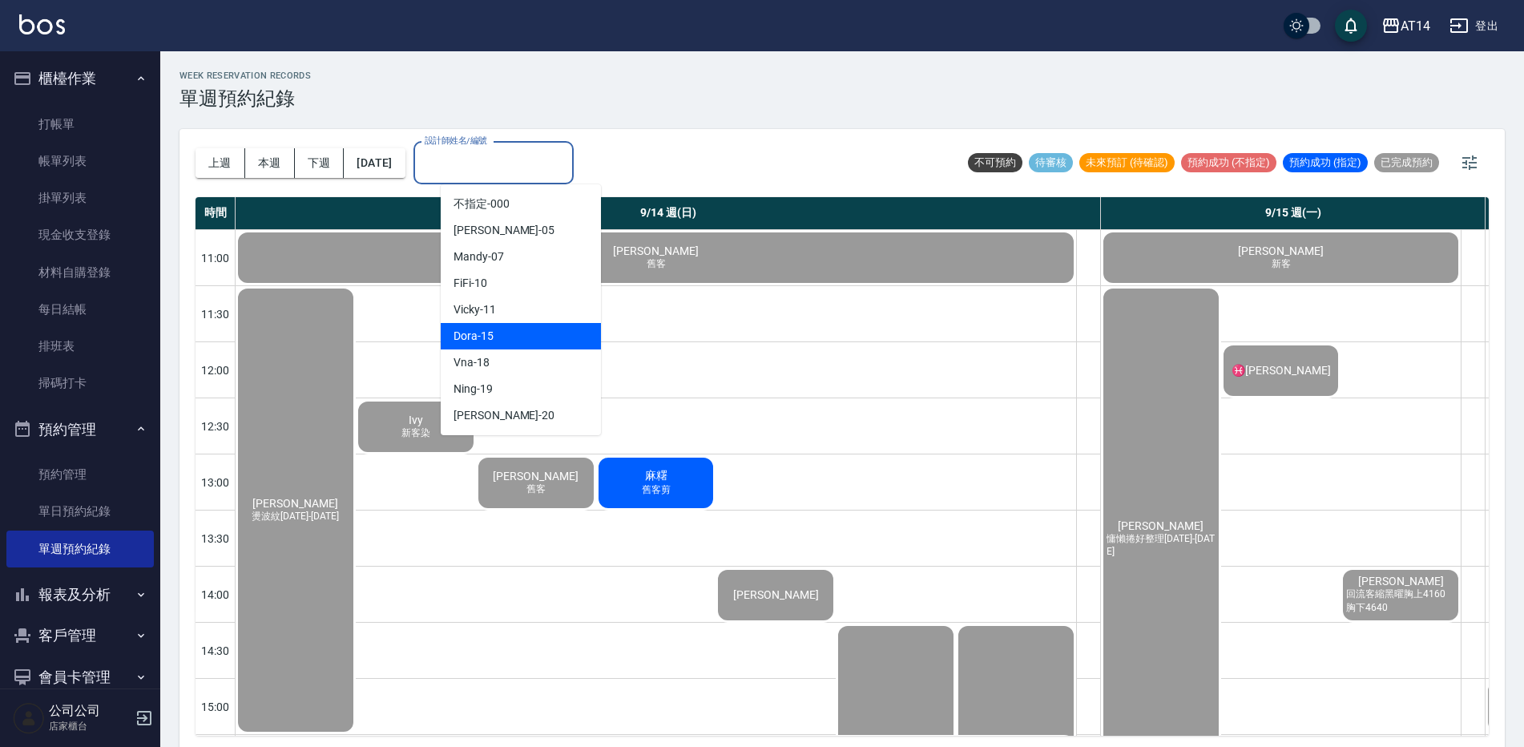
click at [530, 342] on div "Dora -15" at bounding box center [521, 336] width 160 height 26
type input "Dora-15"
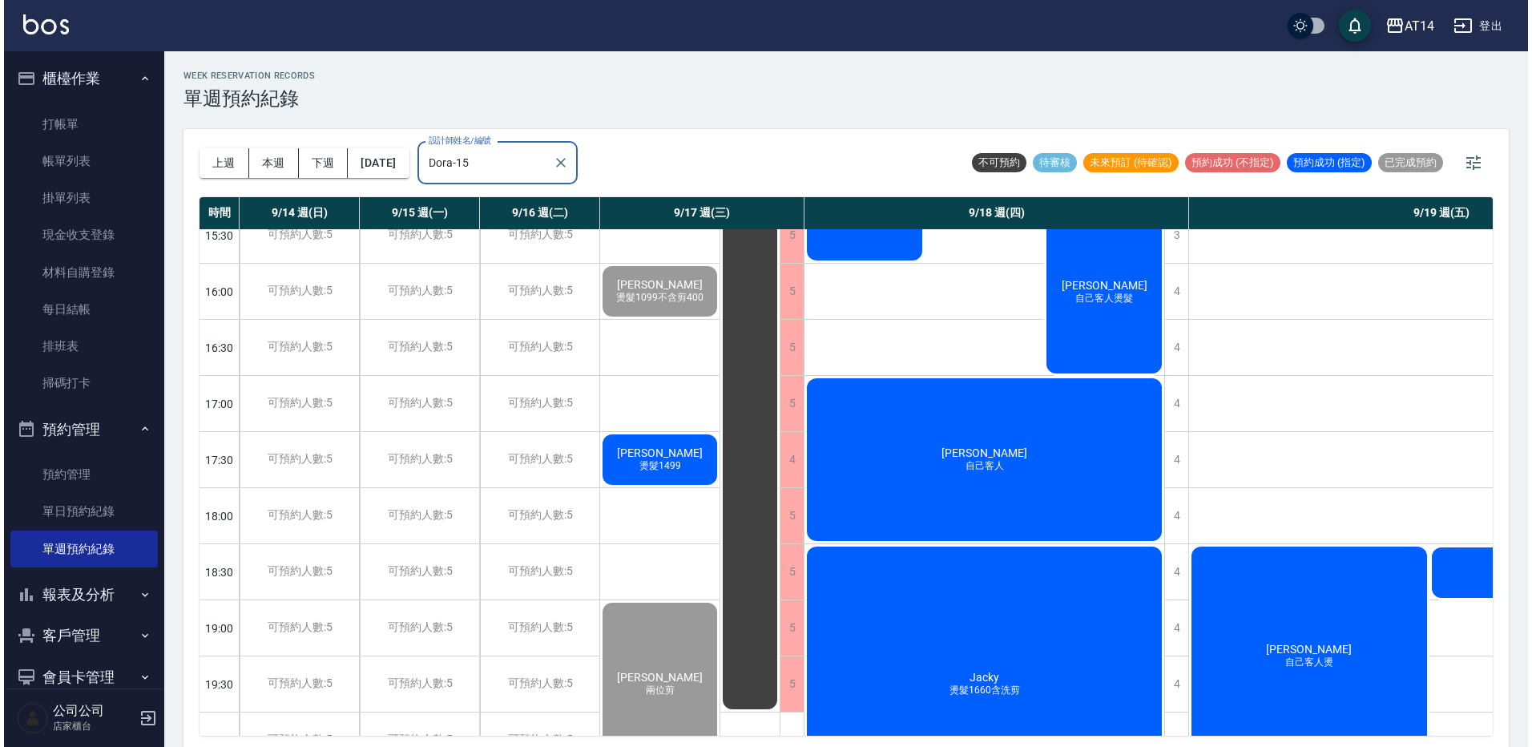
scroll to position [561, 0]
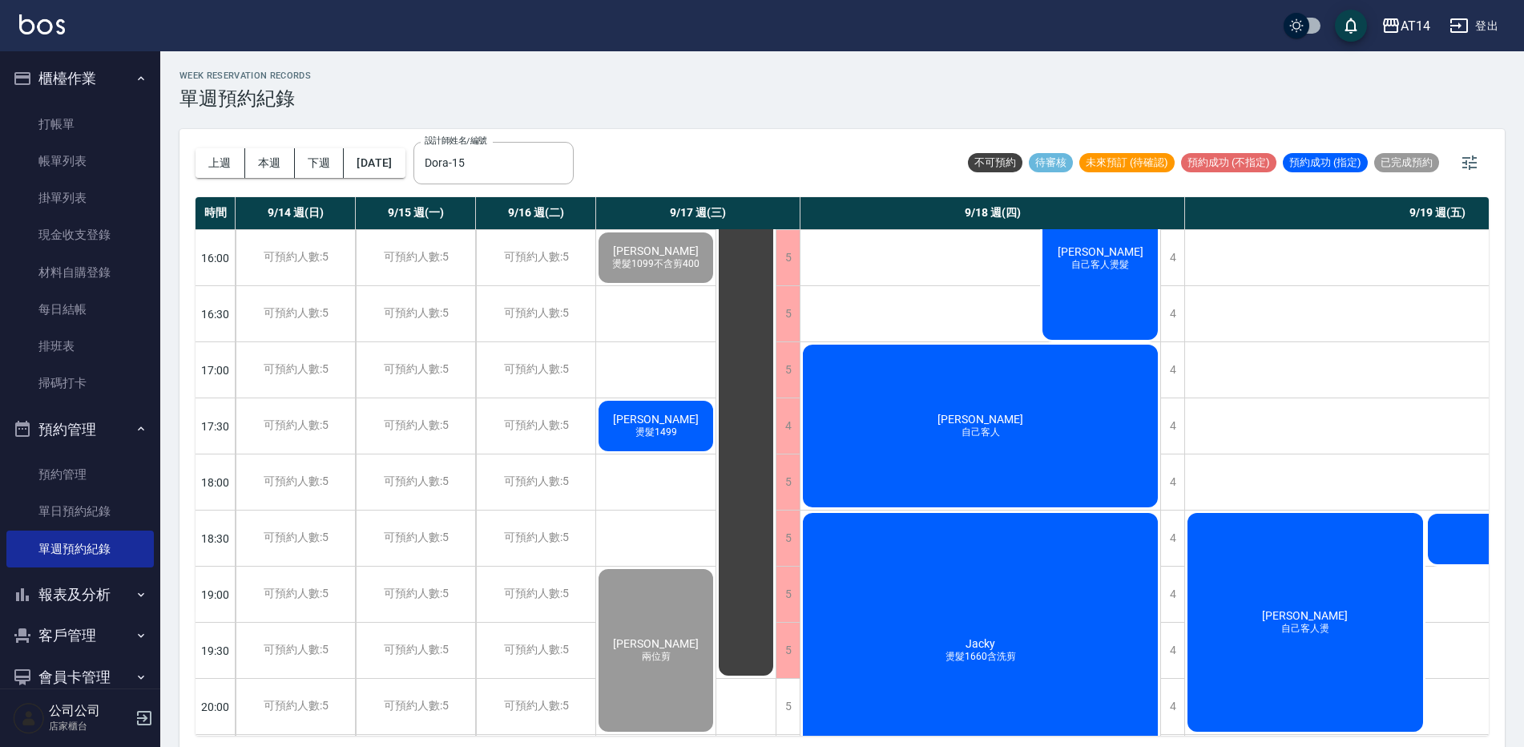
click at [652, 409] on div "徐凱瑞 燙髮1499" at bounding box center [655, 425] width 119 height 55
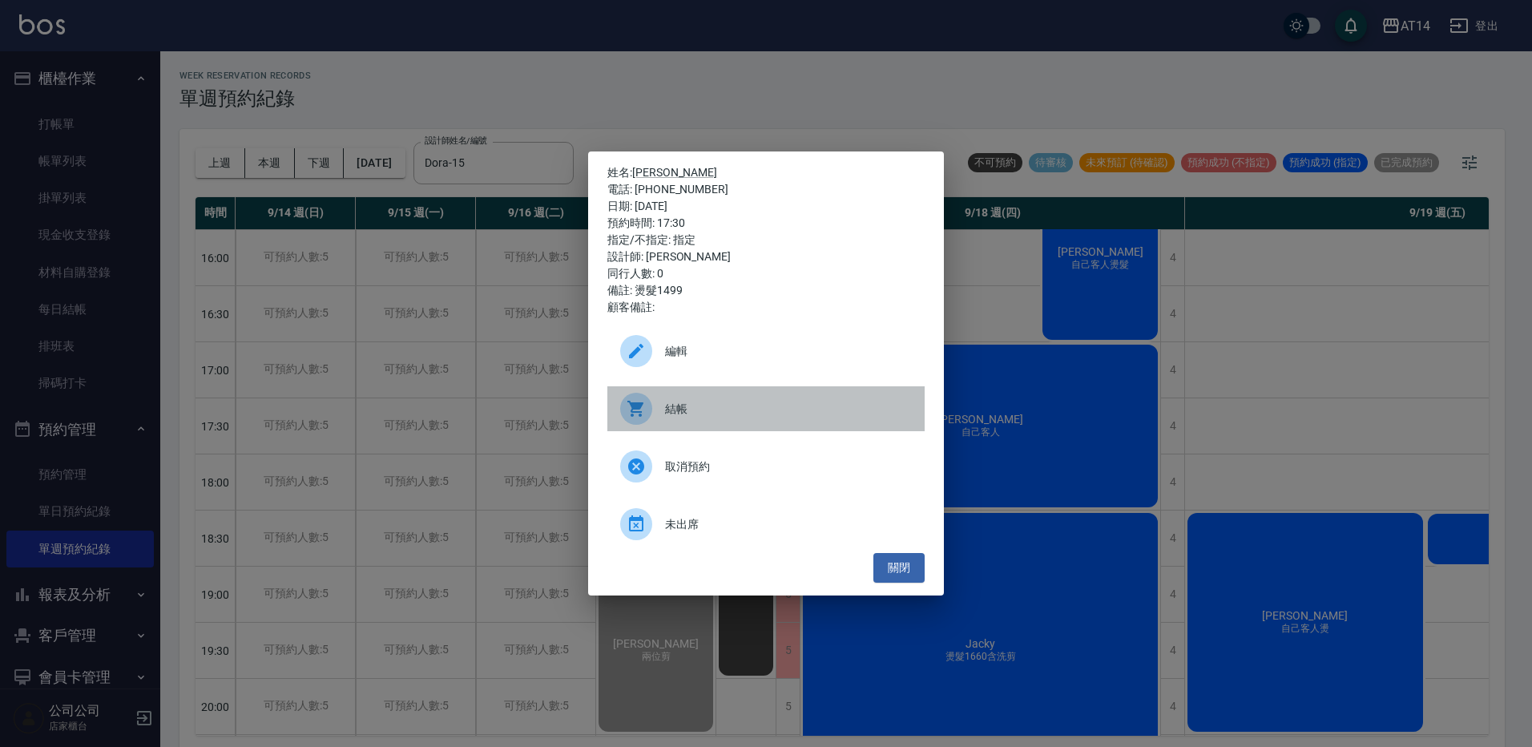
click at [651, 410] on div at bounding box center [636, 409] width 32 height 32
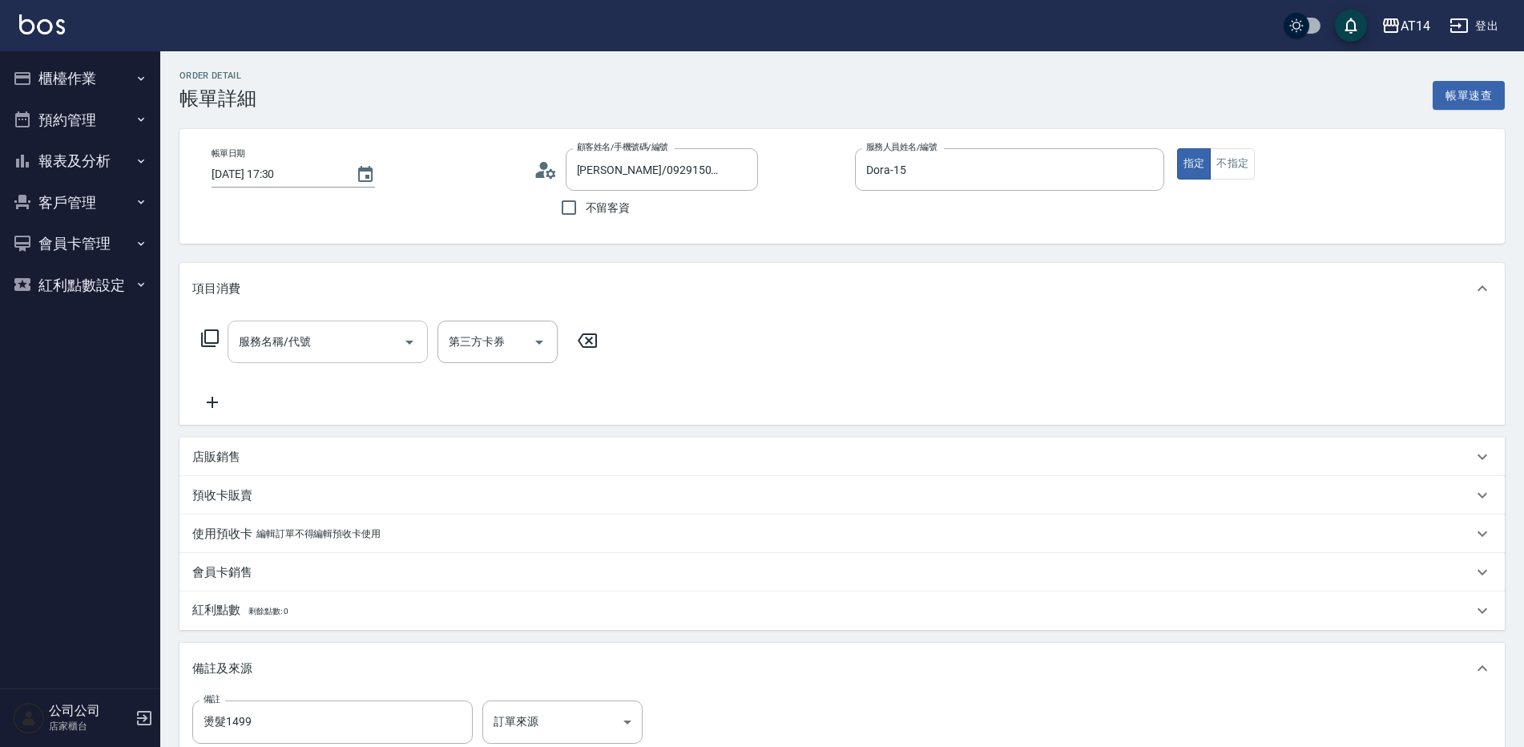
click at [299, 324] on div "服務名稱/代號" at bounding box center [328, 341] width 200 height 42
type input "031"
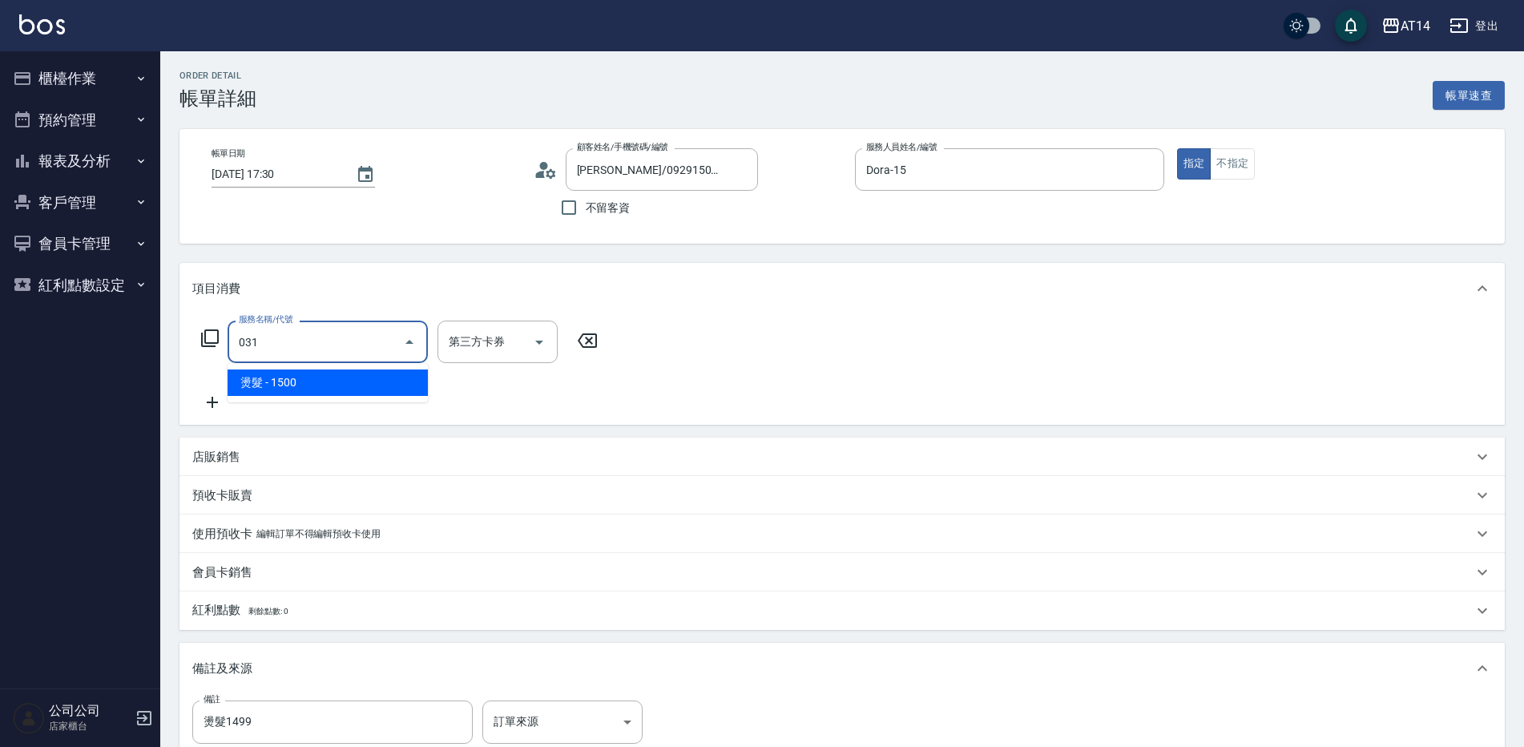
type input "3"
type input "燙髮(031)"
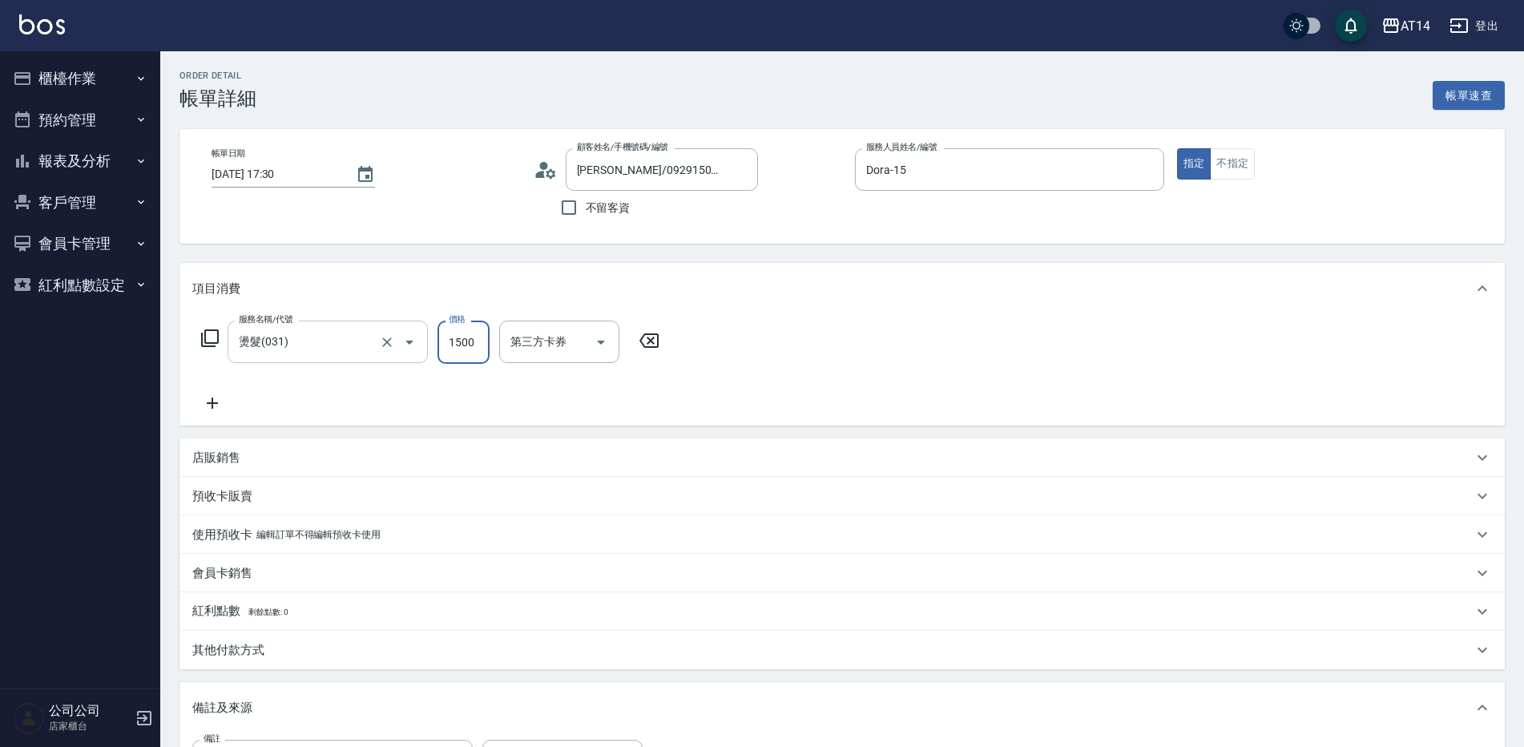
type input "2"
type input "0"
type input "2199"
type input "4"
type input "2199"
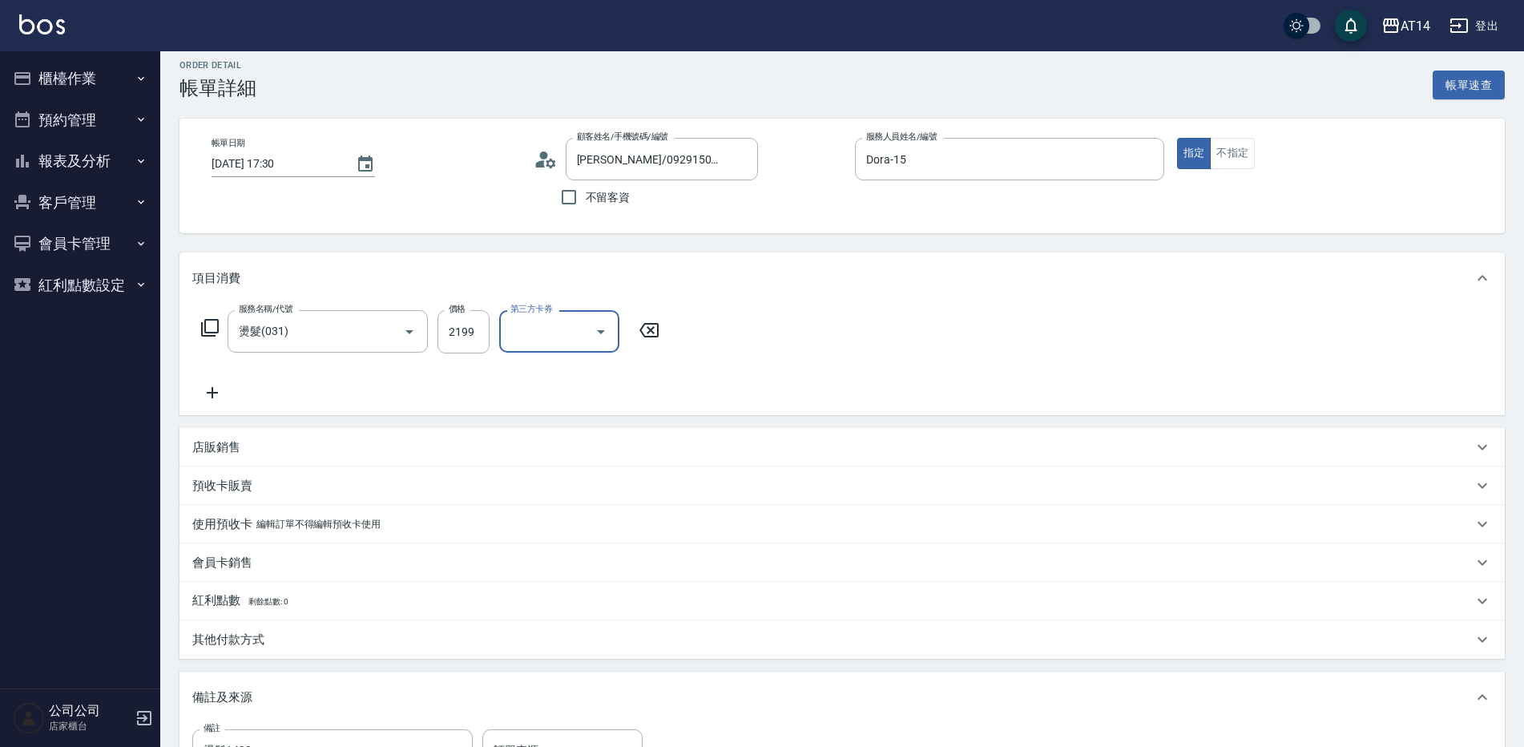
scroll to position [80, 0]
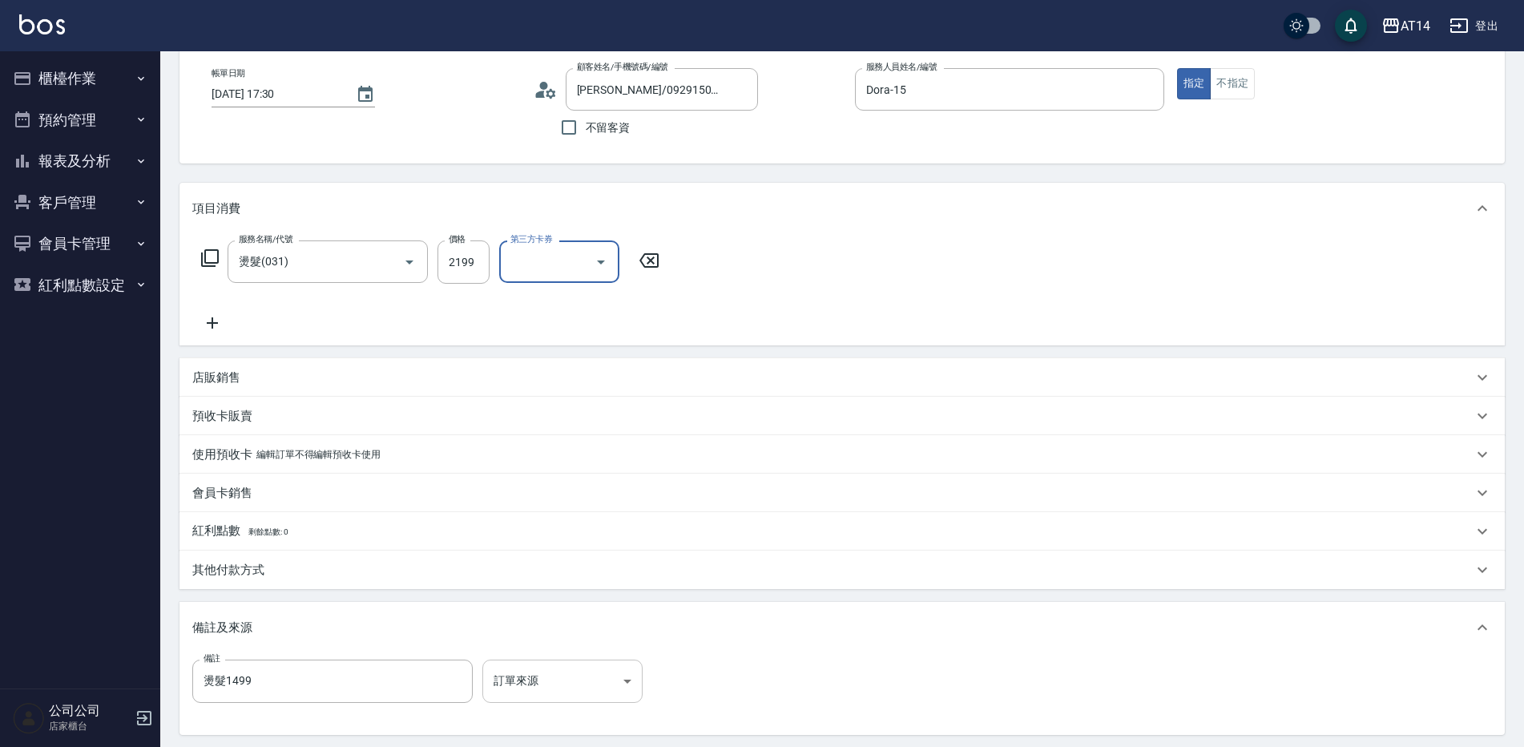
click at [600, 684] on body "AT14 登出 櫃檯作業 打帳單 帳單列表 掛單列表 現金收支登錄 材料自購登錄 每日結帳 排班表 掃碼打卡 預約管理 預約管理 單日預約紀錄 單週預約紀錄 …" at bounding box center [762, 410] width 1524 height 981
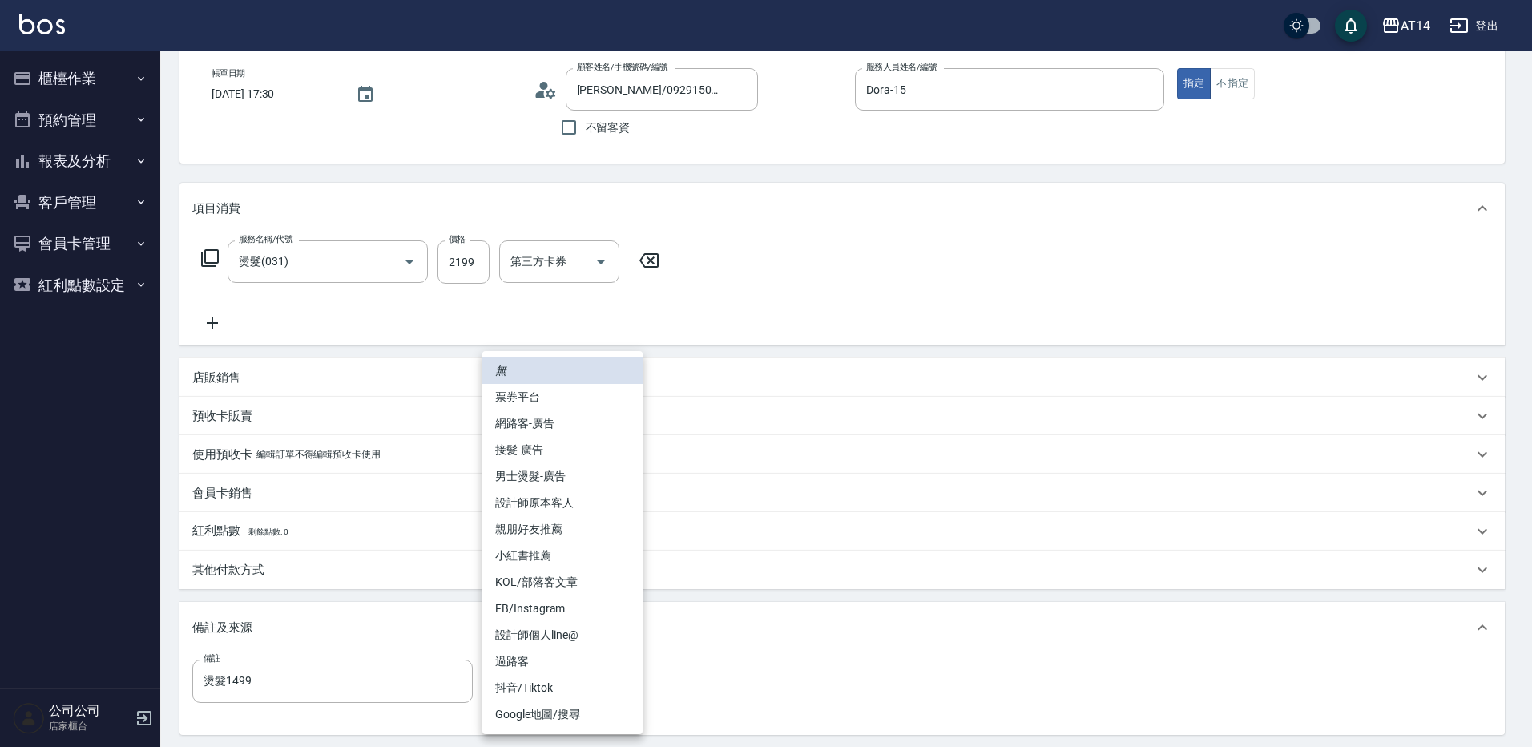
click at [604, 483] on li "男士燙髮-廣告" at bounding box center [562, 476] width 160 height 26
type input "男士燙髮-廣告"
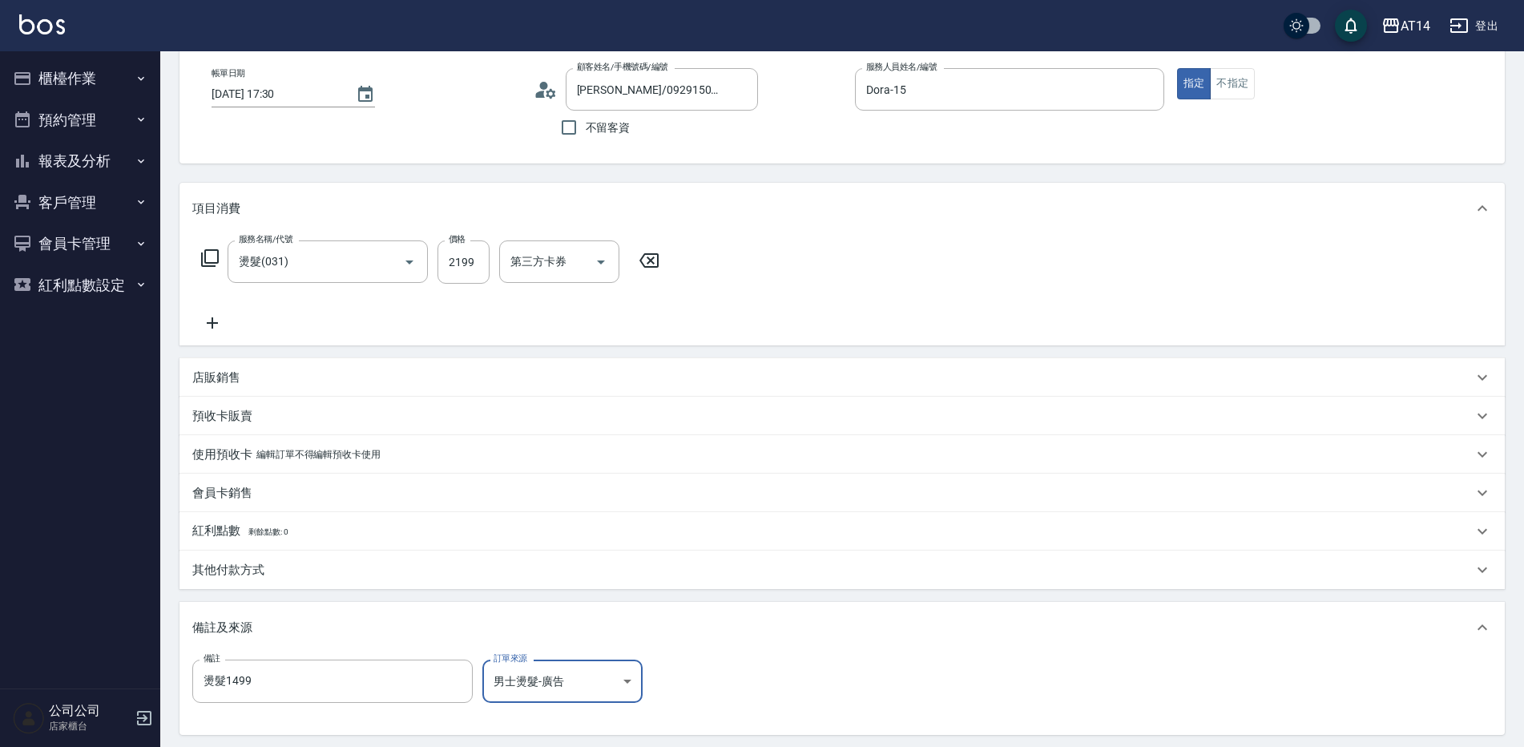
scroll to position [241, 0]
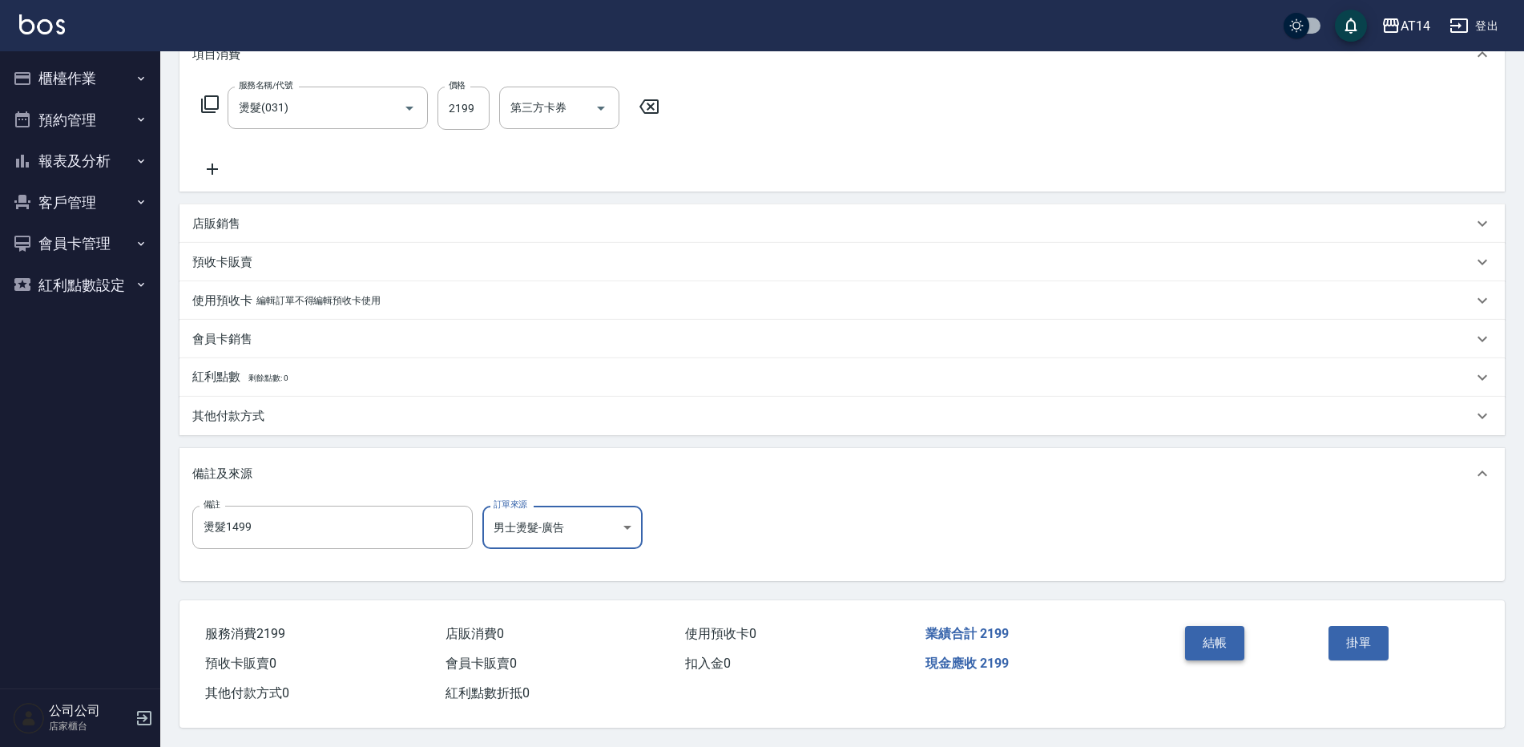
click at [1213, 629] on button "結帳" at bounding box center [1215, 643] width 60 height 34
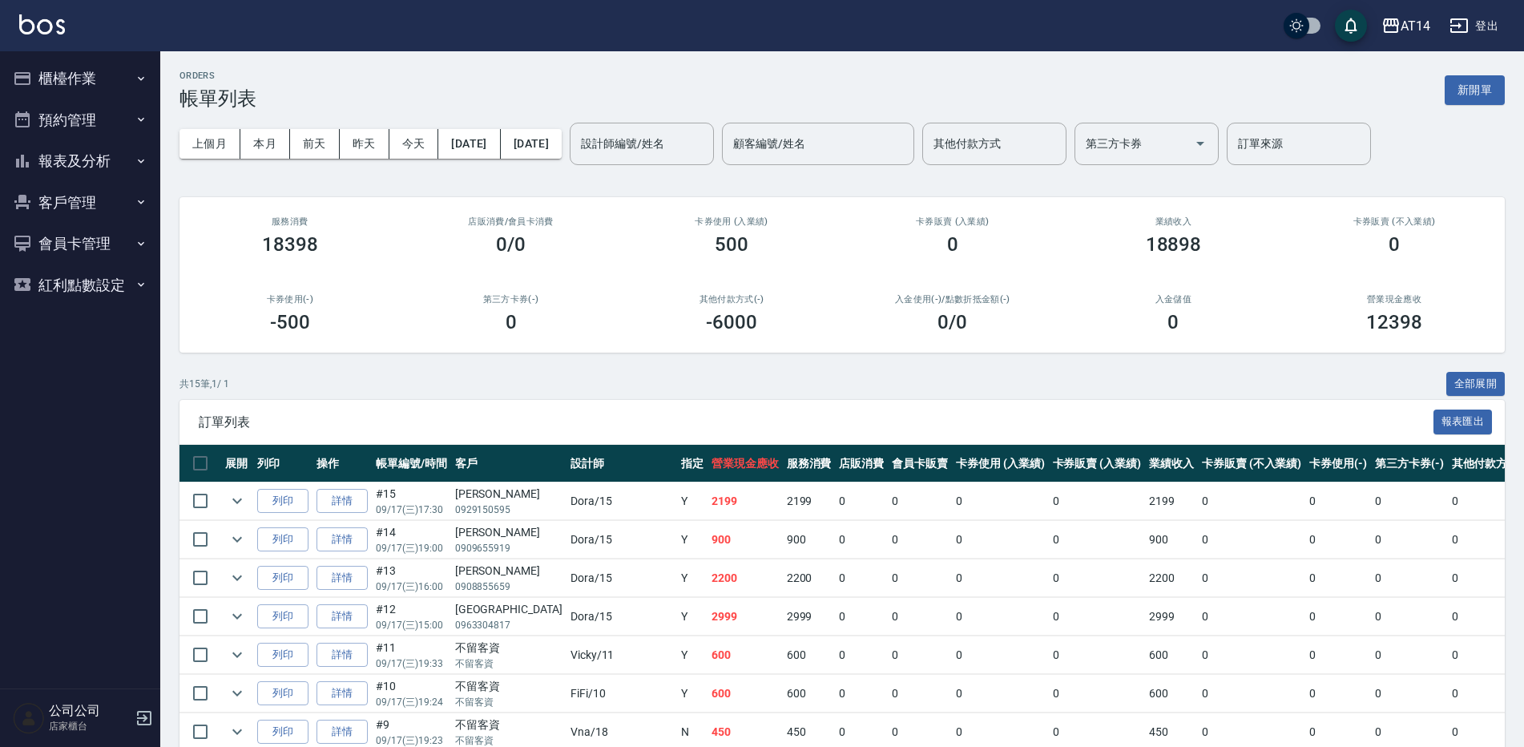
click at [127, 158] on button "報表及分析" at bounding box center [79, 161] width 147 height 42
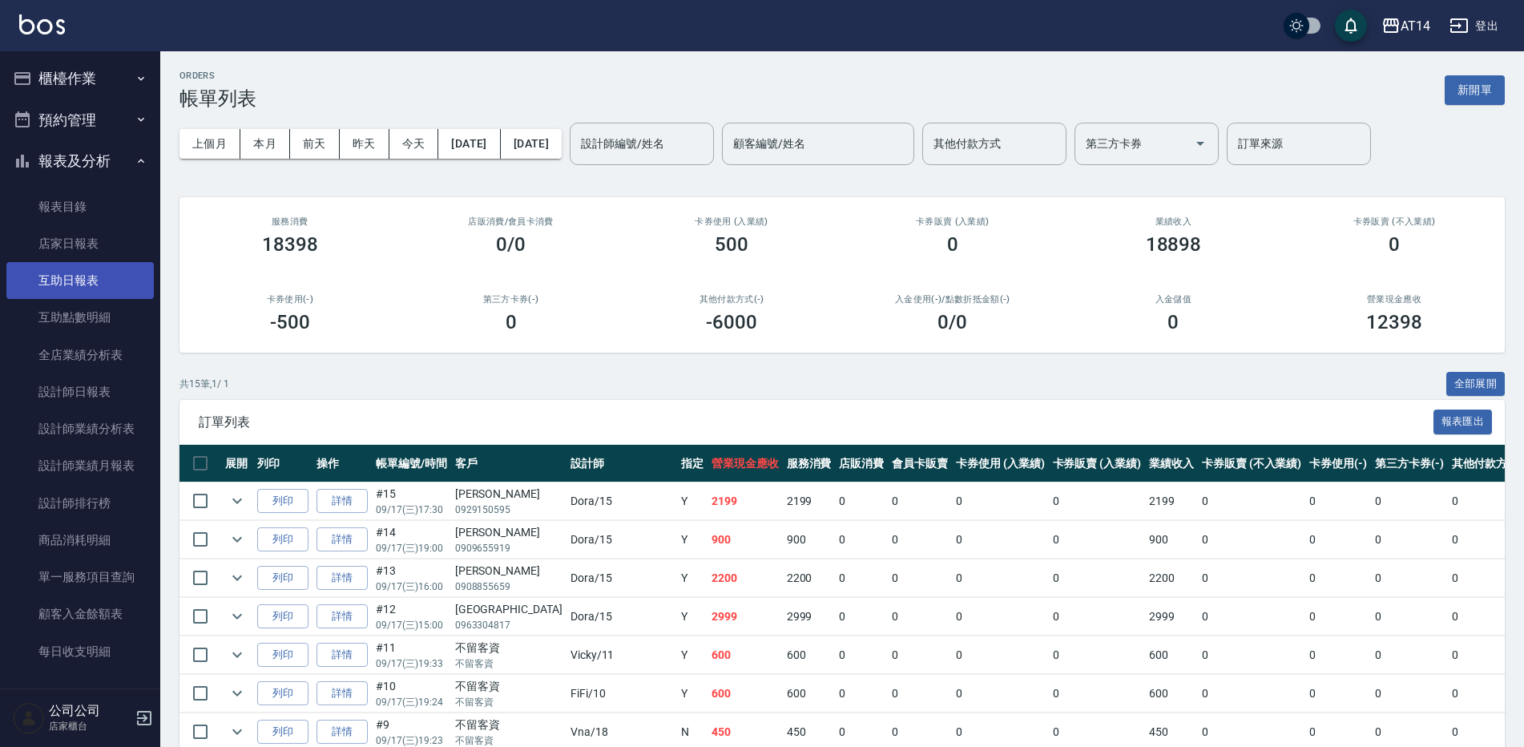
click at [100, 274] on link "互助日報表" at bounding box center [79, 280] width 147 height 37
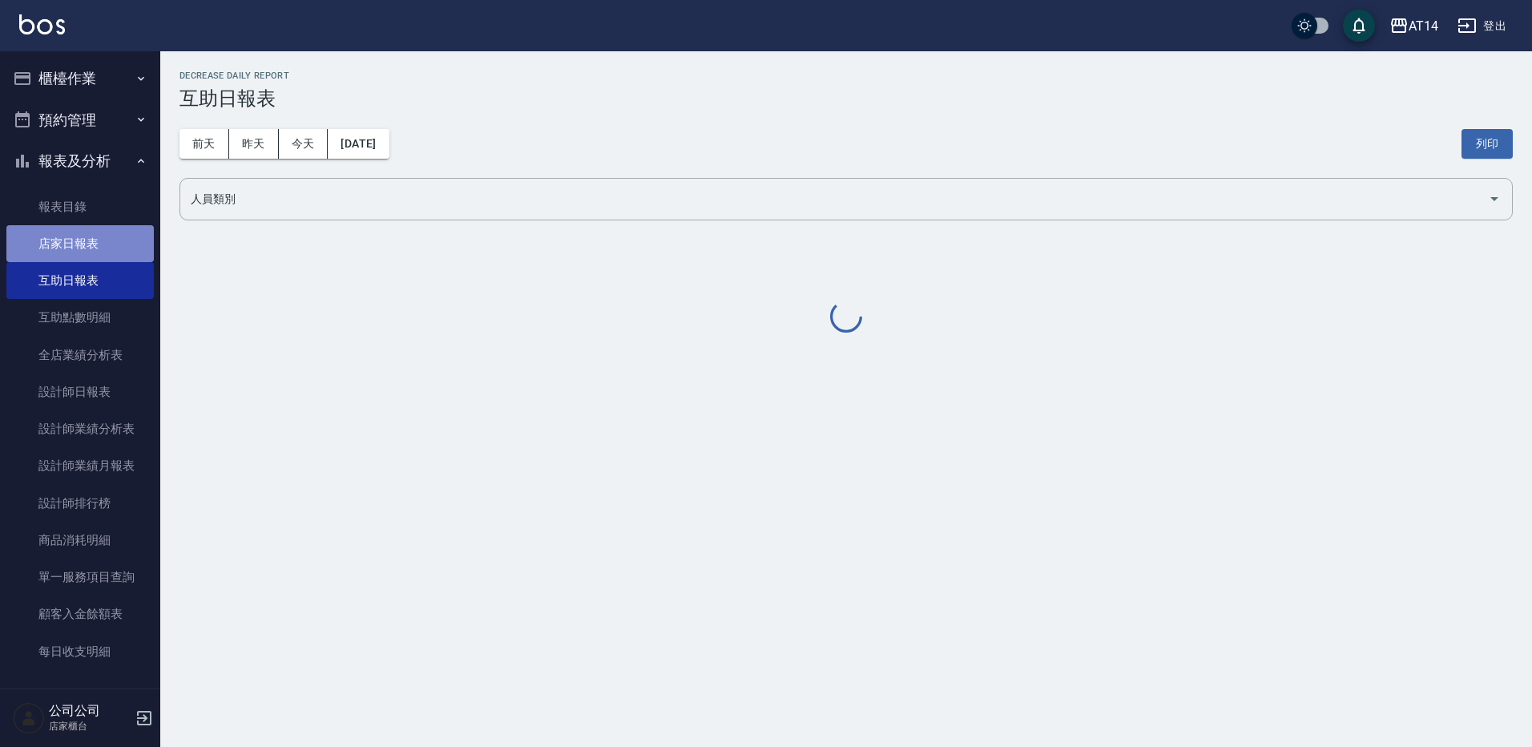
click at [103, 237] on link "店家日報表" at bounding box center [79, 243] width 147 height 37
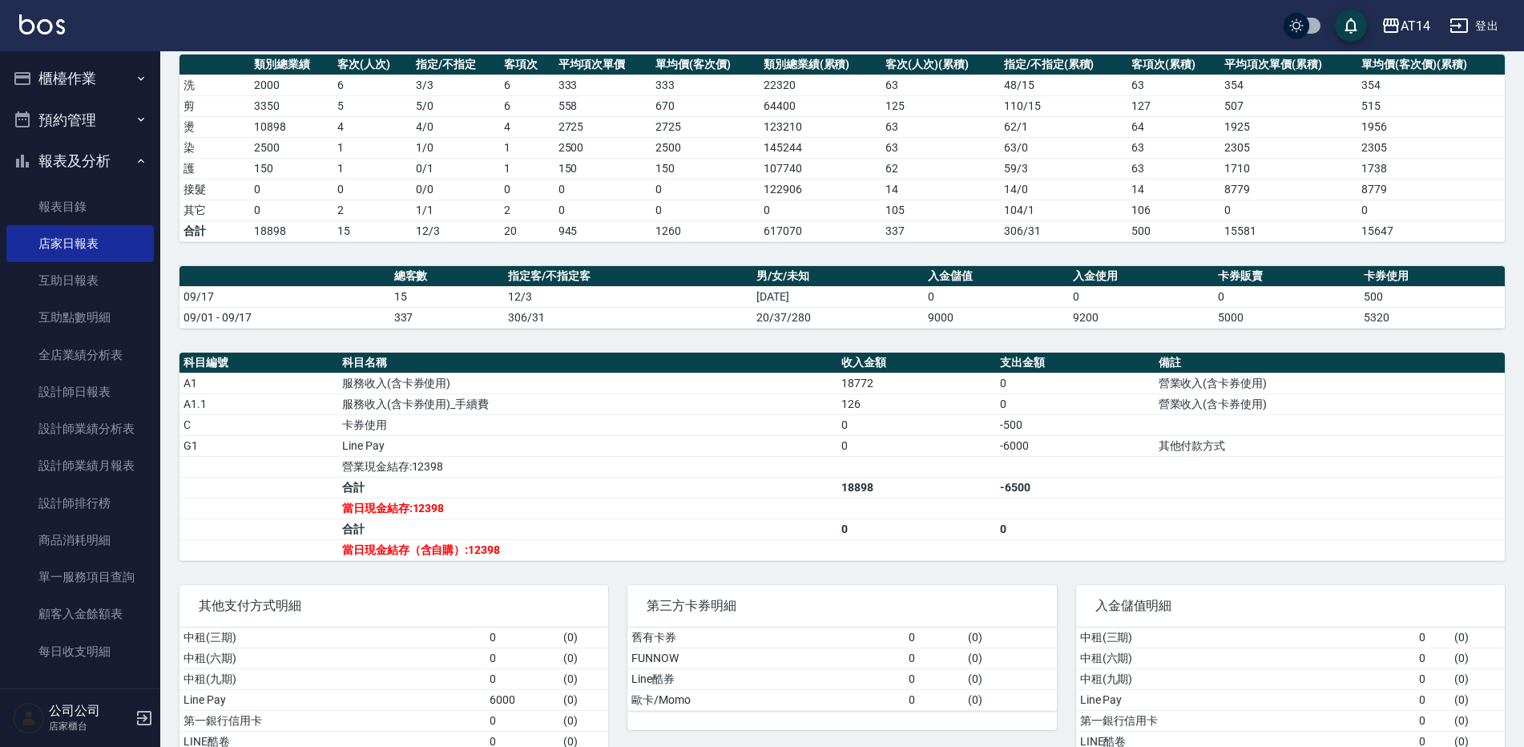
scroll to position [240, 0]
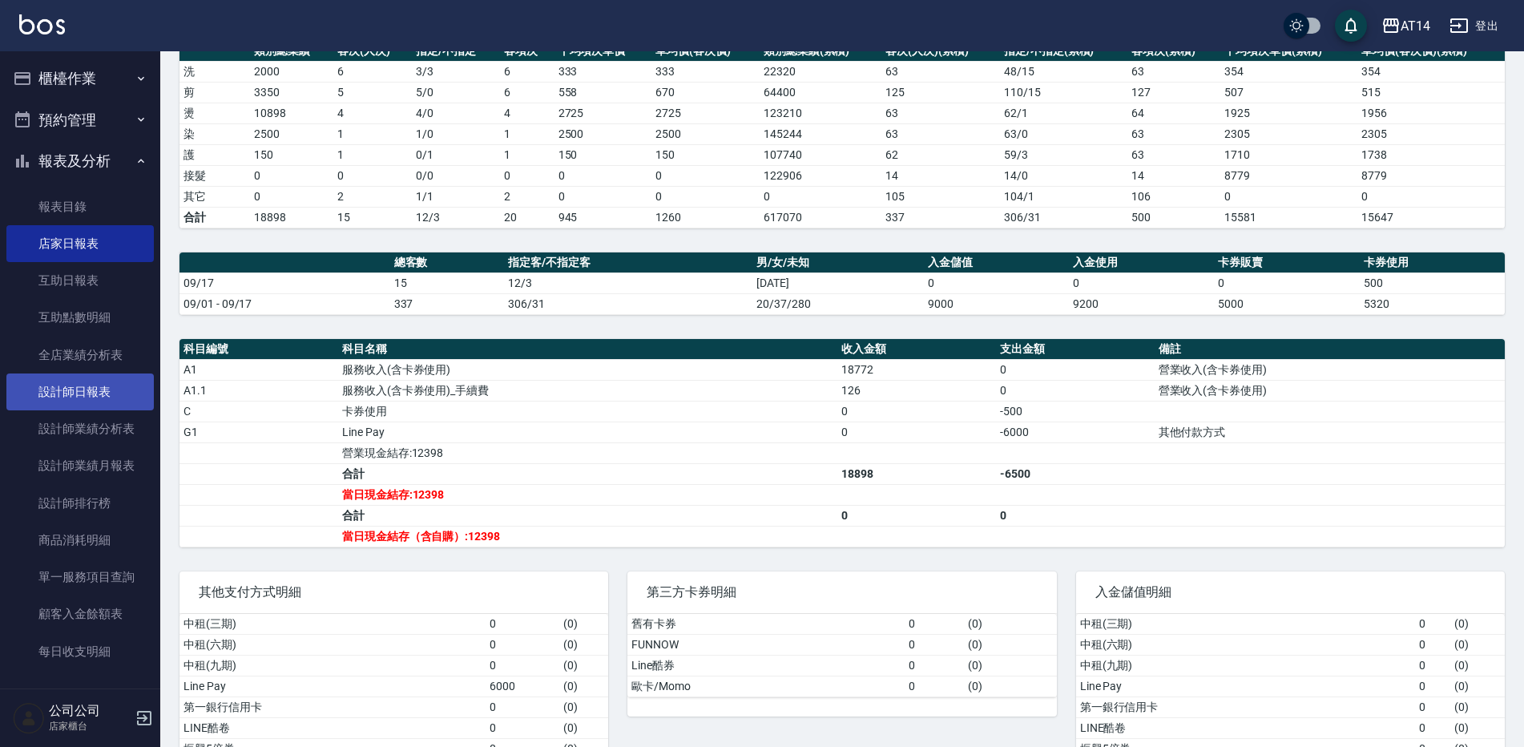
click at [89, 385] on link "設計師日報表" at bounding box center [79, 391] width 147 height 37
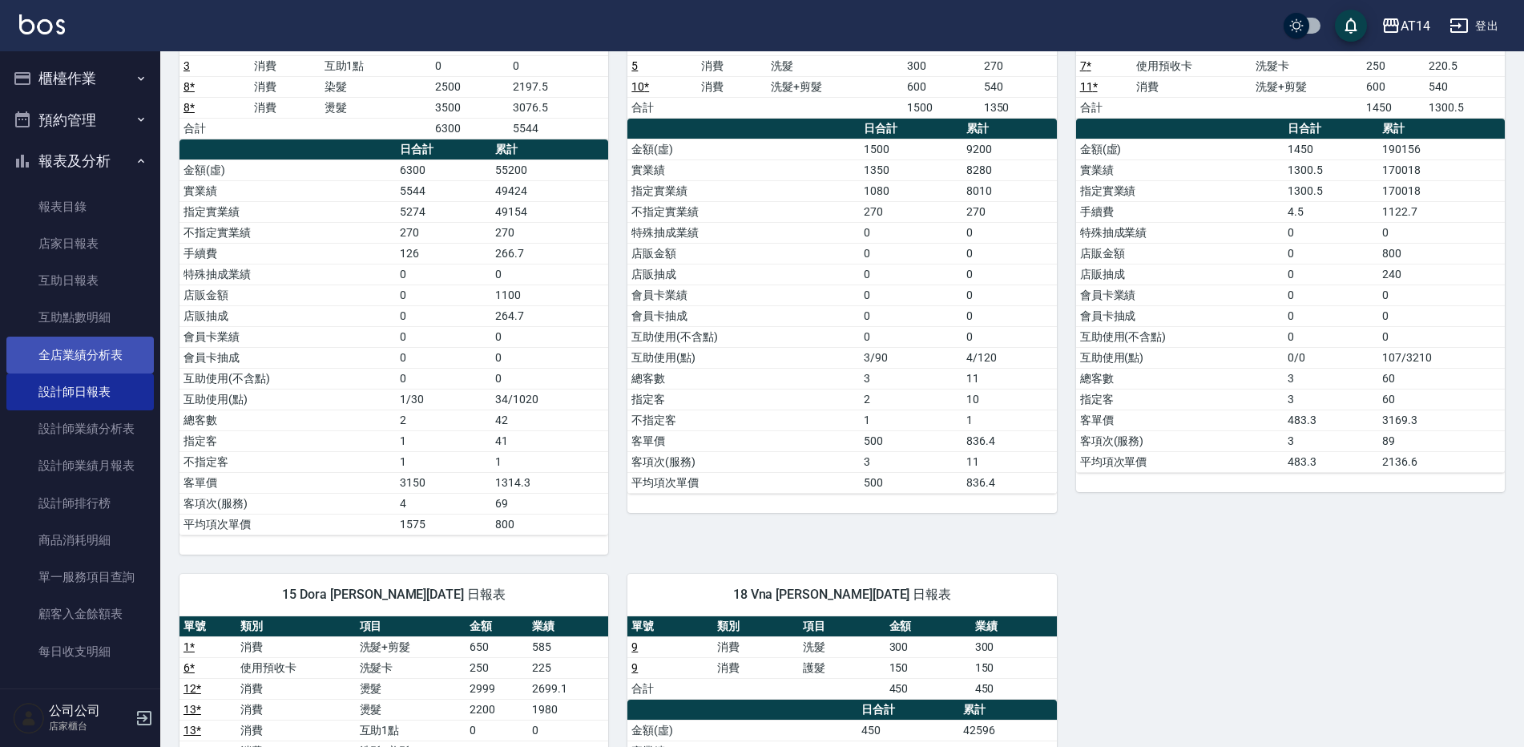
scroll to position [160, 0]
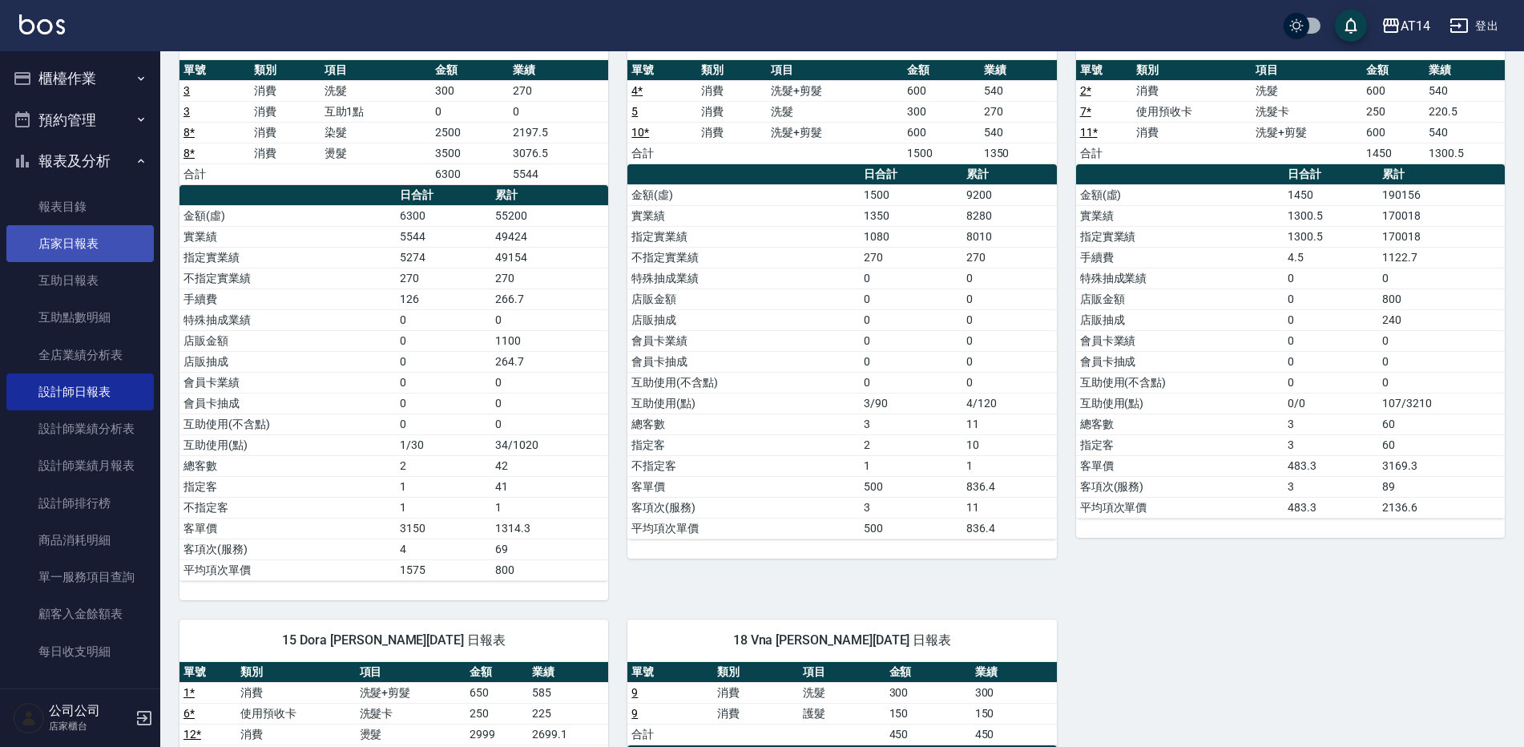
click at [87, 252] on link "店家日報表" at bounding box center [79, 243] width 147 height 37
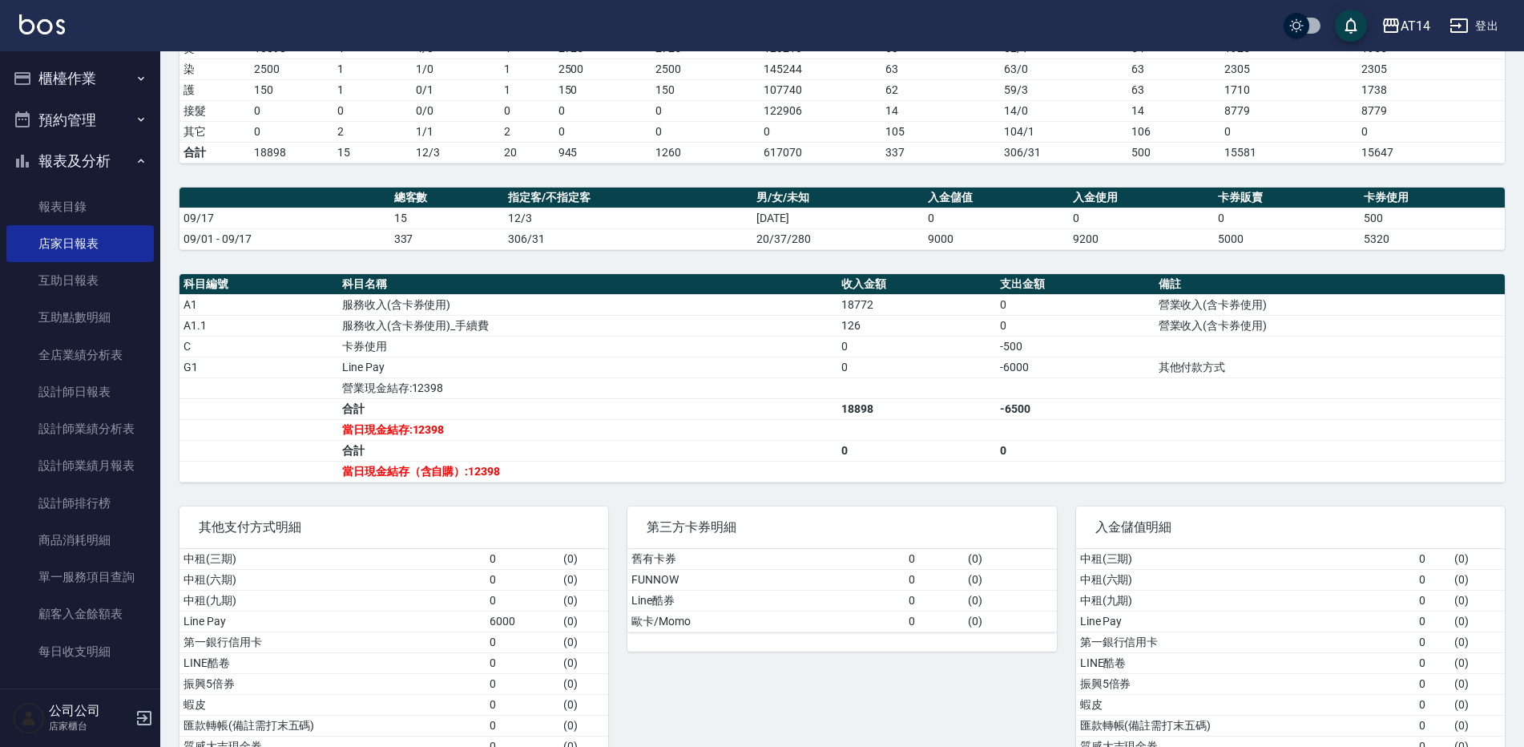
scroll to position [320, 0]
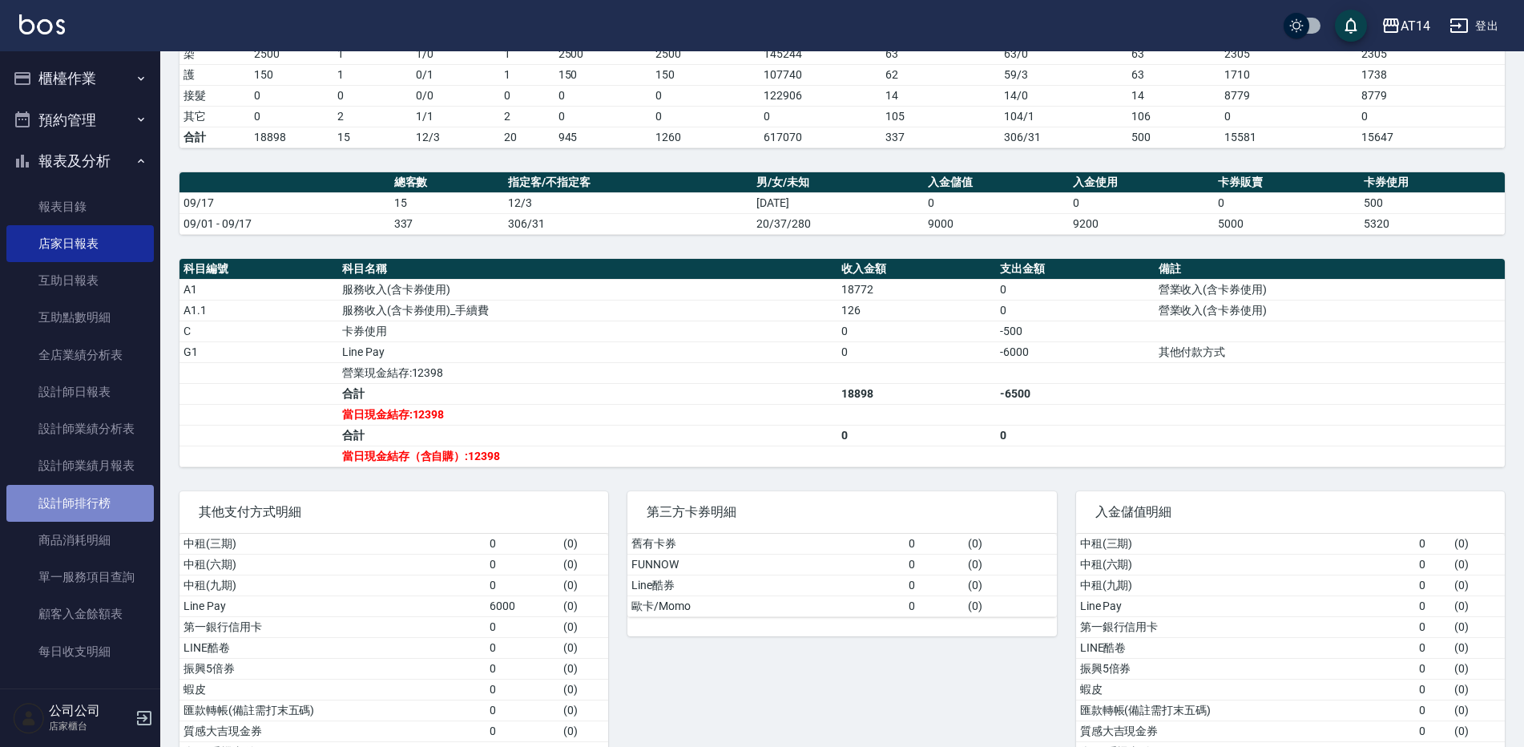
drag, startPoint x: 95, startPoint y: 514, endPoint x: 103, endPoint y: 508, distance: 10.4
click at [95, 514] on link "設計師排行榜" at bounding box center [79, 503] width 147 height 37
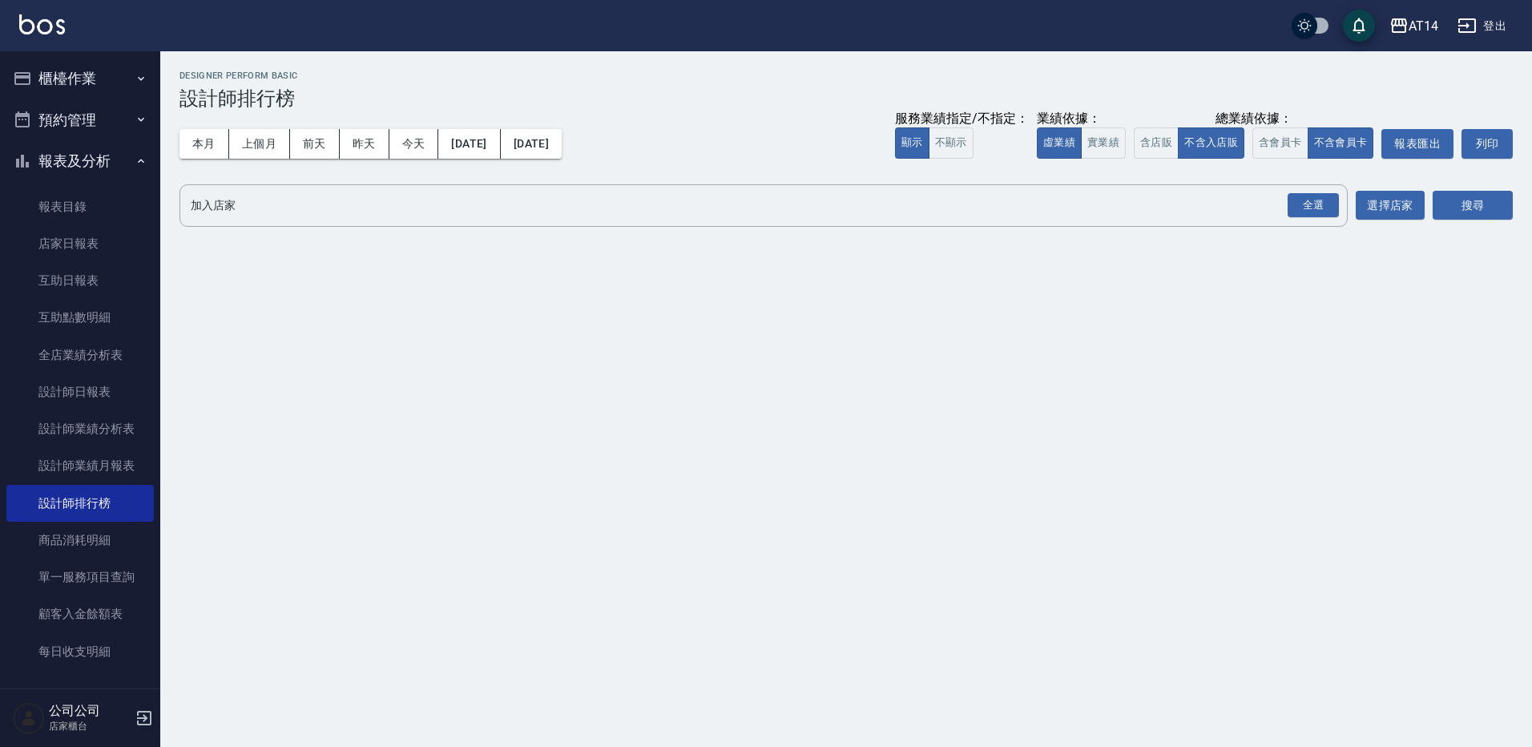
click at [1118, 127] on div "業績依據：" at bounding box center [1081, 119] width 89 height 17
click at [1110, 143] on button "實業績" at bounding box center [1103, 142] width 45 height 31
click at [1164, 145] on button "含店販" at bounding box center [1156, 142] width 45 height 31
click at [1303, 152] on button "含會員卡" at bounding box center [1280, 142] width 56 height 31
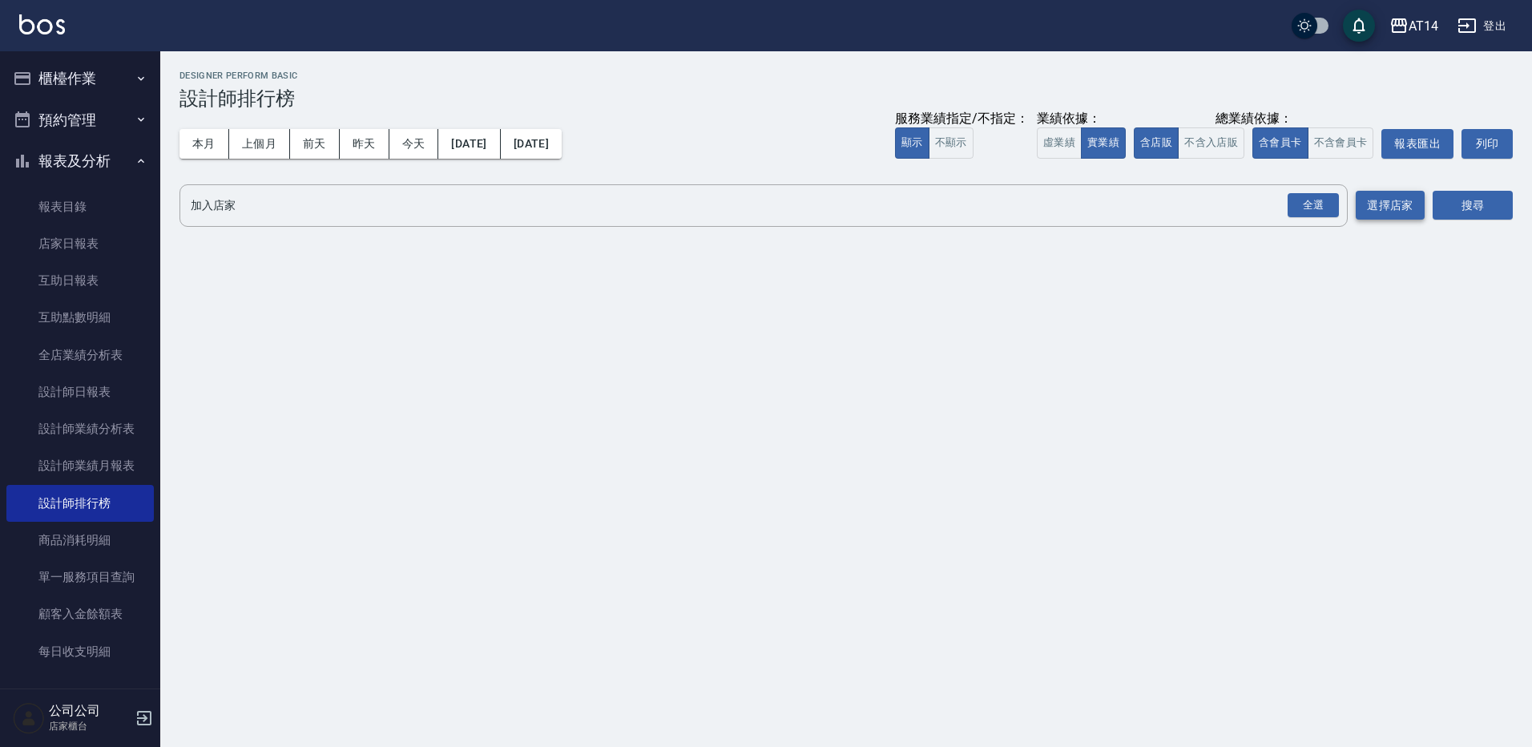
click at [1307, 204] on div "全選" at bounding box center [1312, 205] width 51 height 25
click at [1477, 195] on button "搜尋" at bounding box center [1472, 206] width 80 height 30
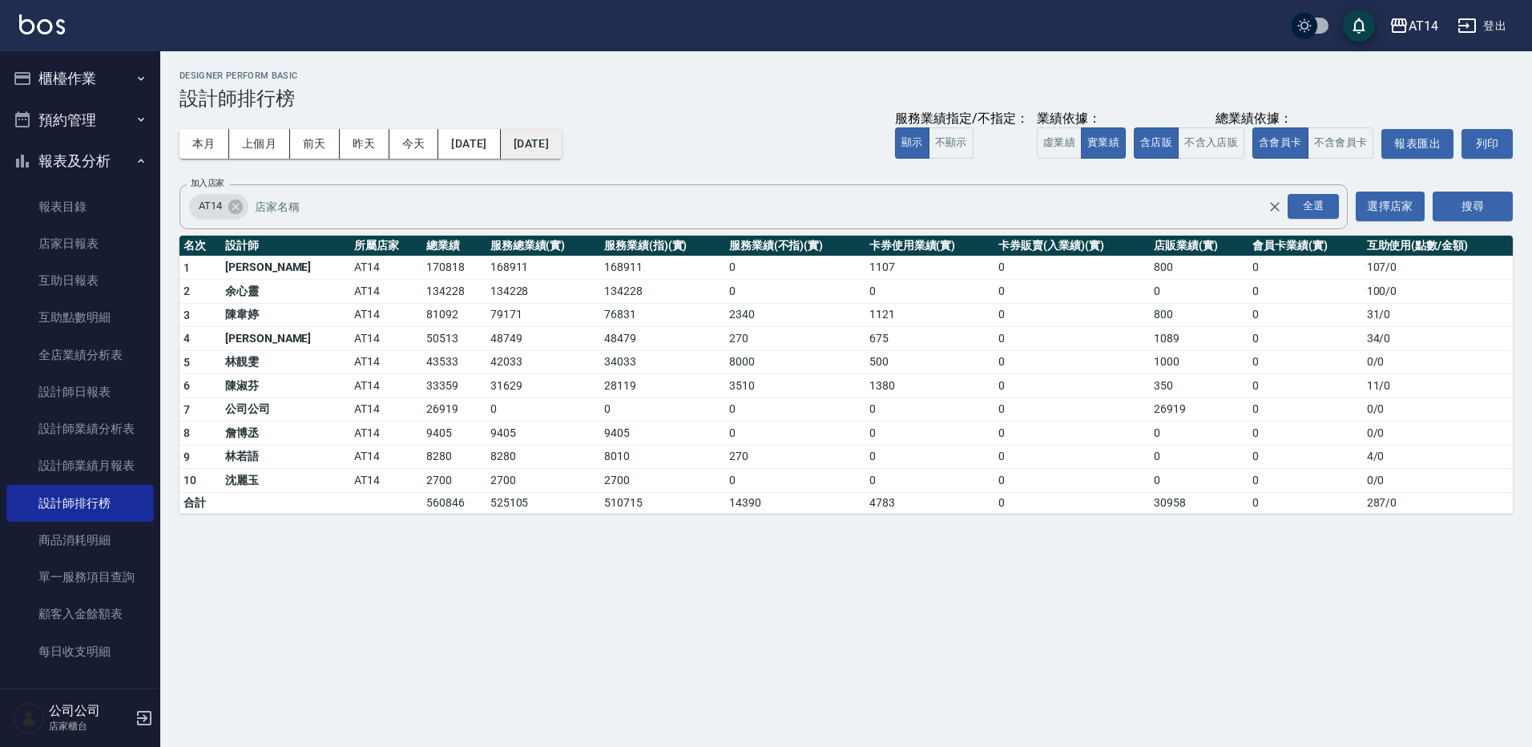
click at [562, 141] on button "[DATE]" at bounding box center [531, 144] width 61 height 30
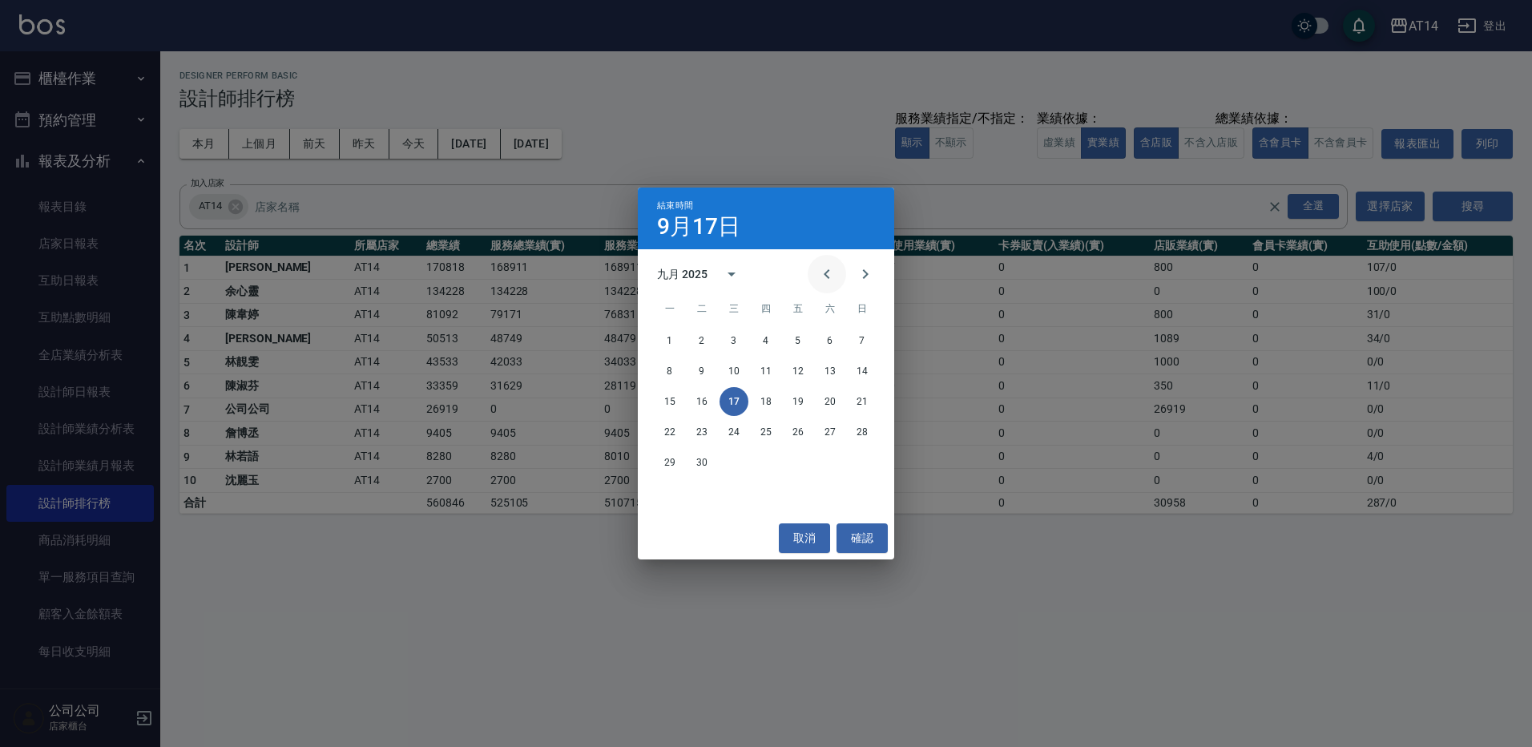
click at [828, 274] on icon "Previous month" at bounding box center [826, 273] width 19 height 19
click at [857, 401] on button "17" at bounding box center [862, 401] width 29 height 29
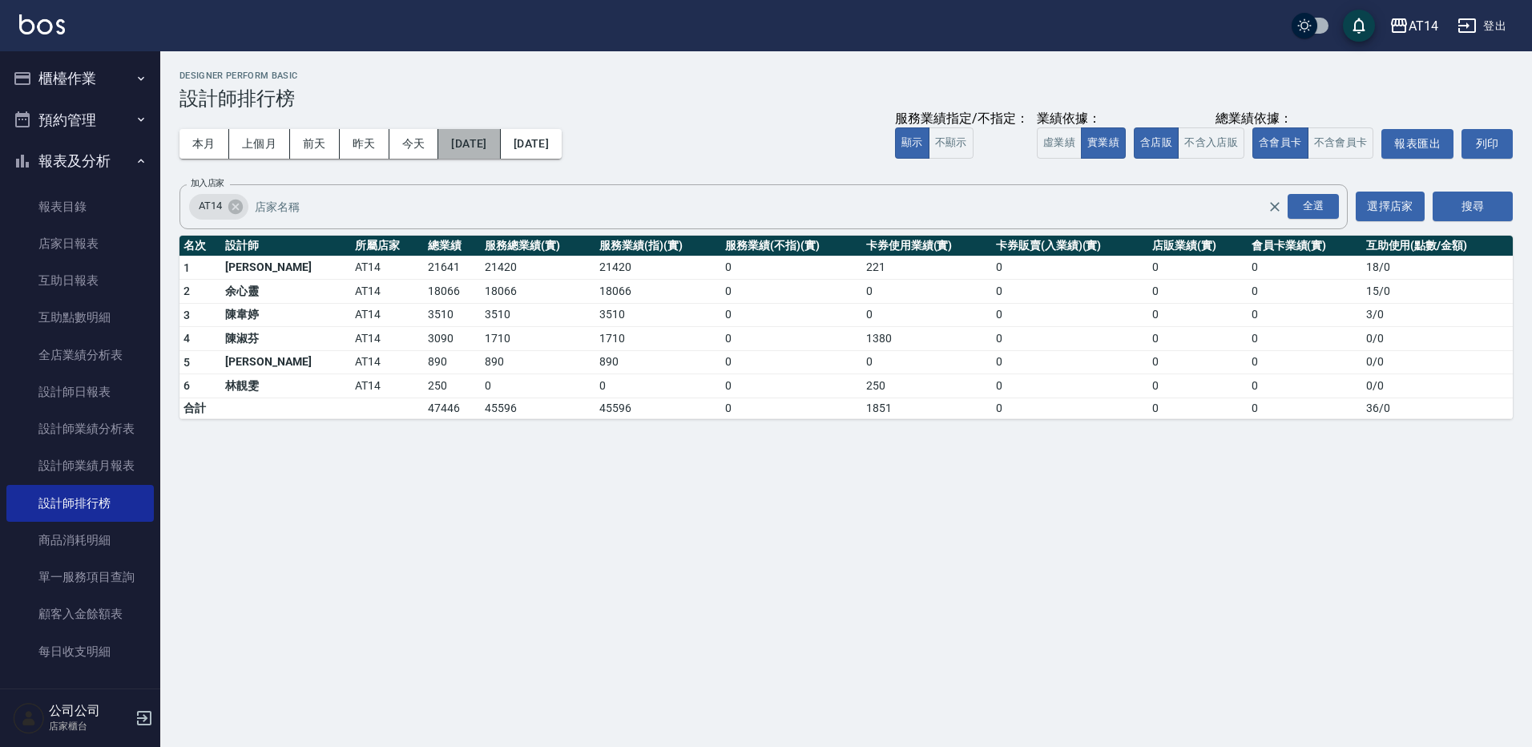
click at [488, 136] on button "[DATE]" at bounding box center [469, 144] width 62 height 30
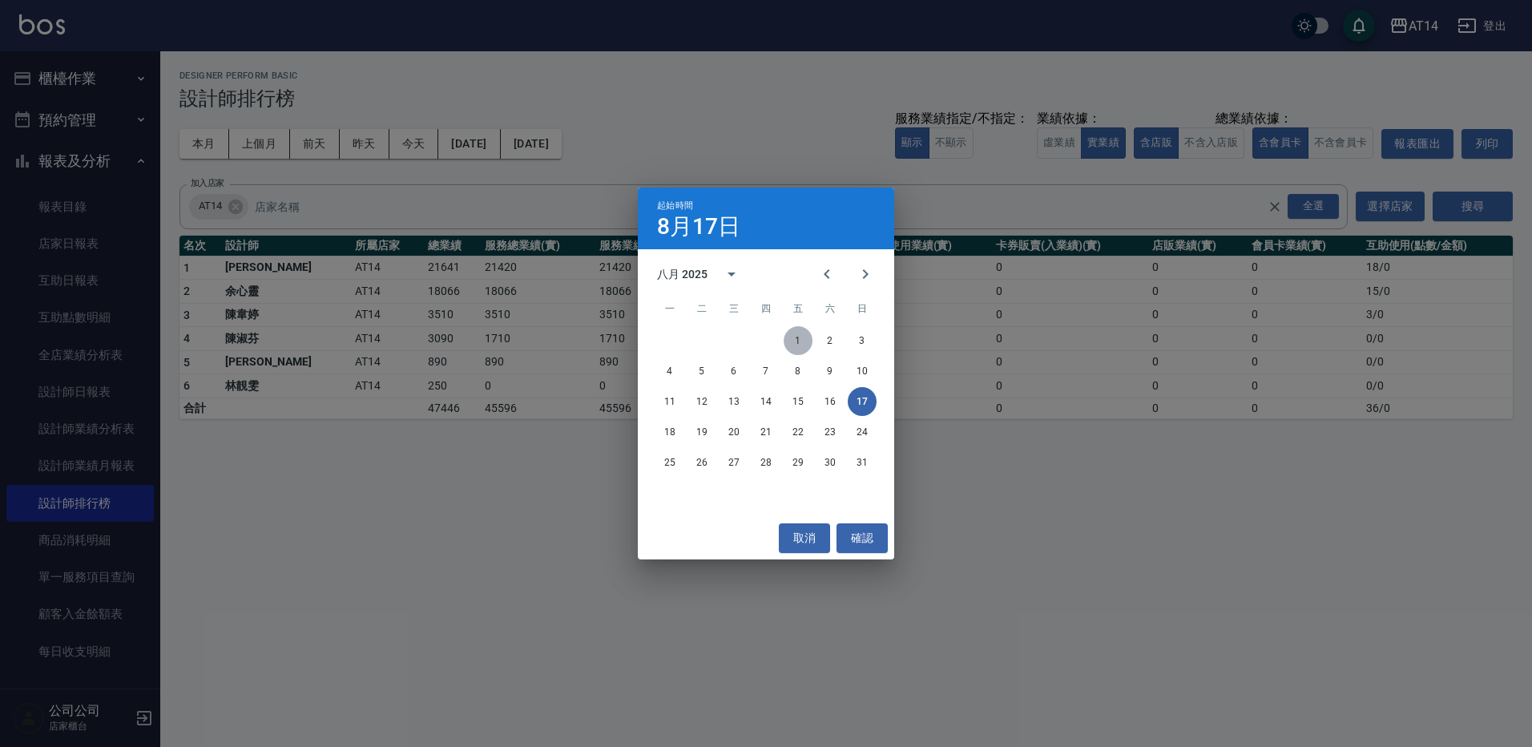
drag, startPoint x: 792, startPoint y: 336, endPoint x: 785, endPoint y: 330, distance: 9.1
click at [791, 336] on button "1" at bounding box center [798, 340] width 29 height 29
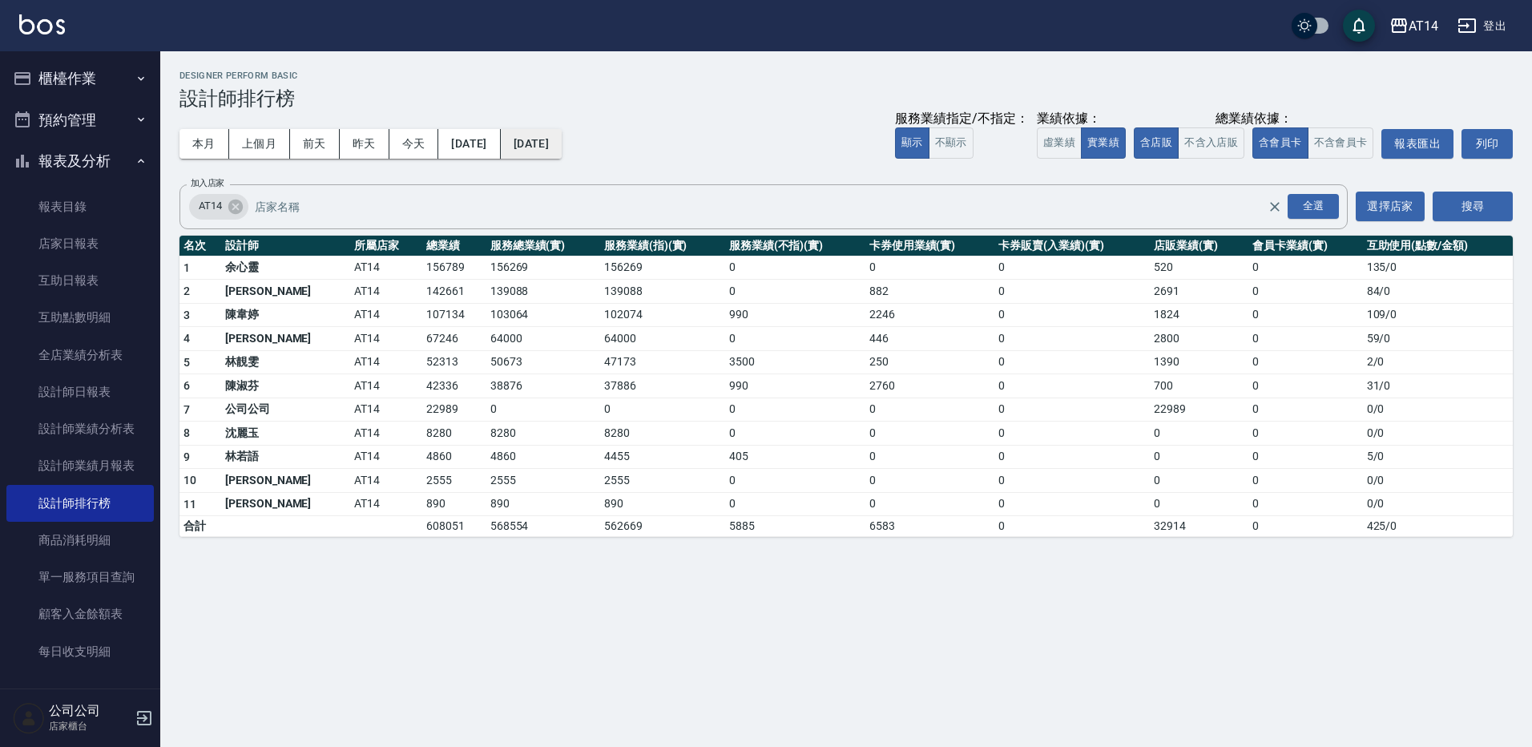
click at [562, 132] on button "[DATE]" at bounding box center [531, 144] width 61 height 30
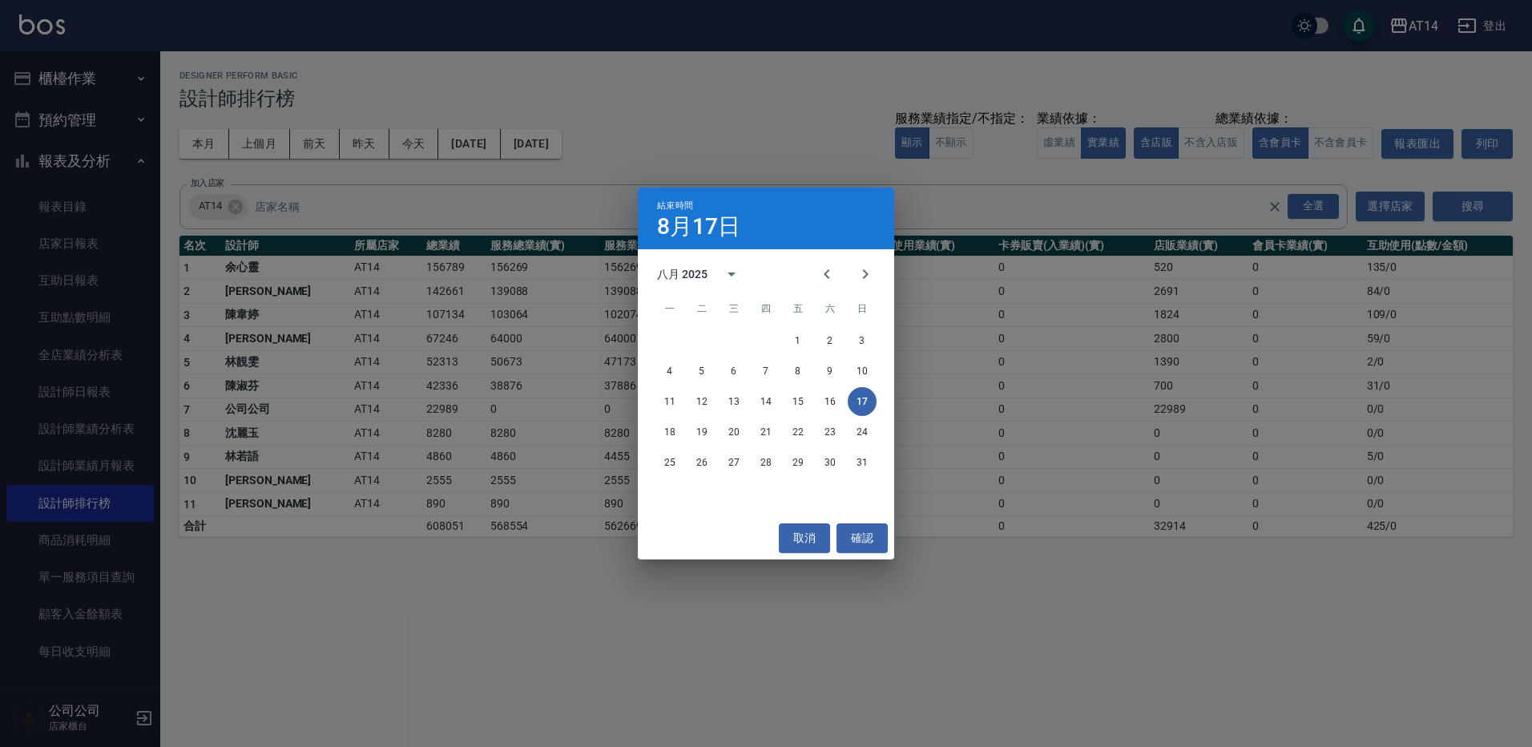
click at [693, 88] on div "結束時間 [DATE] 八月 2025 一 二 三 四 五 六 日 1 2 3 4 5 6 7 8 9 10 11 12 13 14 15 16 17 18 …" at bounding box center [766, 373] width 1532 height 747
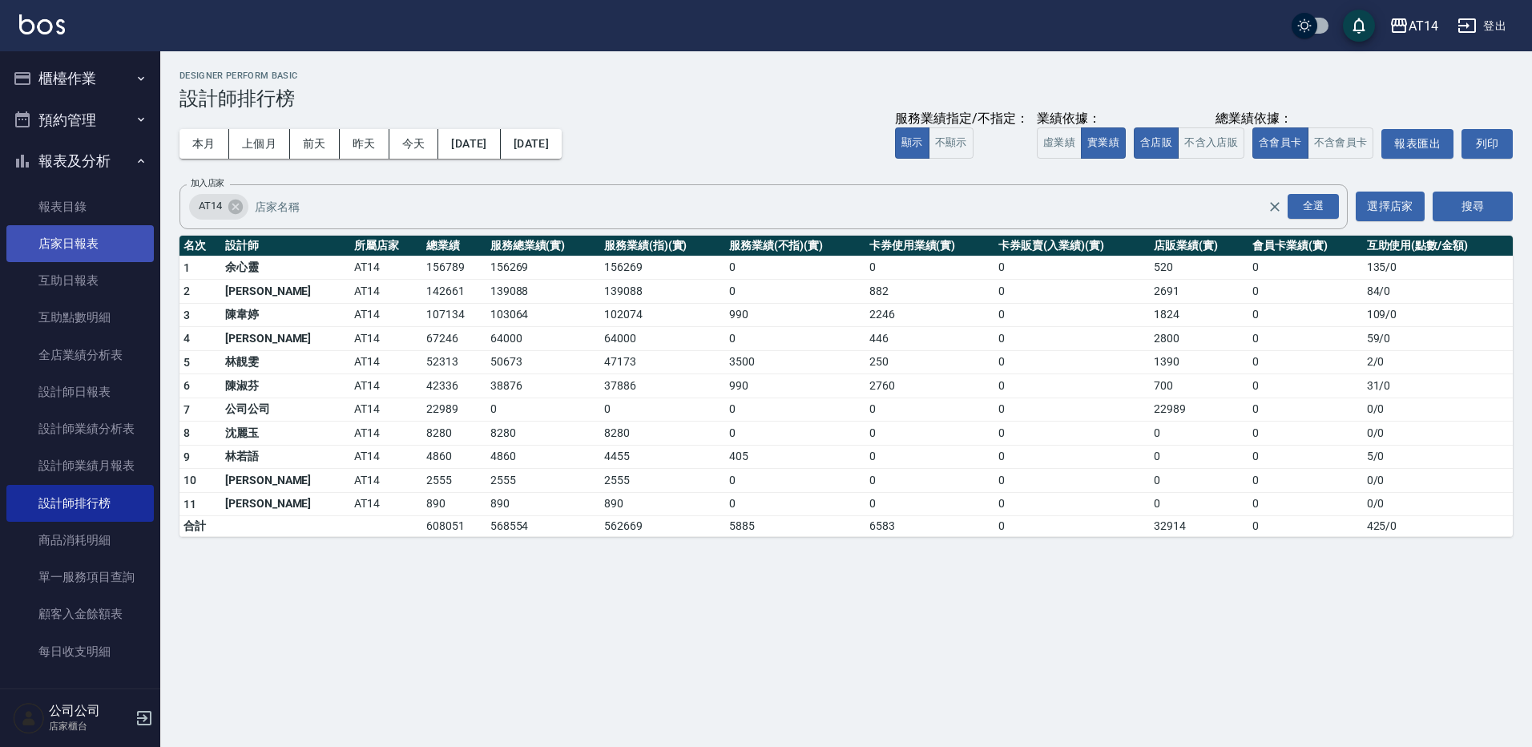
click at [100, 256] on link "店家日報表" at bounding box center [79, 243] width 147 height 37
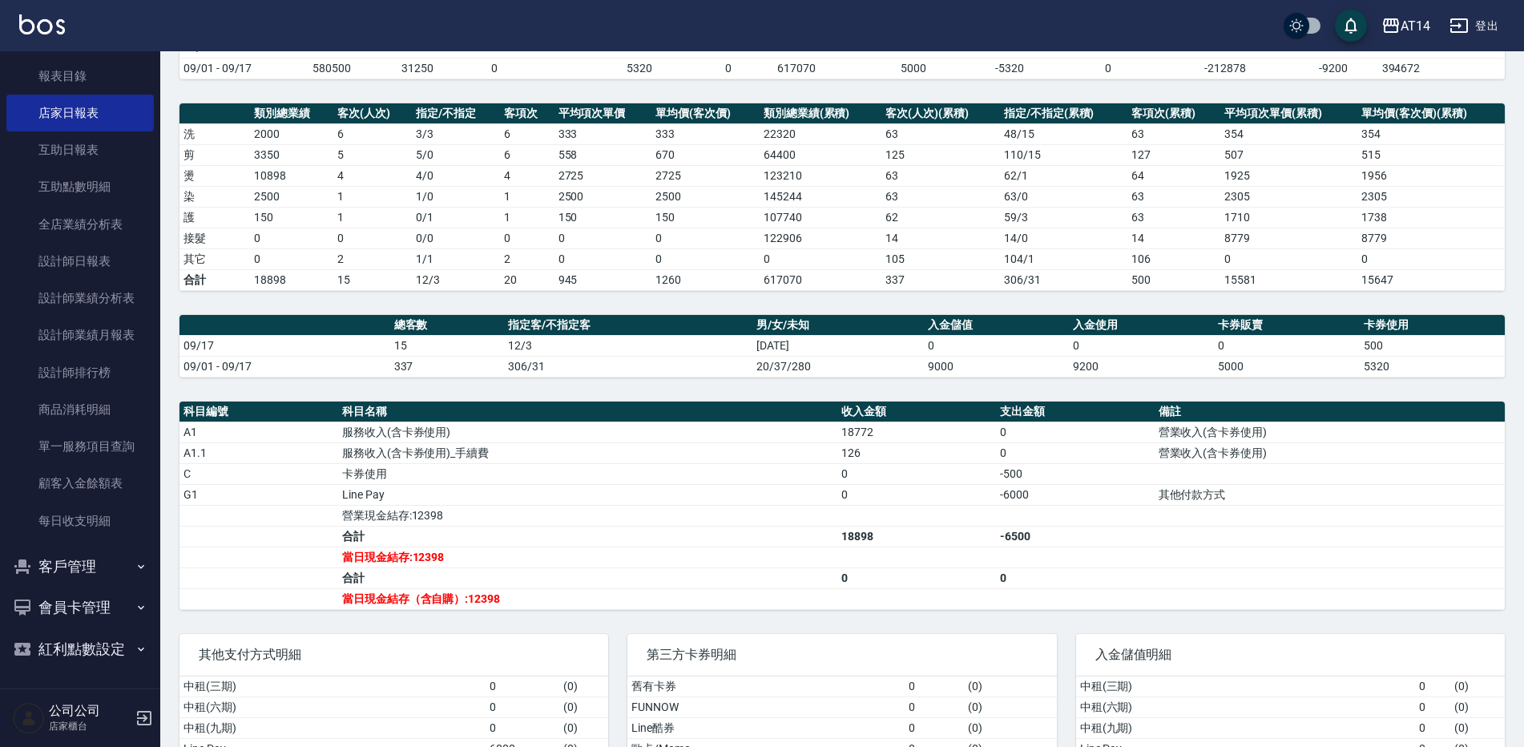
scroll to position [256, 0]
